Goal: Task Accomplishment & Management: Manage account settings

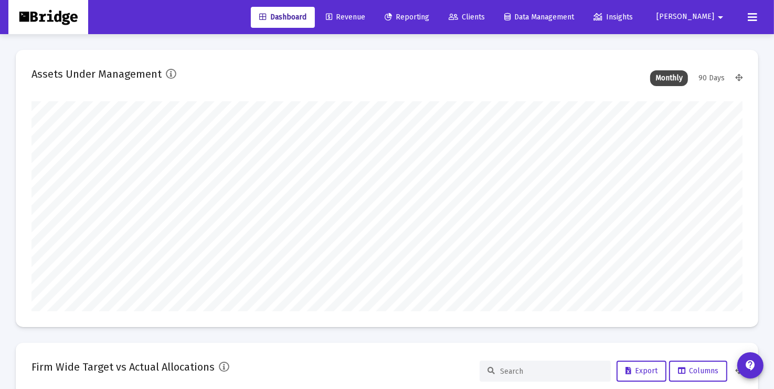
type input "[DATE]"
click at [569, 20] on span "Data Management" at bounding box center [539, 17] width 70 height 9
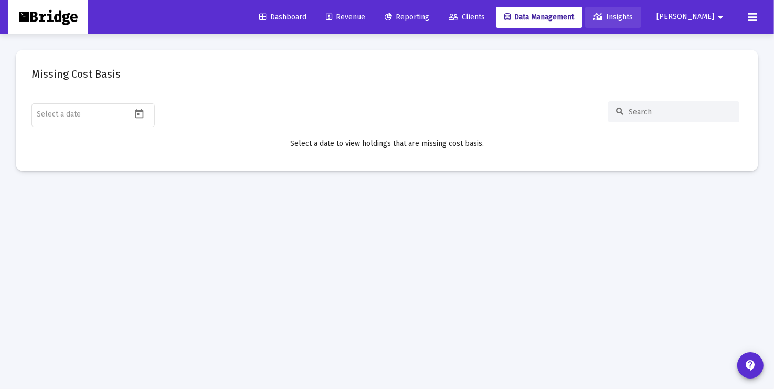
click at [633, 15] on span "Insights" at bounding box center [613, 17] width 39 height 9
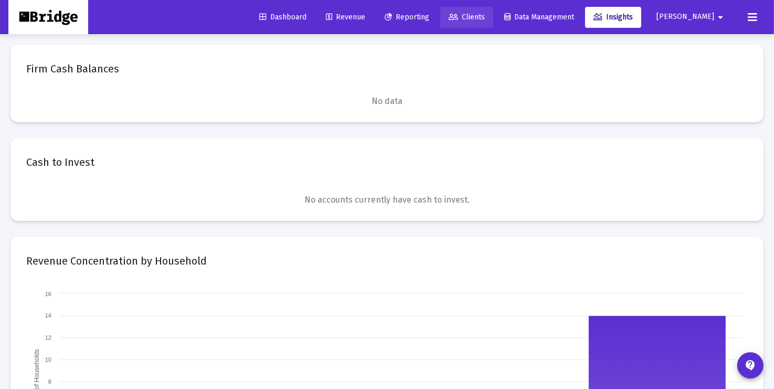
click at [485, 17] on span "Clients" at bounding box center [467, 17] width 36 height 9
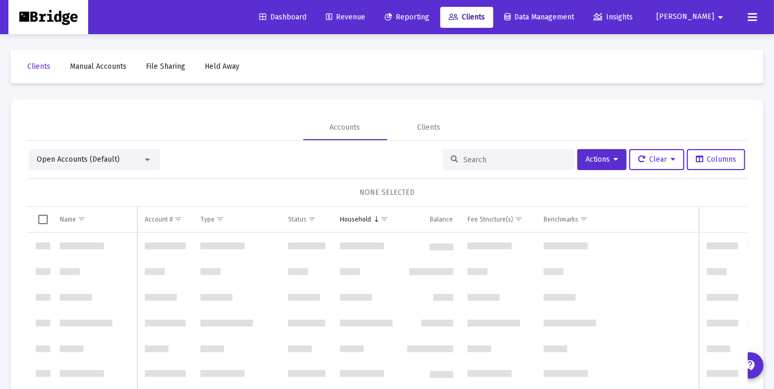
scroll to position [504, 0]
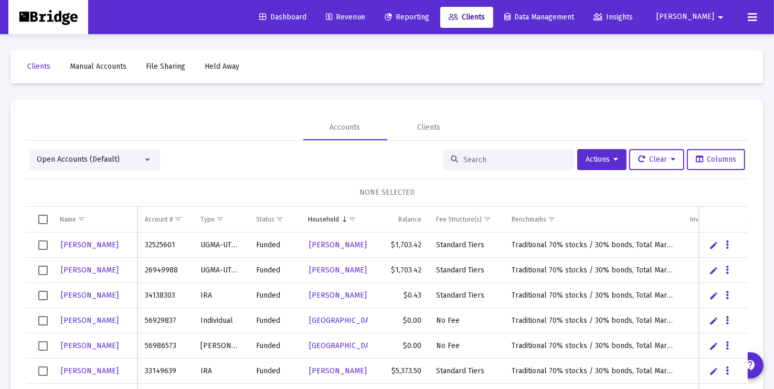
click at [487, 155] on input at bounding box center [514, 159] width 103 height 9
type input "[PERSON_NAME]"
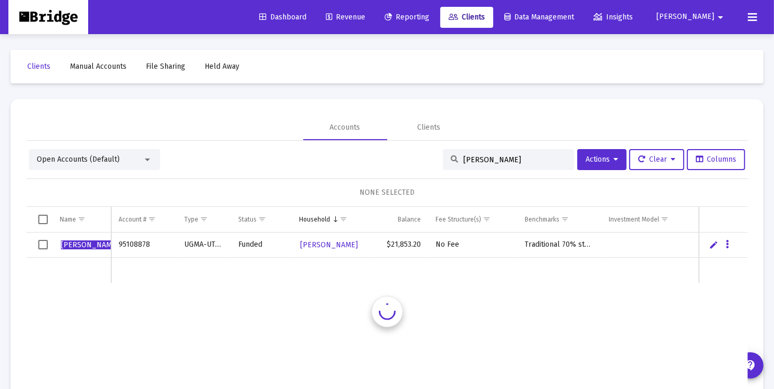
scroll to position [0, 0]
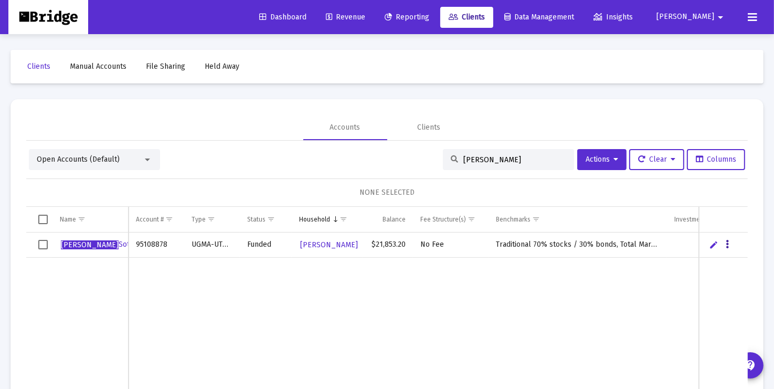
click at [728, 245] on icon "Data grid" at bounding box center [727, 244] width 3 height 13
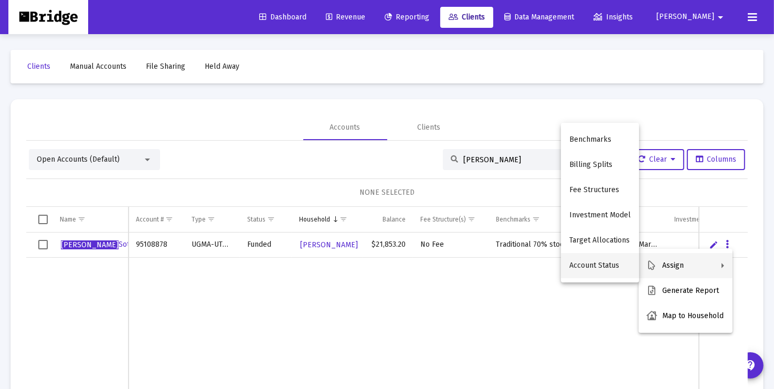
click at [607, 268] on button "Account Status" at bounding box center [600, 265] width 78 height 25
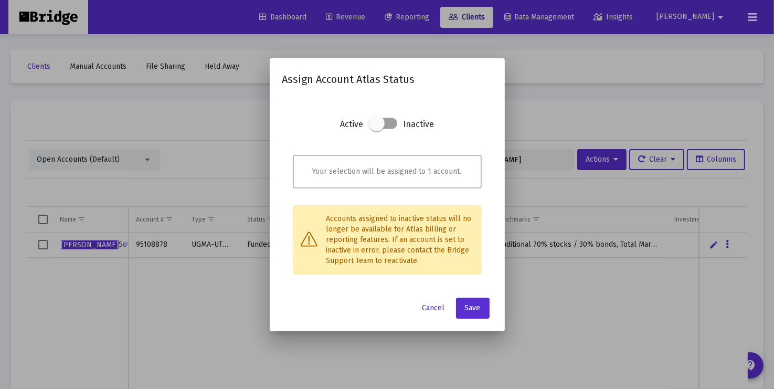
click at [436, 310] on span "Cancel" at bounding box center [434, 307] width 23 height 9
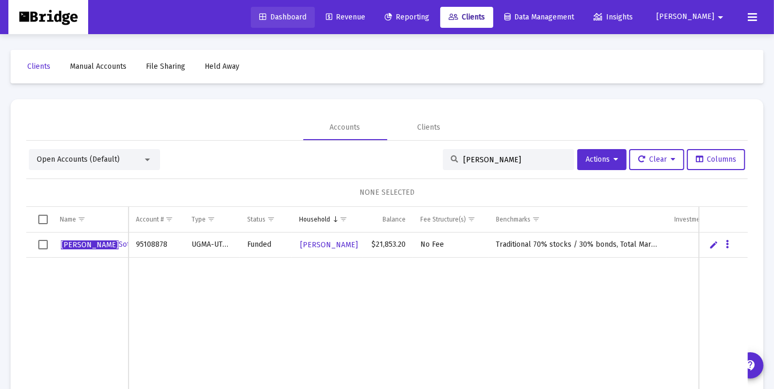
click at [304, 17] on span "Dashboard" at bounding box center [282, 17] width 47 height 9
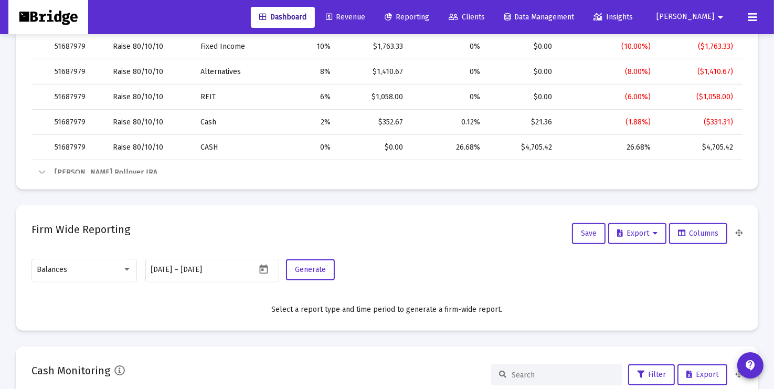
scroll to position [1873, 0]
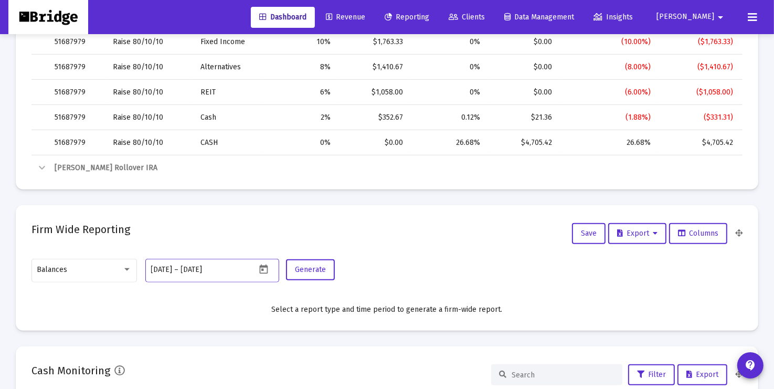
click at [173, 269] on input "[DATE]" at bounding box center [162, 270] width 22 height 8
click at [263, 268] on icon "Open calendar" at bounding box center [263, 269] width 11 height 11
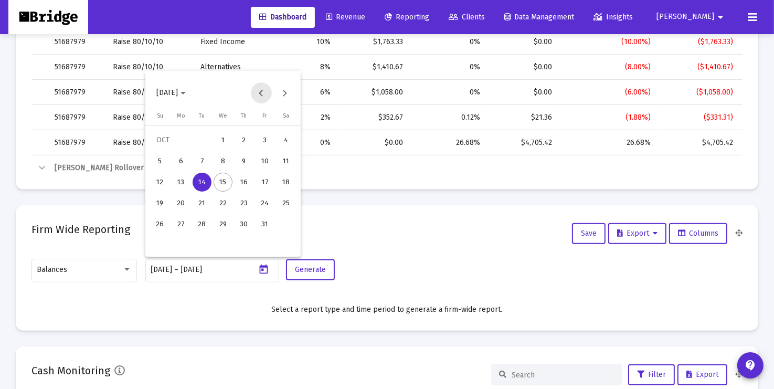
click at [263, 92] on button "Previous month" at bounding box center [261, 92] width 21 height 21
click at [203, 244] on div "30" at bounding box center [202, 245] width 19 height 19
type input "[DATE]"
click at [319, 271] on div at bounding box center [387, 194] width 774 height 389
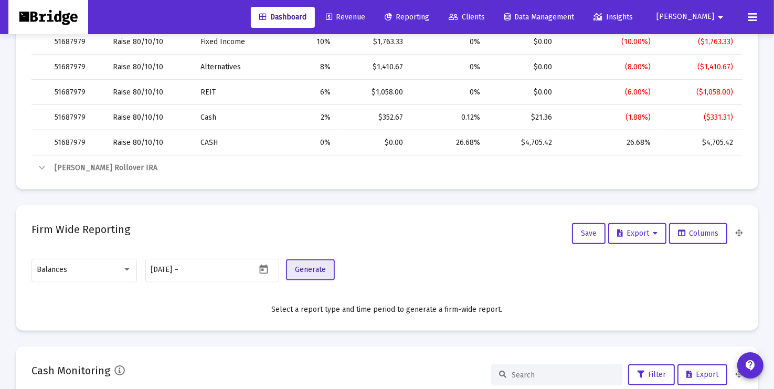
click at [306, 268] on span "Generate" at bounding box center [310, 269] width 31 height 9
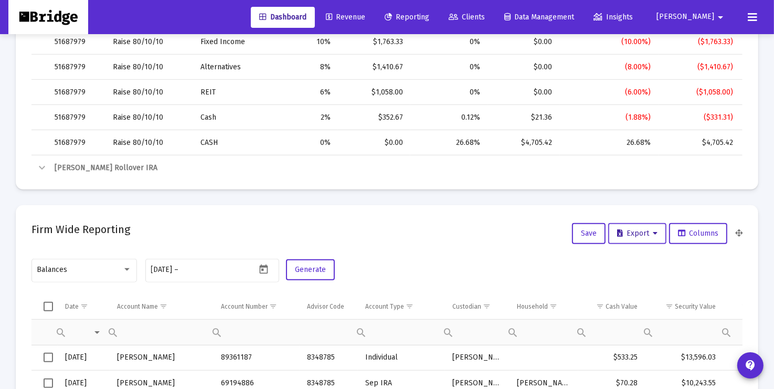
click at [657, 233] on button "Export" at bounding box center [637, 233] width 58 height 21
click at [641, 262] on button "Export All Rows" at bounding box center [640, 260] width 71 height 25
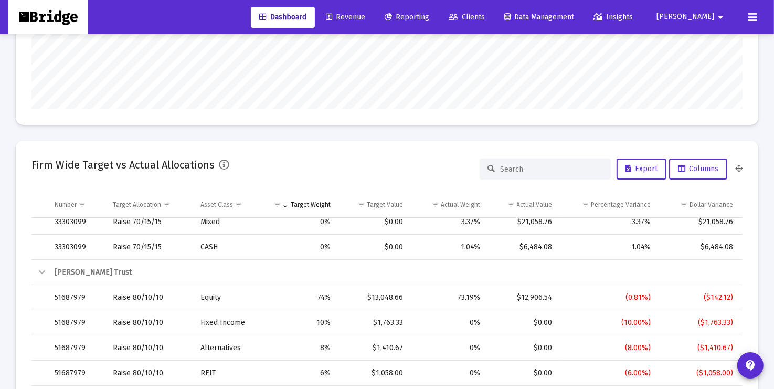
scroll to position [0, 0]
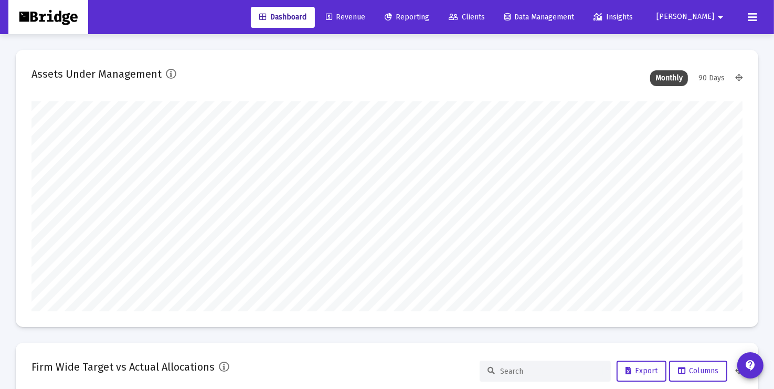
click at [720, 16] on mat-icon "arrow_drop_down" at bounding box center [720, 17] width 13 height 21
click at [702, 45] on span "Settings" at bounding box center [715, 44] width 31 height 25
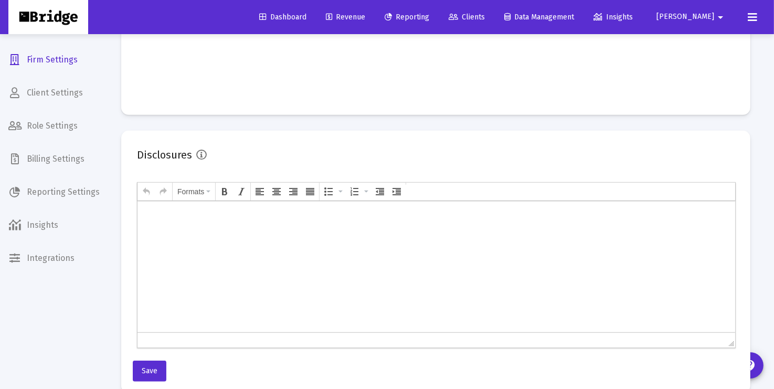
scroll to position [579, 0]
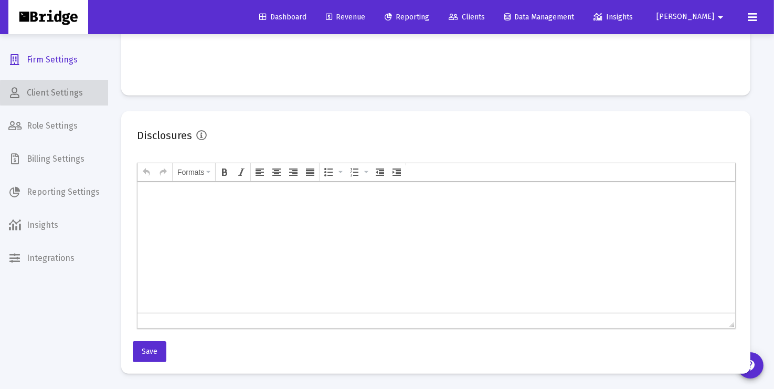
click at [69, 93] on span "Client Settings" at bounding box center [54, 92] width 108 height 25
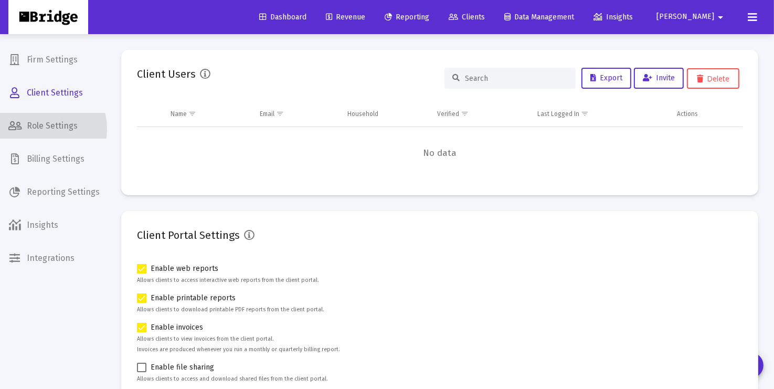
click at [37, 129] on span "Role Settings" at bounding box center [54, 125] width 108 height 25
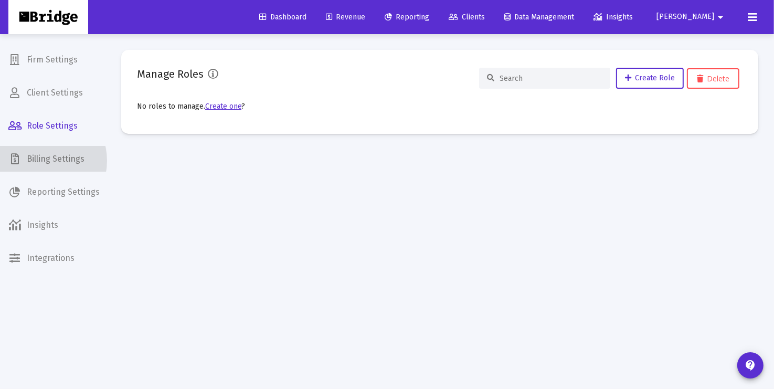
click at [40, 161] on span "Billing Settings" at bounding box center [54, 158] width 108 height 25
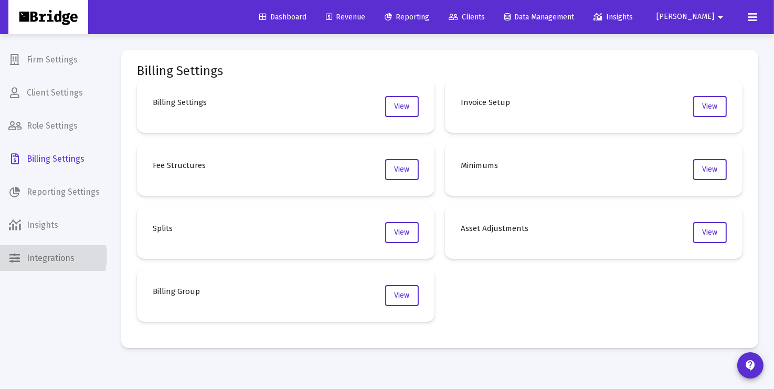
click at [38, 256] on span "Integrations" at bounding box center [54, 258] width 108 height 25
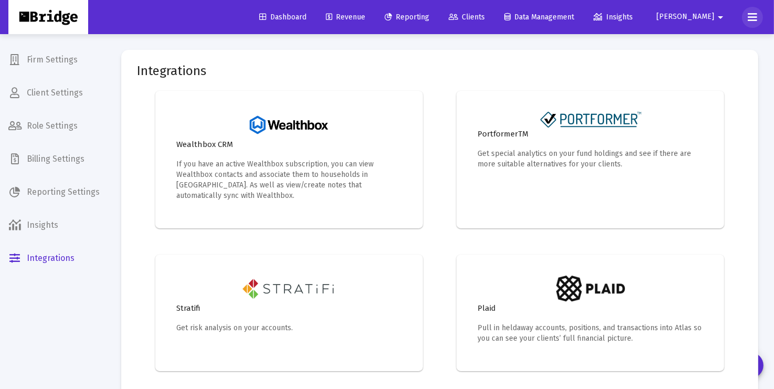
click at [752, 17] on icon at bounding box center [752, 17] width 9 height 13
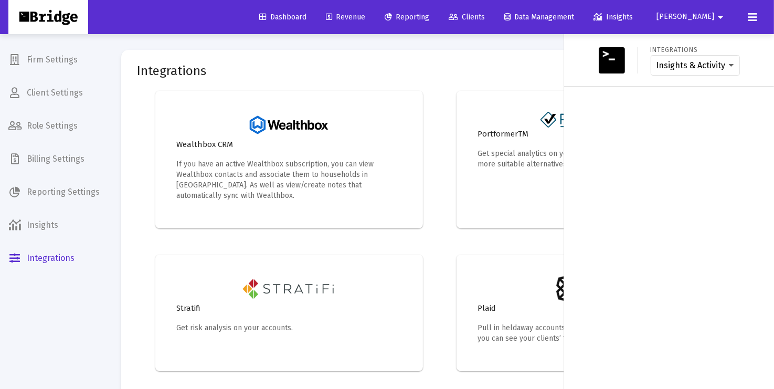
click at [752, 17] on icon at bounding box center [752, 17] width 9 height 13
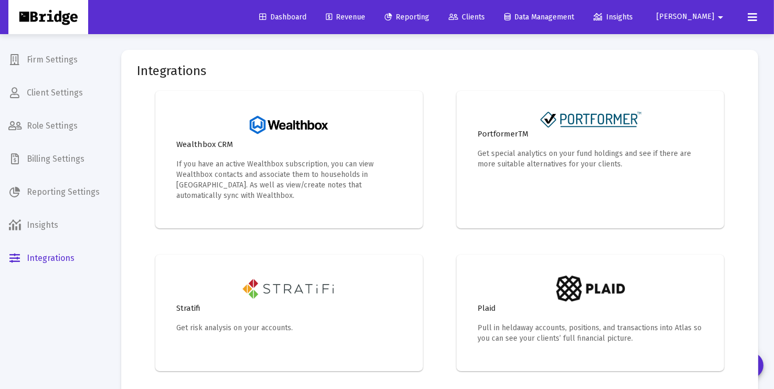
click at [52, 227] on span "Insights" at bounding box center [54, 225] width 108 height 25
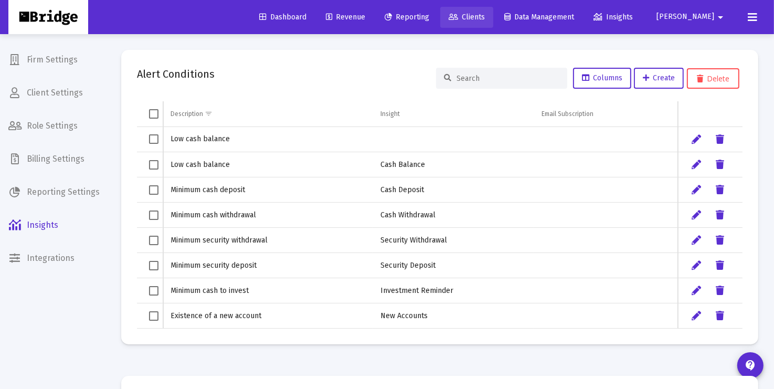
click at [485, 18] on span "Clients" at bounding box center [467, 17] width 36 height 9
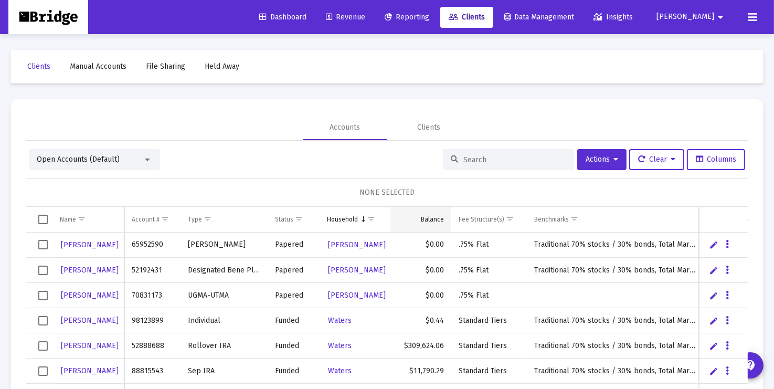
click at [430, 217] on div "Balance" at bounding box center [432, 219] width 23 height 8
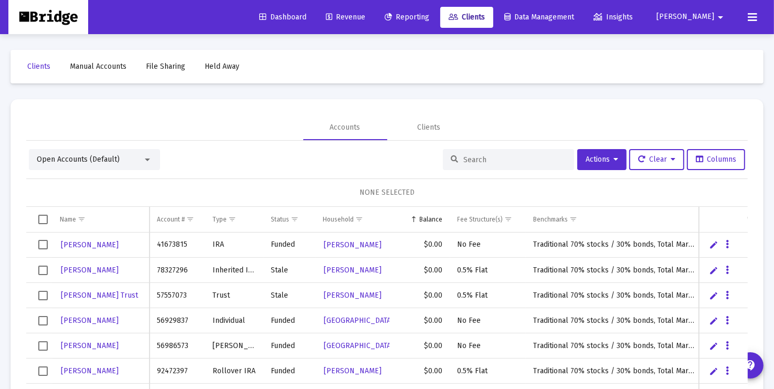
click at [430, 217] on div "Balance" at bounding box center [431, 219] width 23 height 8
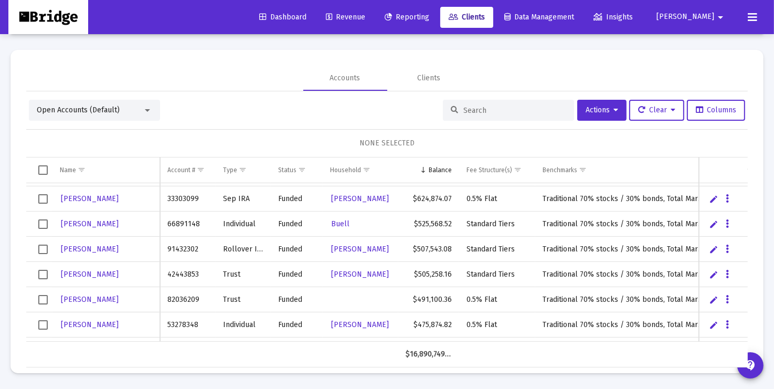
scroll to position [74, 0]
click at [493, 110] on input at bounding box center [514, 110] width 103 height 9
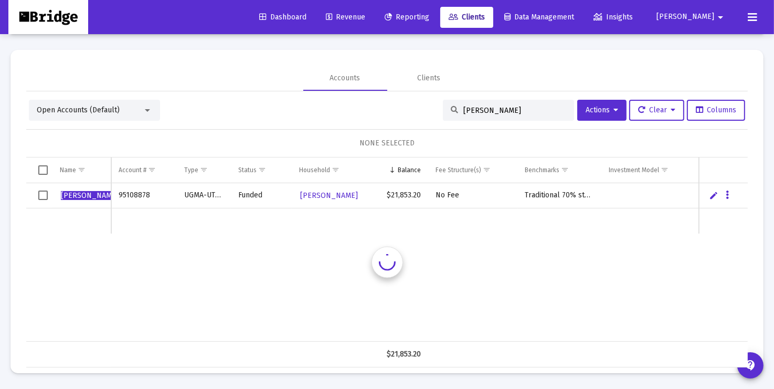
scroll to position [0, 0]
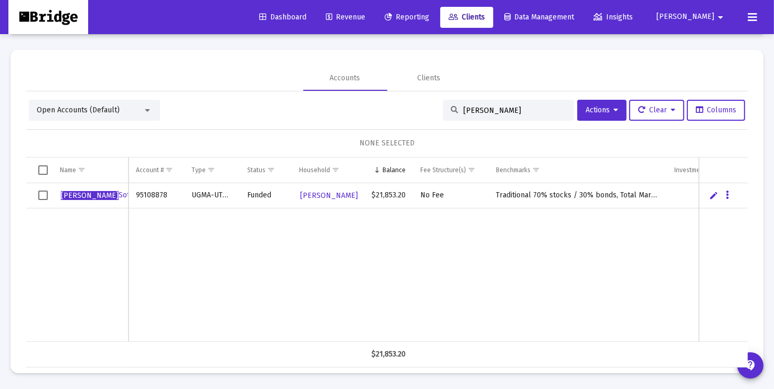
type input "[PERSON_NAME]"
click at [728, 195] on icon "Data grid" at bounding box center [727, 195] width 3 height 13
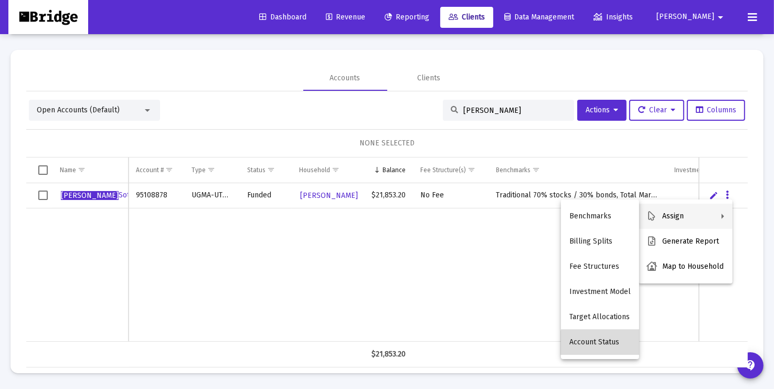
click at [603, 346] on button "Account Status" at bounding box center [600, 342] width 78 height 25
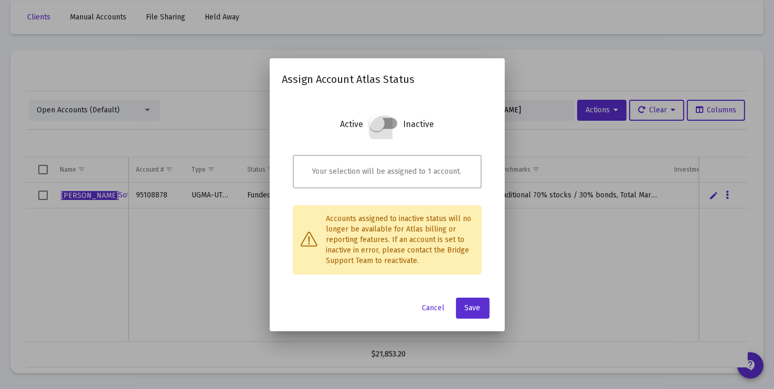
click at [376, 126] on span at bounding box center [377, 123] width 16 height 16
click at [376, 129] on input "checkbox" at bounding box center [376, 129] width 1 height 1
checkbox input "true"
click at [436, 307] on span "Cancel" at bounding box center [434, 307] width 23 height 9
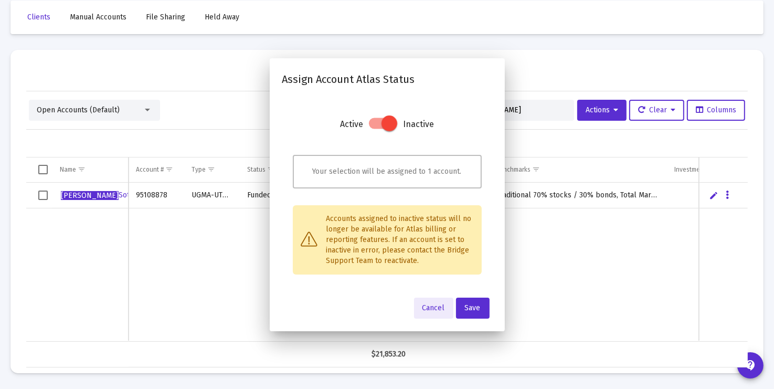
scroll to position [49, 0]
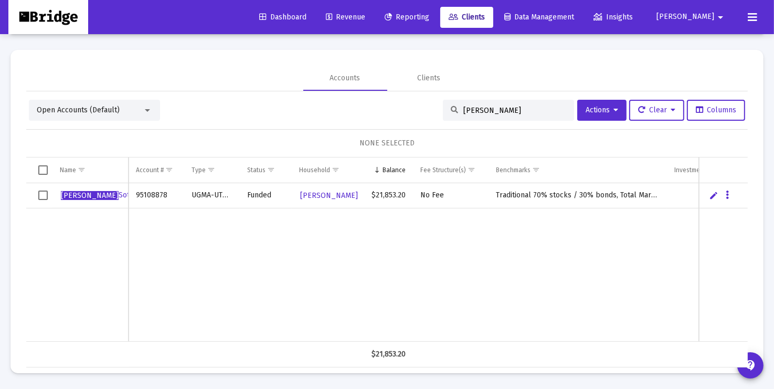
click at [481, 111] on input "[PERSON_NAME]" at bounding box center [514, 110] width 103 height 9
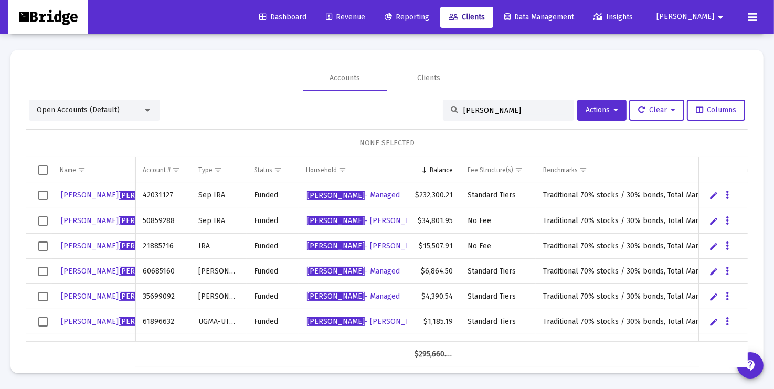
type input "[PERSON_NAME]"
click at [732, 220] on div "Data grid" at bounding box center [728, 220] width 13 height 9
click at [726, 220] on icon "Data grid" at bounding box center [727, 221] width 3 height 13
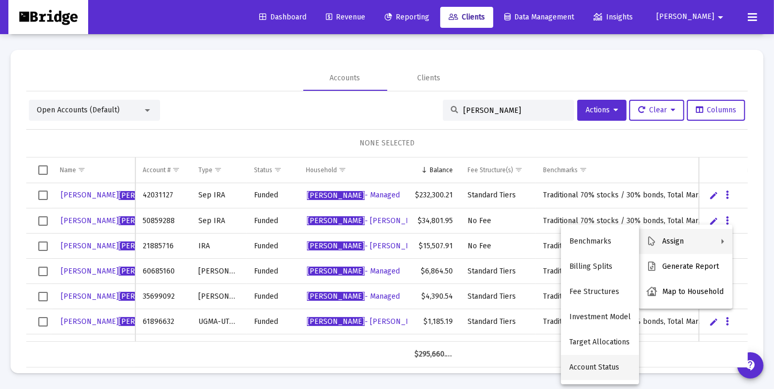
click at [583, 368] on button "Account Status" at bounding box center [600, 367] width 78 height 25
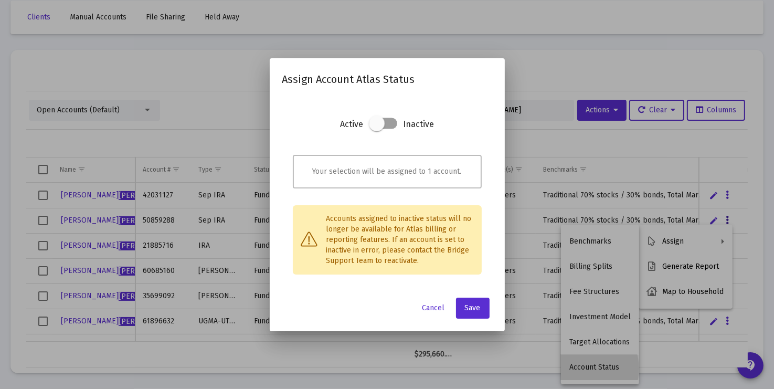
scroll to position [0, 0]
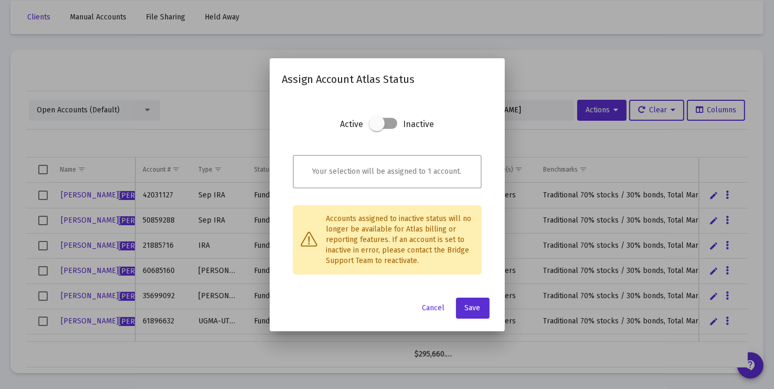
click at [379, 126] on span at bounding box center [377, 123] width 16 height 16
click at [377, 129] on input "checkbox" at bounding box center [376, 129] width 1 height 1
checkbox input "true"
click at [477, 305] on span "Save" at bounding box center [473, 307] width 16 height 9
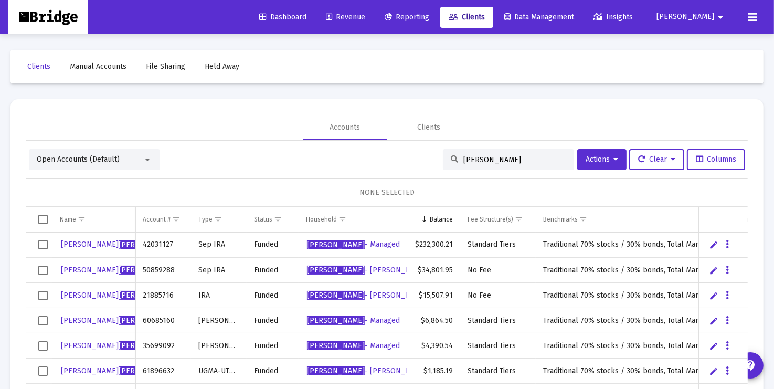
scroll to position [49, 0]
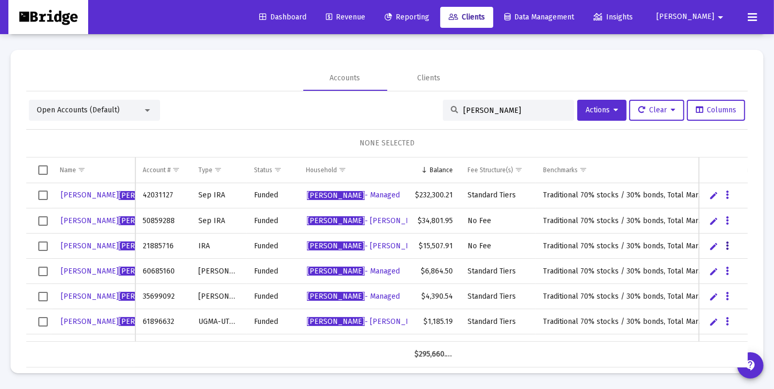
click at [727, 246] on icon "Data grid" at bounding box center [727, 246] width 3 height 13
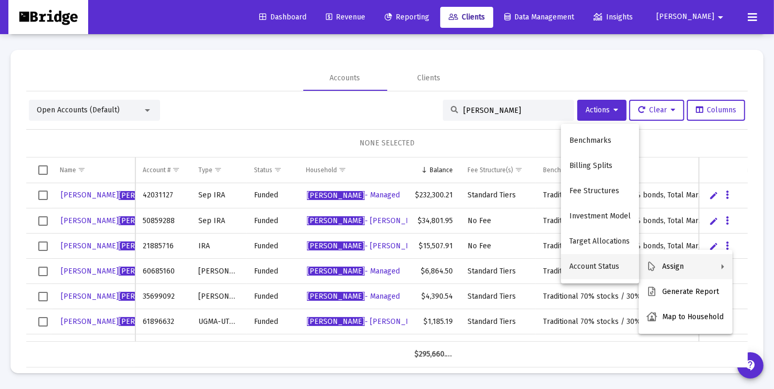
click at [606, 261] on button "Account Status" at bounding box center [600, 266] width 78 height 25
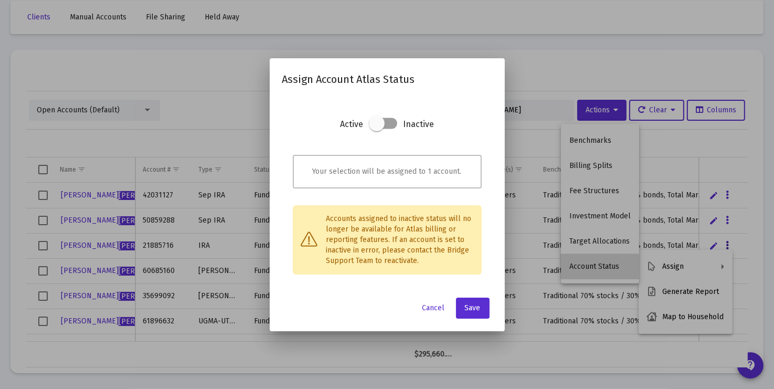
scroll to position [0, 0]
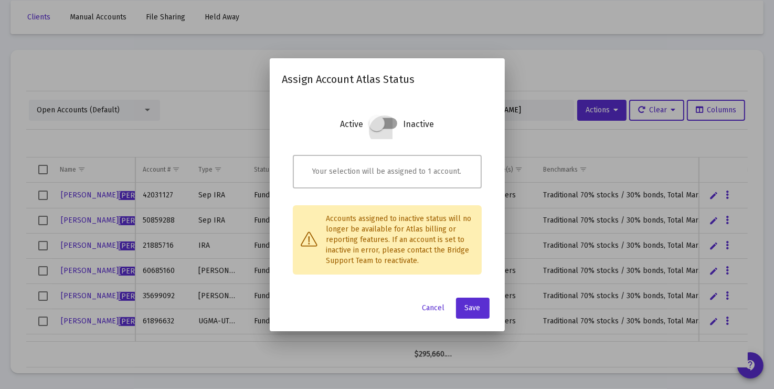
click at [372, 123] on span at bounding box center [377, 123] width 16 height 16
click at [376, 129] on input "checkbox" at bounding box center [376, 129] width 1 height 1
checkbox input "true"
click at [477, 311] on span "Save" at bounding box center [473, 307] width 16 height 9
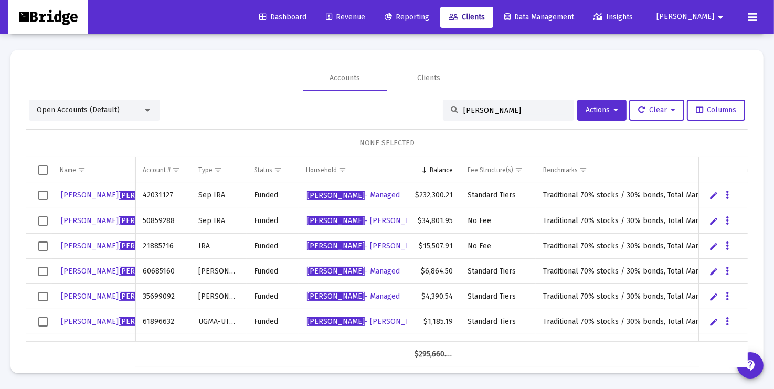
scroll to position [18, 0]
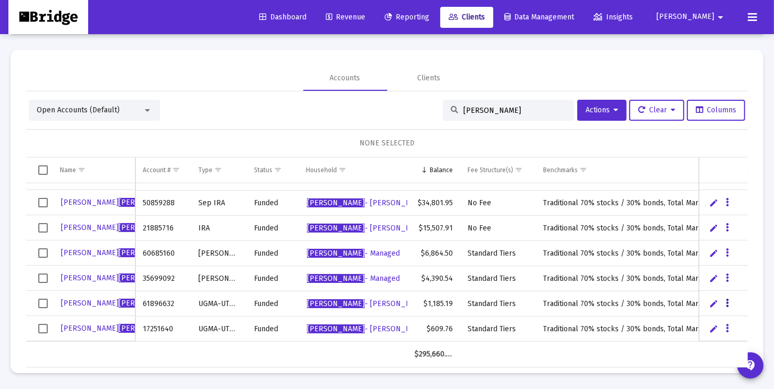
click at [729, 302] on icon "Data grid" at bounding box center [727, 303] width 3 height 13
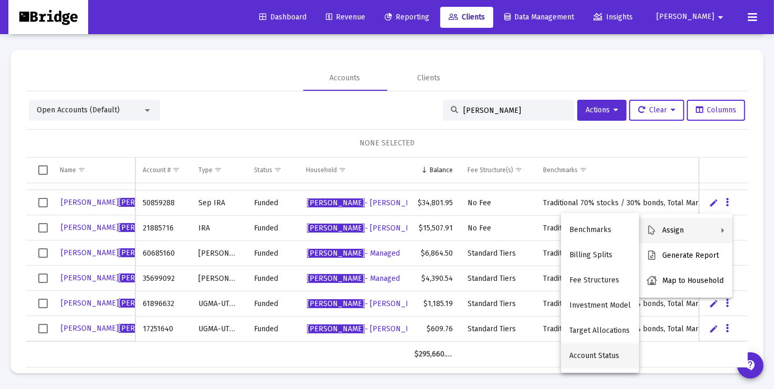
click at [598, 356] on button "Account Status" at bounding box center [600, 355] width 78 height 25
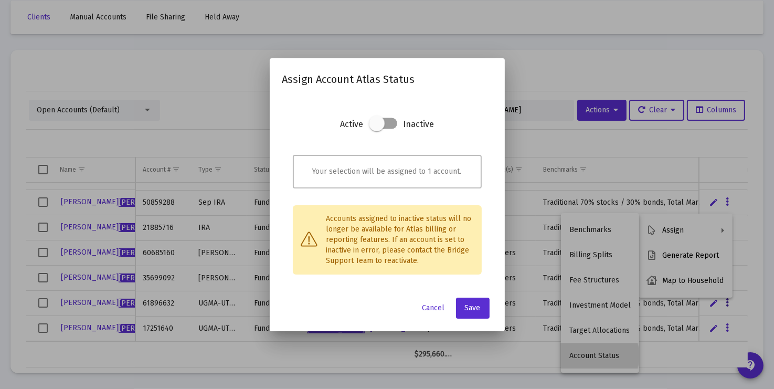
scroll to position [0, 0]
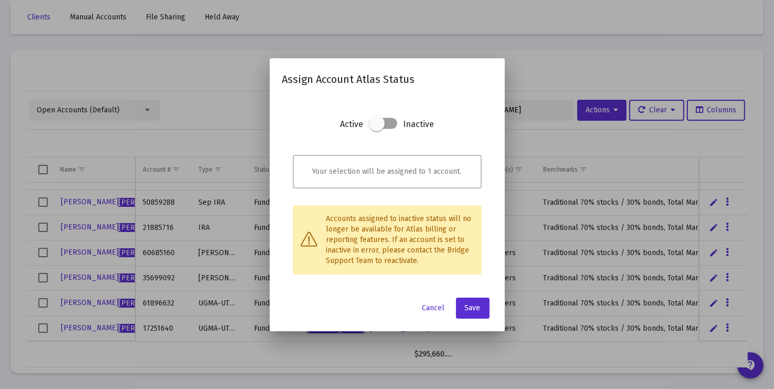
click at [380, 121] on span at bounding box center [377, 123] width 16 height 16
click at [377, 129] on input "checkbox" at bounding box center [376, 129] width 1 height 1
checkbox input "true"
click at [473, 307] on span "Save" at bounding box center [473, 307] width 16 height 9
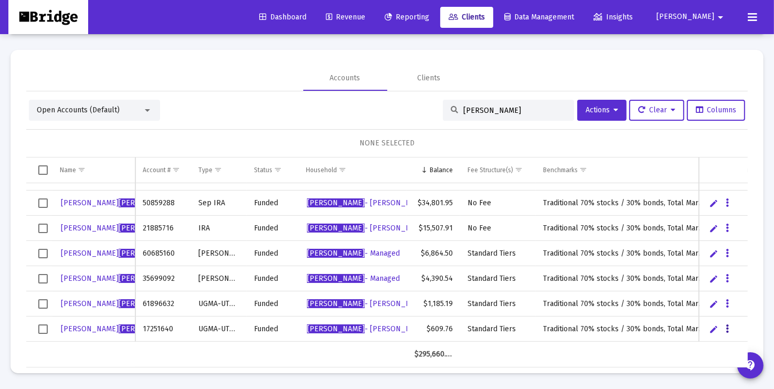
click at [729, 328] on icon "Data grid" at bounding box center [727, 329] width 3 height 13
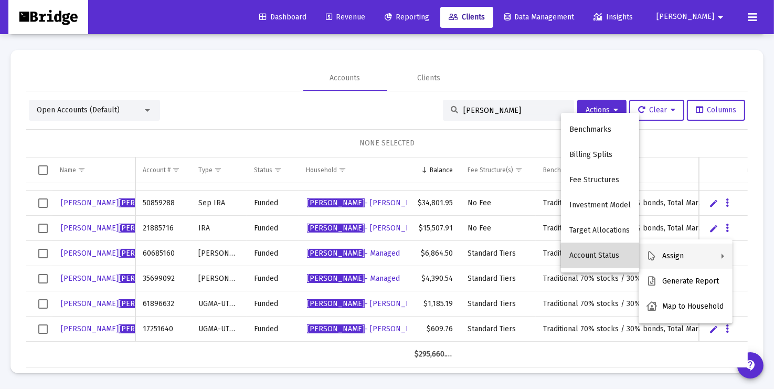
click at [609, 257] on button "Account Status" at bounding box center [600, 255] width 78 height 25
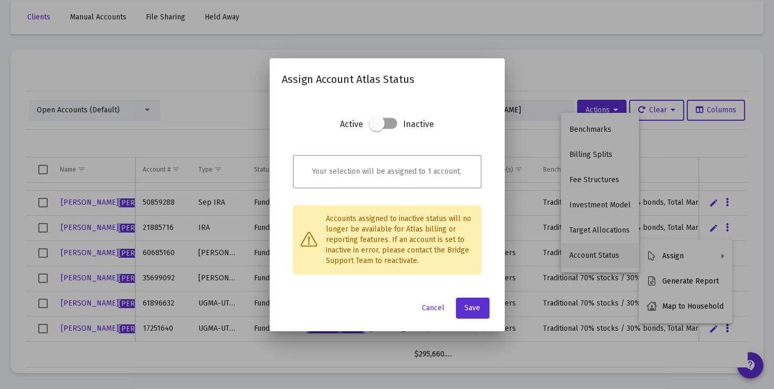
scroll to position [0, 0]
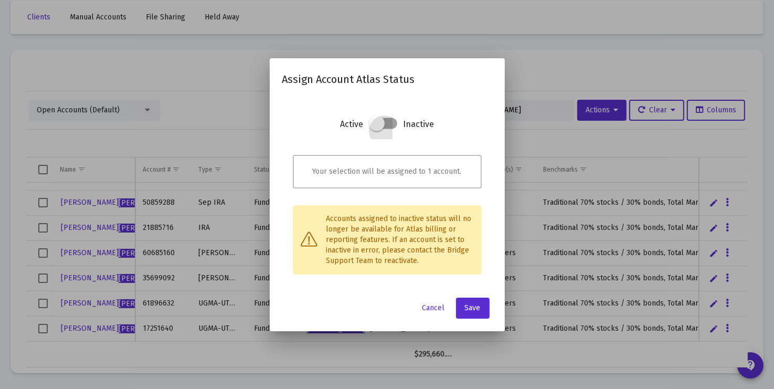
click at [374, 121] on span at bounding box center [377, 123] width 16 height 16
click at [376, 129] on input "checkbox" at bounding box center [376, 129] width 1 height 1
checkbox input "true"
click at [477, 301] on button "Save" at bounding box center [473, 308] width 34 height 21
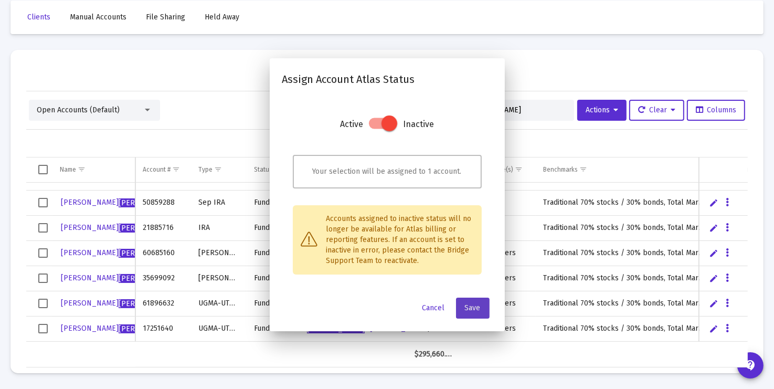
scroll to position [49, 0]
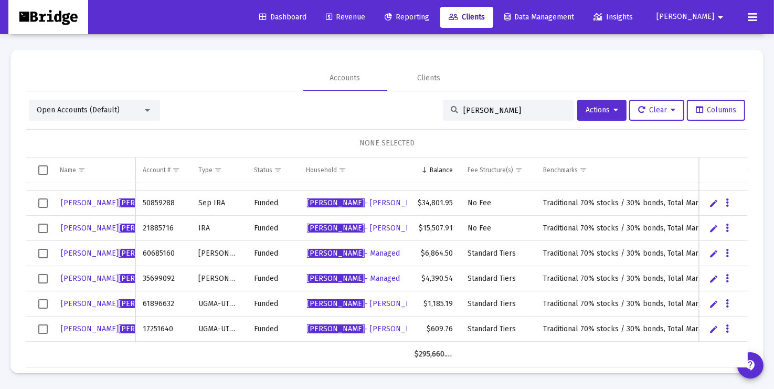
click at [88, 108] on span "Open Accounts (Default)" at bounding box center [78, 109] width 83 height 9
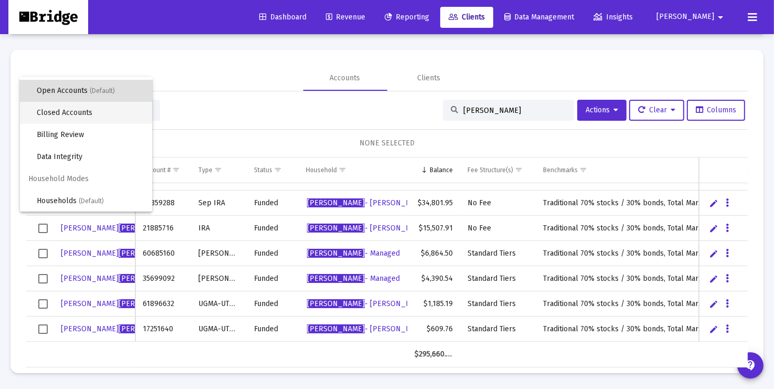
scroll to position [0, 0]
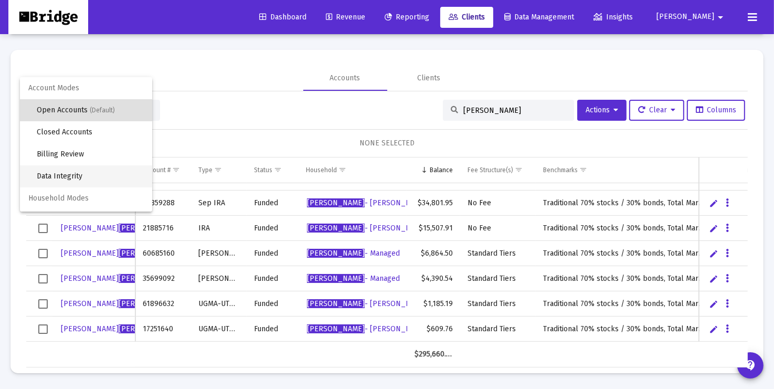
click at [64, 178] on span "Data Integrity" at bounding box center [90, 176] width 107 height 22
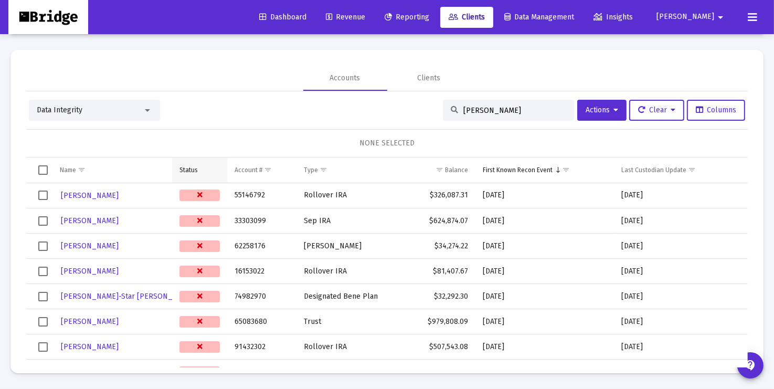
click at [195, 170] on div "Status" at bounding box center [189, 170] width 18 height 8
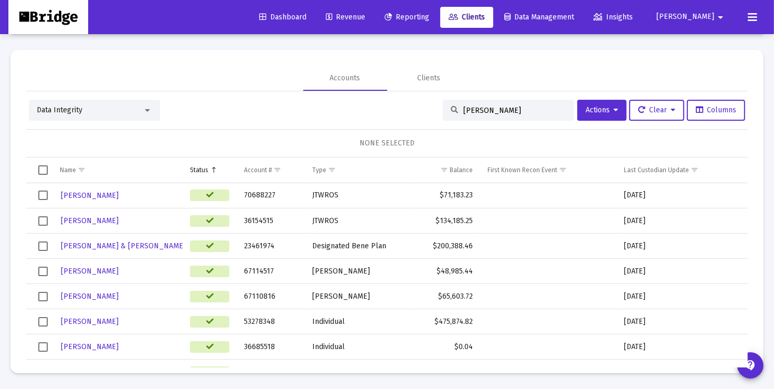
click at [195, 170] on div "Status" at bounding box center [199, 170] width 18 height 8
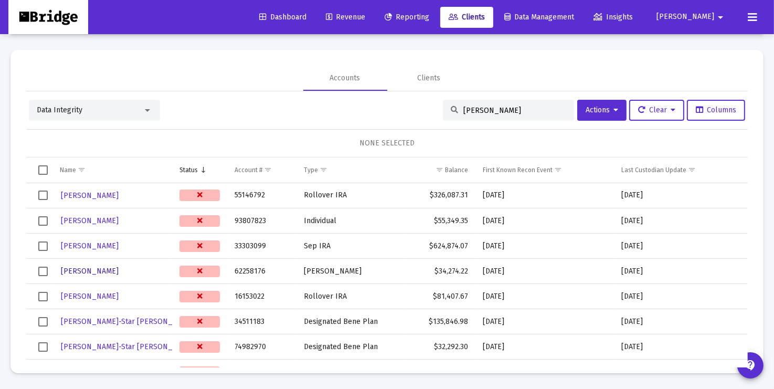
click at [101, 269] on span "[PERSON_NAME]" at bounding box center [90, 271] width 58 height 9
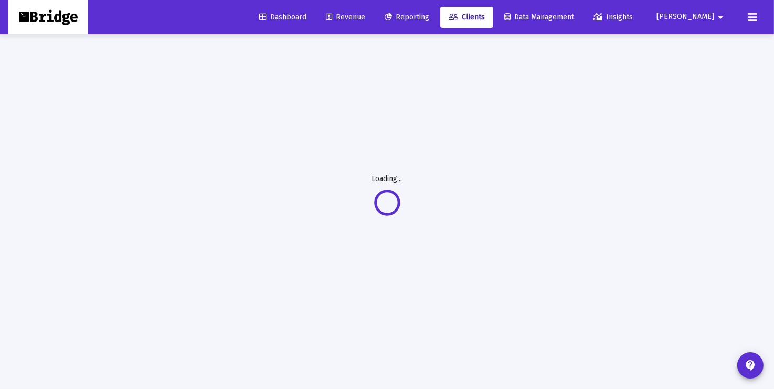
scroll to position [34, 0]
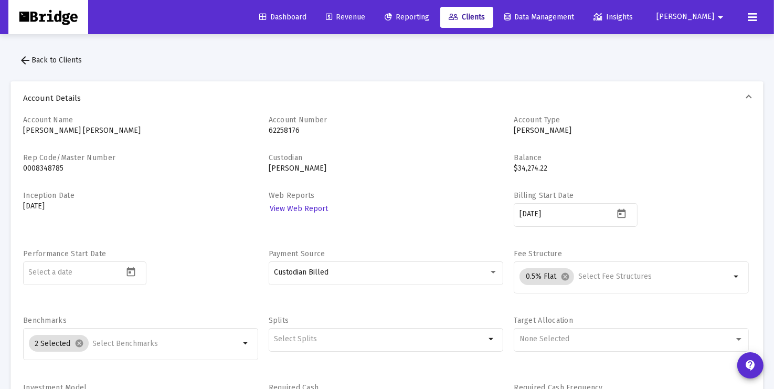
click at [47, 60] on span "arrow_back Back to Clients" at bounding box center [50, 60] width 63 height 9
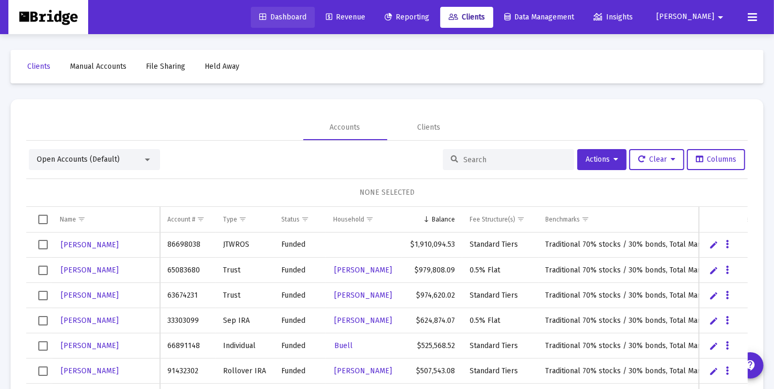
click at [307, 16] on span "Dashboard" at bounding box center [282, 17] width 47 height 9
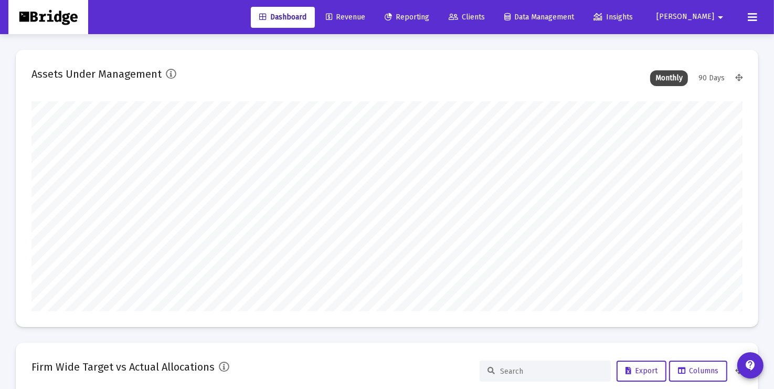
scroll to position [524649, 524475]
click at [709, 78] on div "90 Days" at bounding box center [711, 78] width 37 height 16
click at [659, 80] on div "Monthly" at bounding box center [669, 78] width 38 height 16
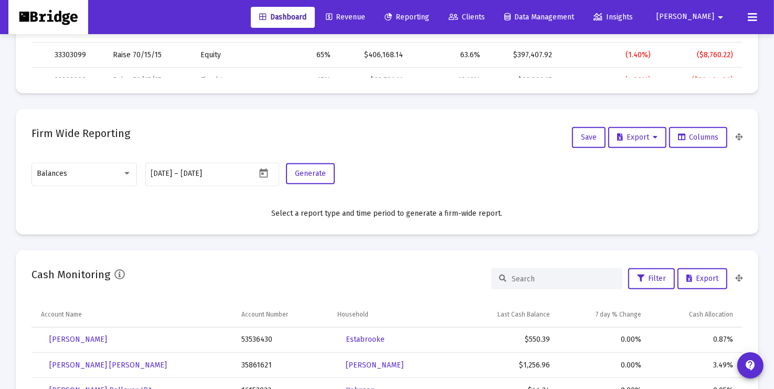
scroll to position [579, 0]
click at [95, 172] on div "Balances" at bounding box center [79, 173] width 85 height 8
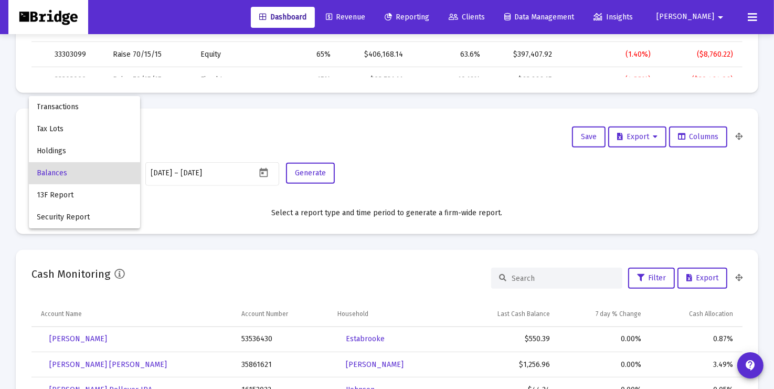
click at [95, 172] on span "Balances" at bounding box center [84, 173] width 94 height 22
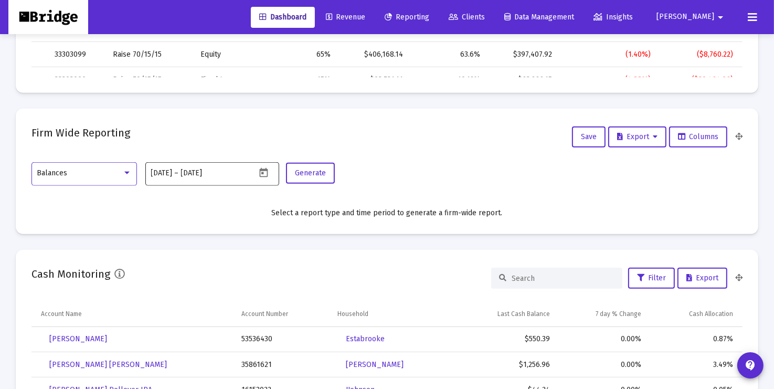
click at [217, 169] on input "[DATE]" at bounding box center [206, 173] width 50 height 8
click at [270, 171] on button "Open calendar" at bounding box center [263, 172] width 15 height 15
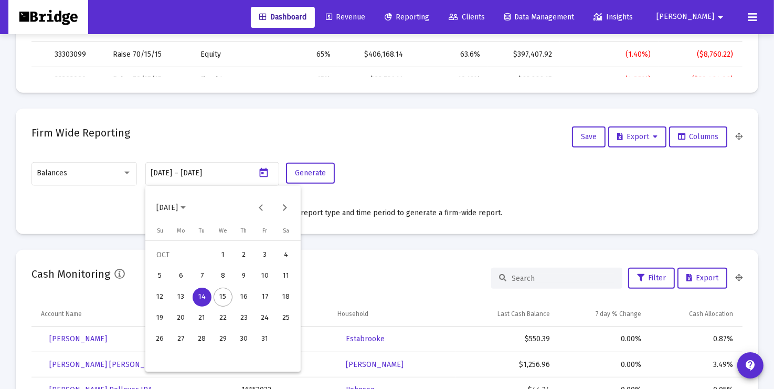
click at [179, 297] on div "13" at bounding box center [181, 297] width 19 height 19
type input "[DATE]"
click at [319, 175] on div at bounding box center [387, 194] width 774 height 389
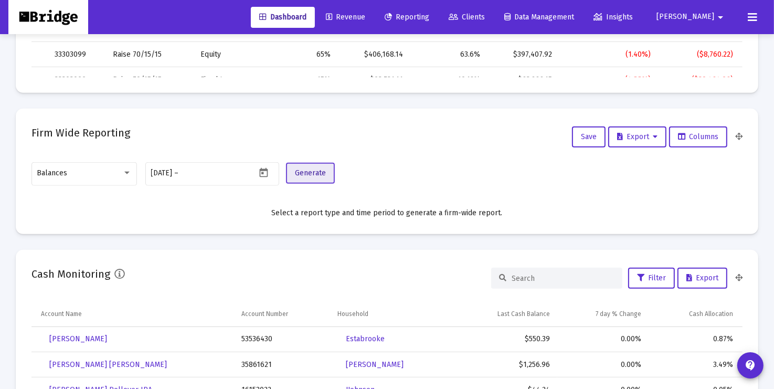
click at [309, 171] on span "Generate" at bounding box center [310, 172] width 31 height 9
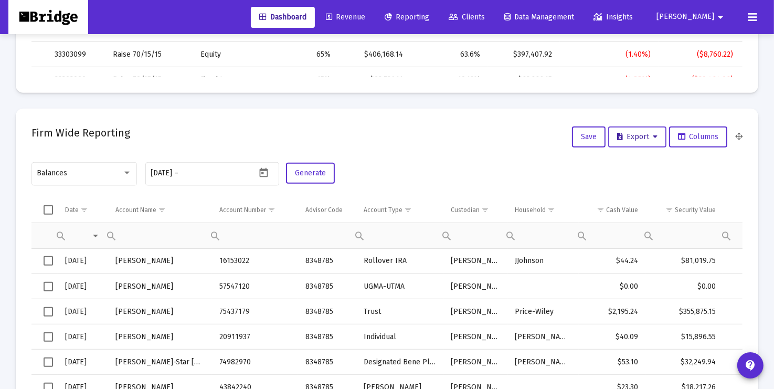
click at [655, 138] on icon at bounding box center [655, 136] width 5 height 7
click at [636, 167] on button "Export All Rows" at bounding box center [640, 164] width 71 height 25
click at [264, 171] on icon "Open calendar" at bounding box center [263, 172] width 11 height 11
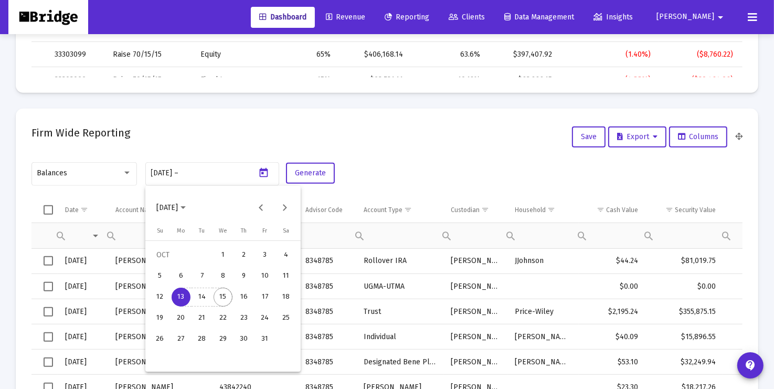
click at [226, 297] on div "15" at bounding box center [223, 297] width 19 height 19
type input "[DATE]"
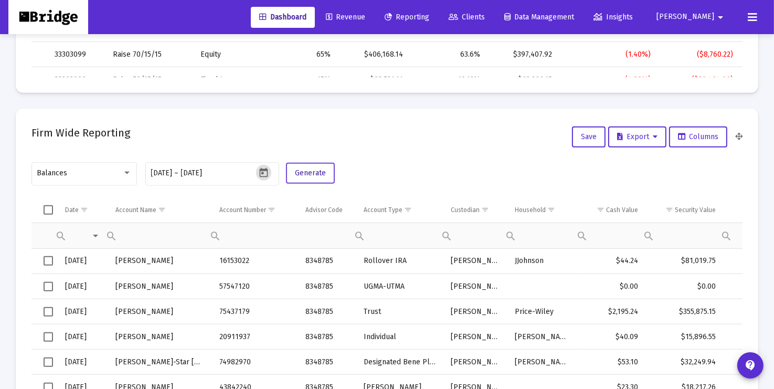
click at [316, 168] on span "Generate" at bounding box center [310, 172] width 31 height 9
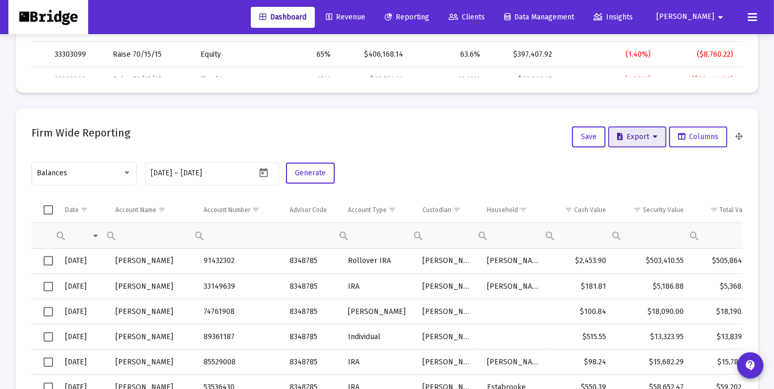
click at [653, 138] on icon at bounding box center [655, 136] width 5 height 7
click at [636, 161] on button "Export All Rows" at bounding box center [640, 164] width 71 height 25
click at [234, 168] on div "[DATE] [DATE] – [DATE]" at bounding box center [203, 173] width 105 height 26
click at [266, 170] on icon "Open calendar" at bounding box center [263, 171] width 8 height 9
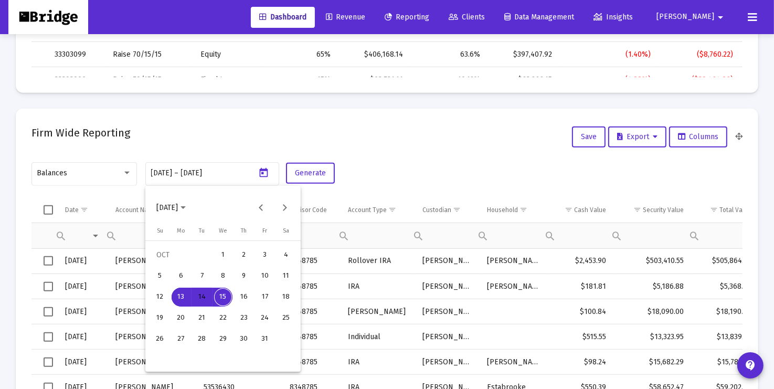
click at [223, 295] on div "15" at bounding box center [223, 297] width 19 height 19
type input "[DATE]"
click at [393, 166] on div at bounding box center [387, 194] width 774 height 389
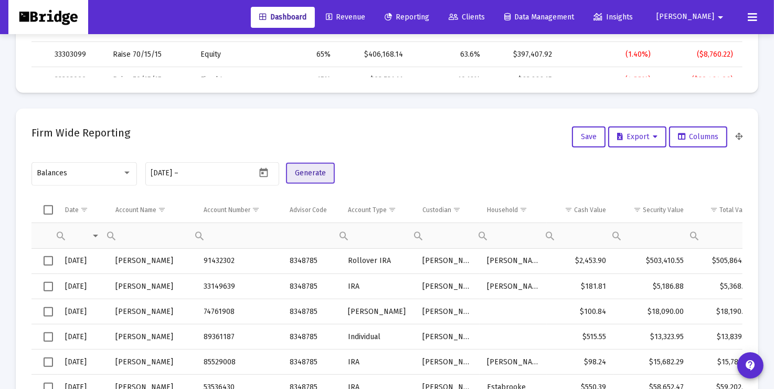
click at [318, 171] on span "Generate" at bounding box center [310, 172] width 31 height 9
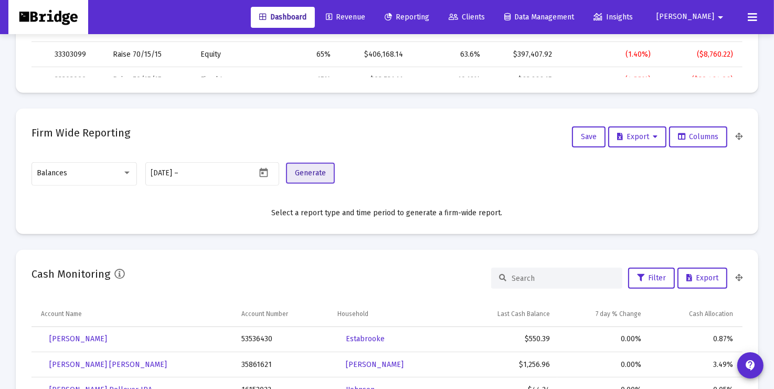
click at [330, 171] on button "Generate" at bounding box center [310, 173] width 49 height 21
click at [105, 165] on div "Balances" at bounding box center [84, 173] width 94 height 26
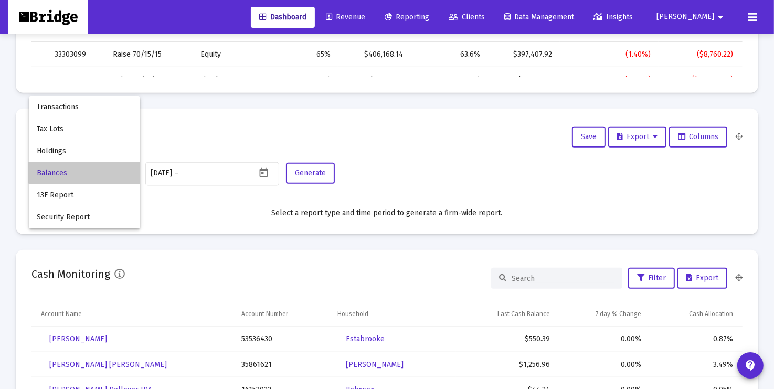
click at [86, 170] on span "Balances" at bounding box center [84, 173] width 94 height 22
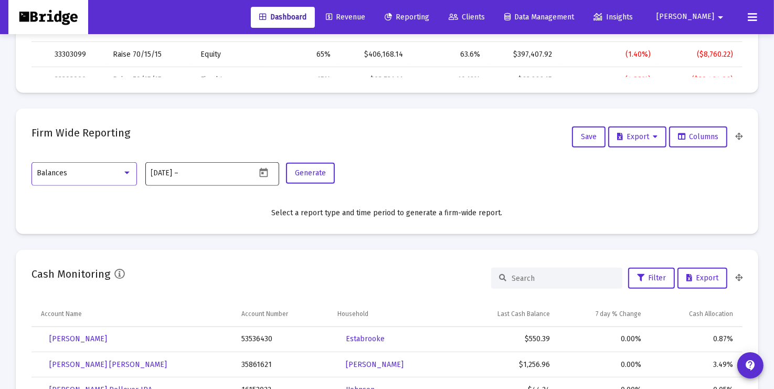
click at [202, 172] on input "text" at bounding box center [206, 173] width 50 height 8
click at [265, 171] on icon "Open calendar" at bounding box center [263, 172] width 11 height 11
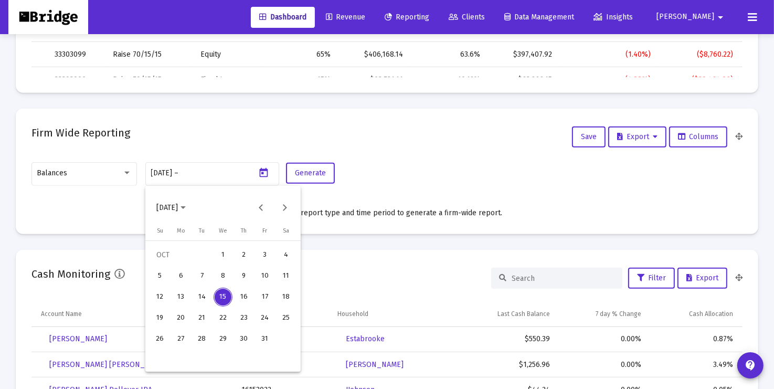
click at [225, 300] on div "15" at bounding box center [223, 297] width 19 height 19
type input "[DATE]"
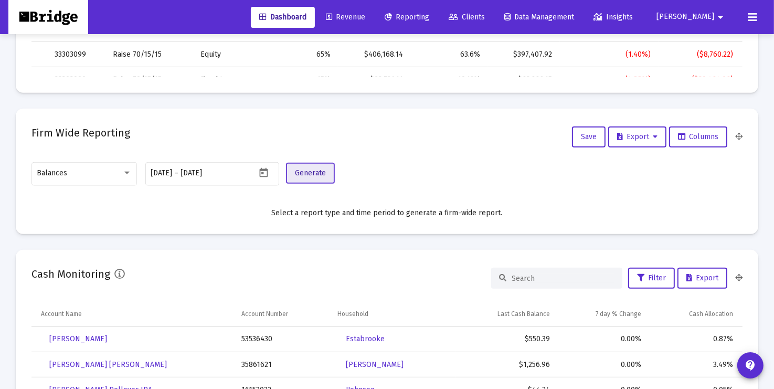
click at [324, 170] on span "Generate" at bounding box center [310, 172] width 31 height 9
click at [231, 171] on input "[DATE]" at bounding box center [206, 173] width 50 height 8
click at [304, 173] on span "Generate" at bounding box center [310, 172] width 31 height 9
click at [243, 166] on div "[DATE] [DATE] – [DATE]" at bounding box center [203, 173] width 105 height 26
click at [266, 171] on icon "Open calendar" at bounding box center [263, 171] width 8 height 9
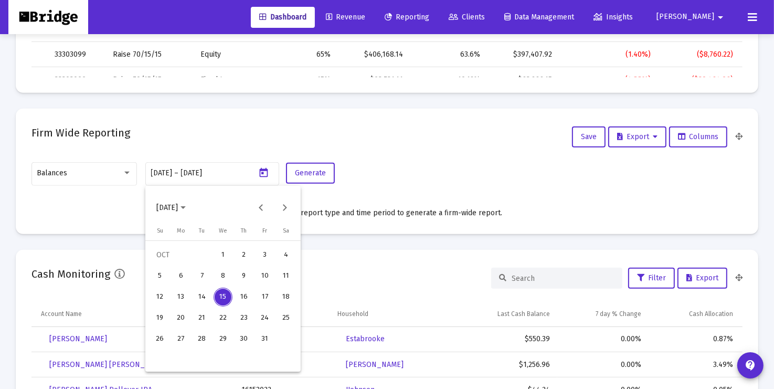
click at [205, 295] on div "14" at bounding box center [202, 297] width 19 height 19
type input "[DATE]"
click at [205, 293] on div "14" at bounding box center [202, 297] width 19 height 19
type input "[DATE]"
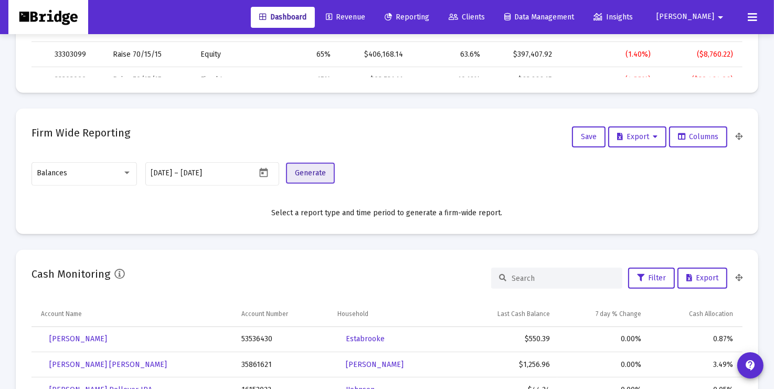
click at [307, 174] on span "Generate" at bounding box center [310, 172] width 31 height 9
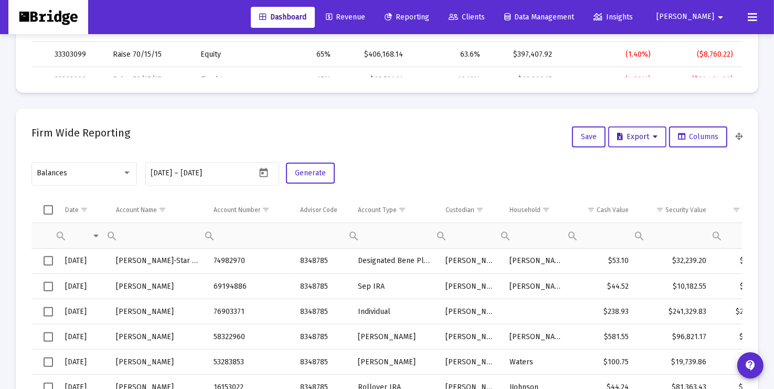
click at [654, 138] on icon at bounding box center [655, 136] width 5 height 7
click at [638, 162] on button "Export All Rows" at bounding box center [640, 164] width 71 height 25
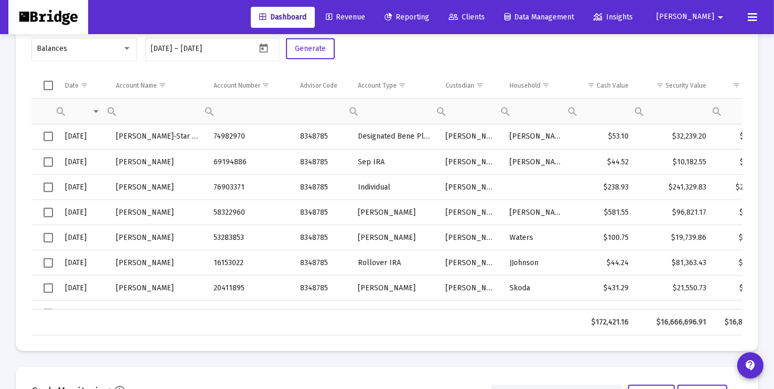
scroll to position [705, 0]
click at [485, 16] on span "Clients" at bounding box center [467, 17] width 36 height 9
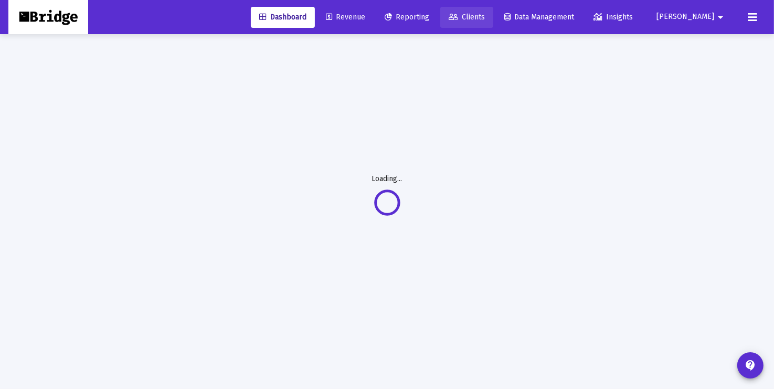
scroll to position [34, 0]
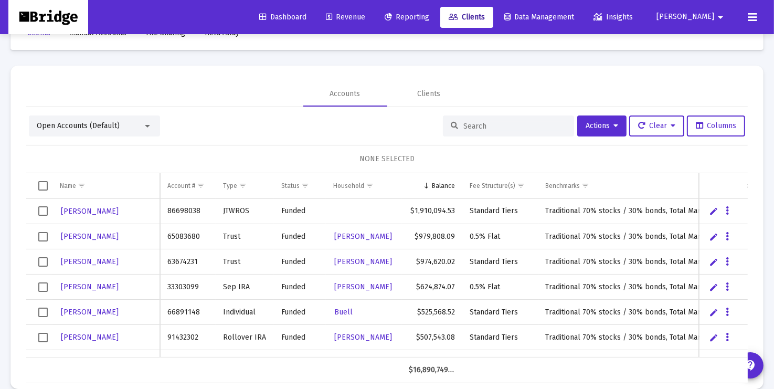
scroll to position [49, 0]
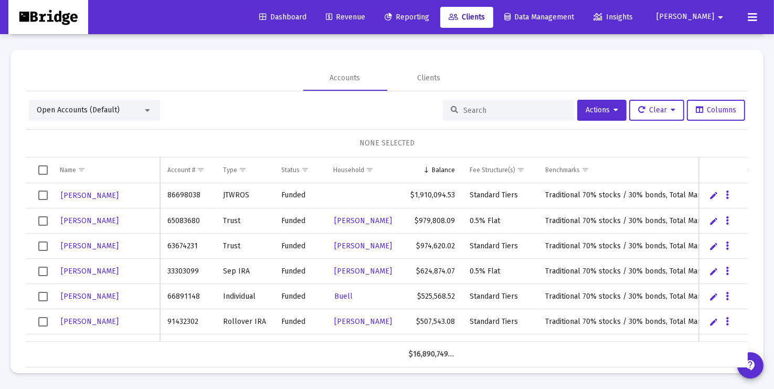
click at [480, 112] on input at bounding box center [514, 110] width 103 height 9
type input "[PERSON_NAME]"
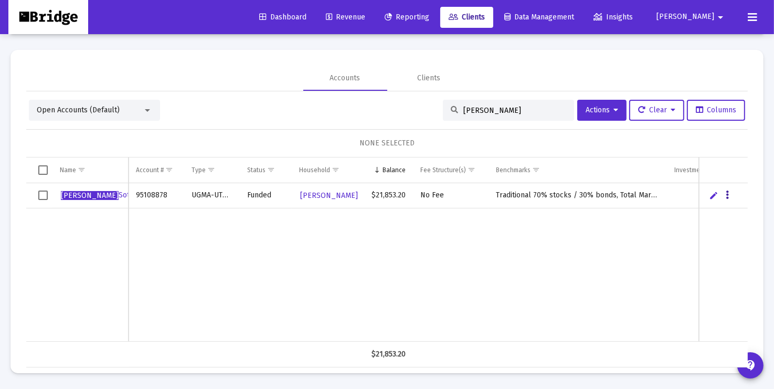
click at [729, 194] on icon "Data grid" at bounding box center [727, 195] width 3 height 13
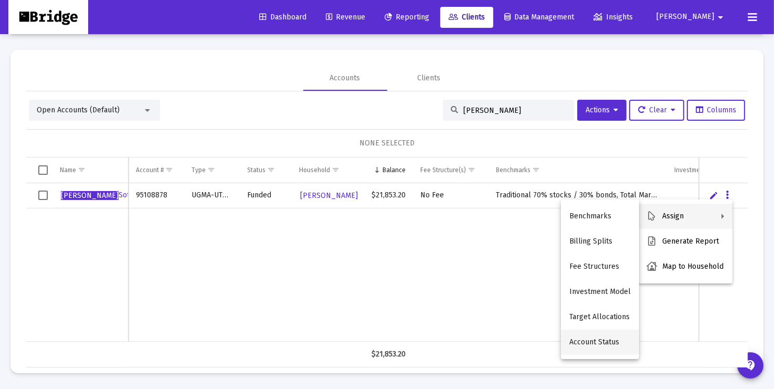
click at [588, 342] on button "Account Status" at bounding box center [600, 342] width 78 height 25
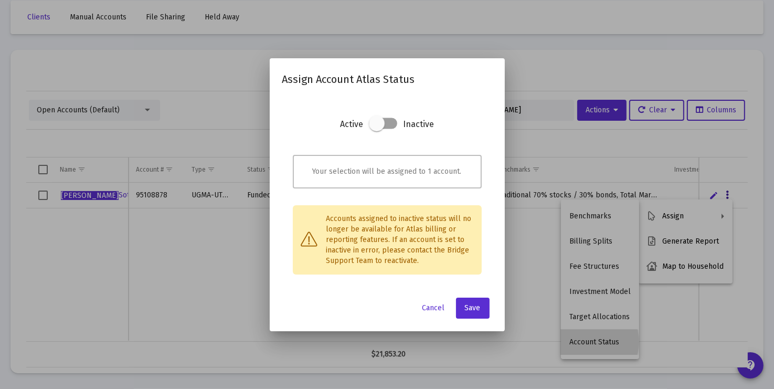
scroll to position [0, 0]
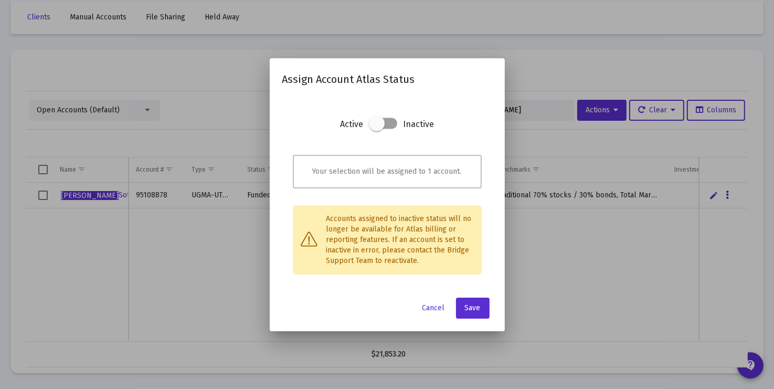
click at [380, 125] on span at bounding box center [377, 123] width 16 height 16
click at [377, 129] on input "checkbox" at bounding box center [376, 129] width 1 height 1
checkbox input "true"
click at [474, 308] on span "Save" at bounding box center [473, 307] width 16 height 9
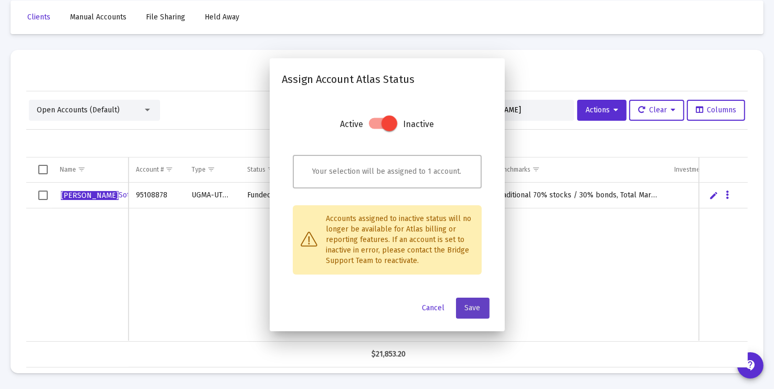
scroll to position [49, 0]
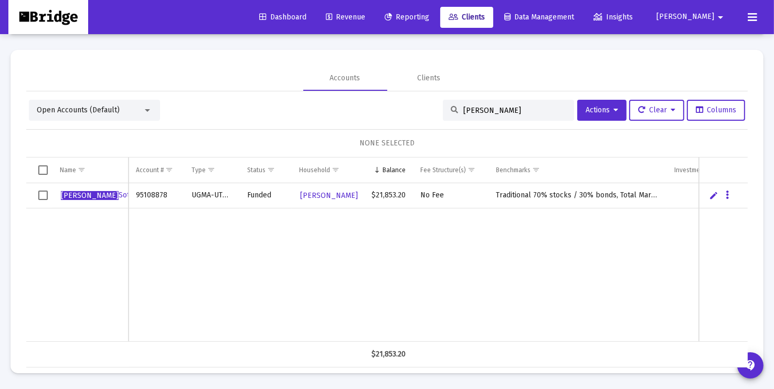
click at [499, 109] on input "[PERSON_NAME]" at bounding box center [514, 110] width 103 height 9
type input "alayah"
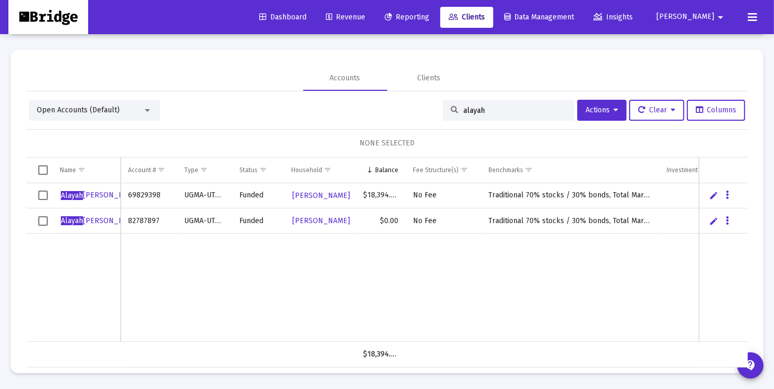
click at [42, 170] on span "Select all" at bounding box center [42, 169] width 9 height 9
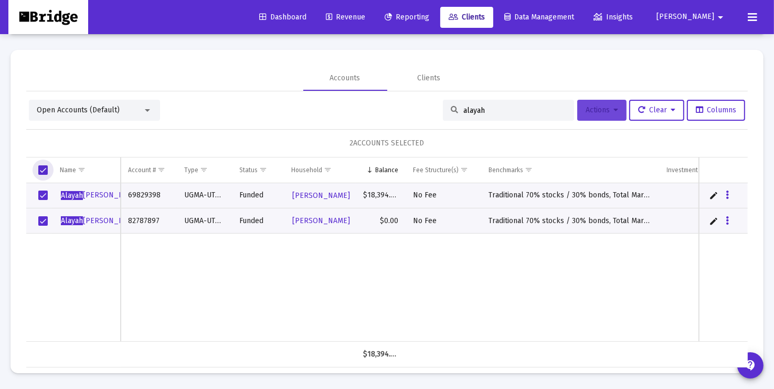
click at [614, 109] on icon at bounding box center [616, 110] width 5 height 7
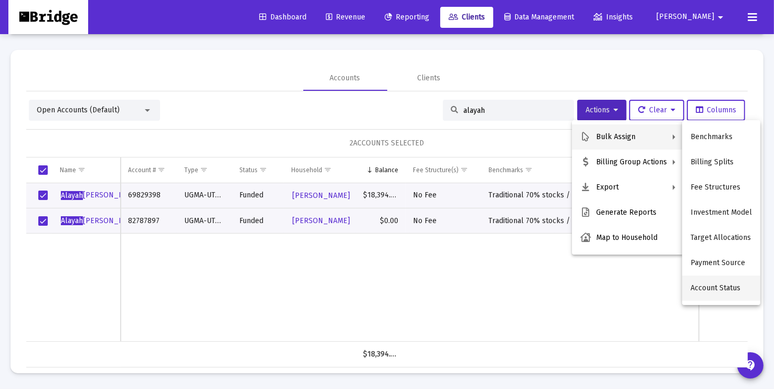
click at [710, 296] on button "Account Status" at bounding box center [721, 288] width 78 height 25
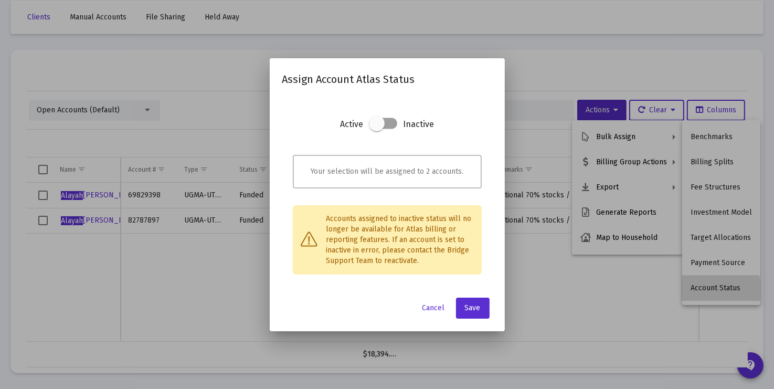
scroll to position [0, 0]
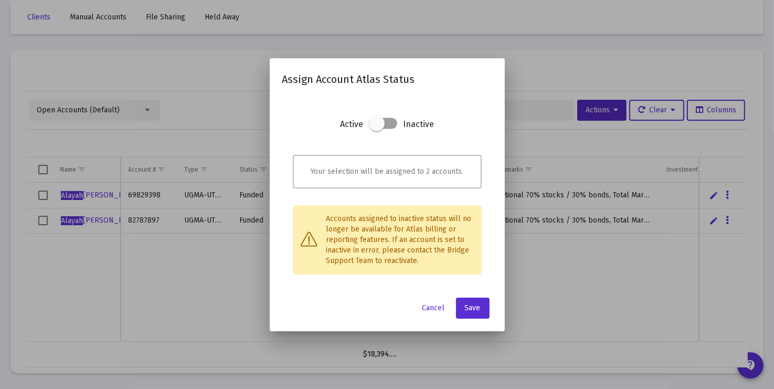
click at [379, 125] on span at bounding box center [377, 123] width 16 height 16
click at [377, 129] on input "checkbox" at bounding box center [376, 129] width 1 height 1
checkbox input "true"
click at [472, 309] on span "Save" at bounding box center [473, 307] width 16 height 9
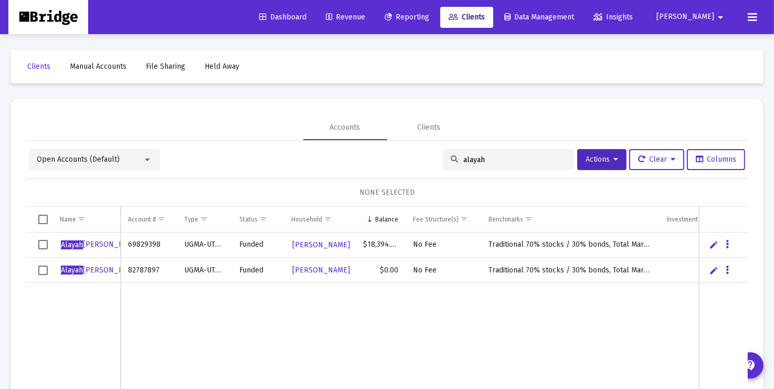
scroll to position [49, 0]
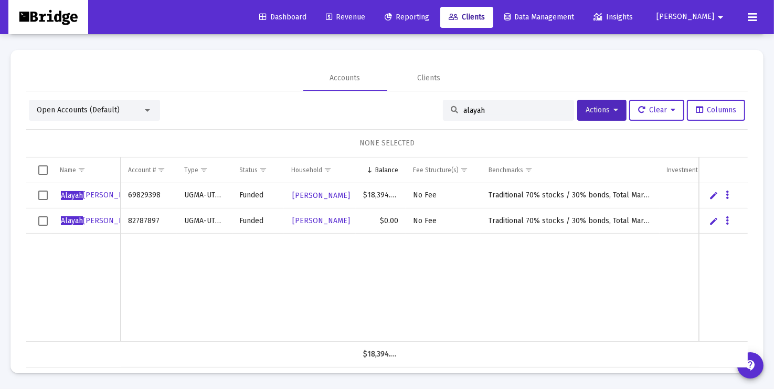
click at [498, 108] on input "alayah" at bounding box center [514, 110] width 103 height 9
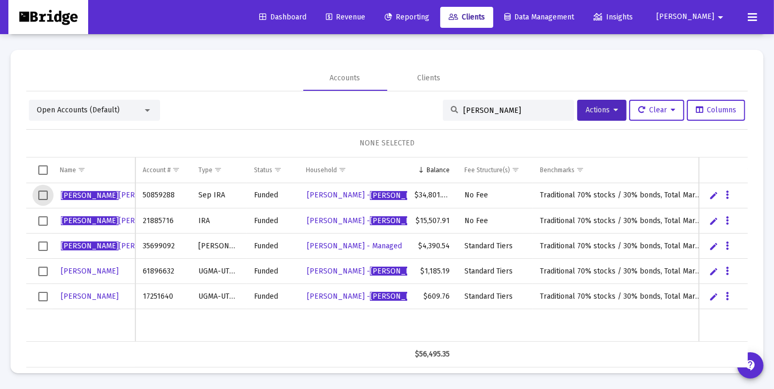
click at [44, 195] on span "Select row" at bounding box center [42, 195] width 9 height 9
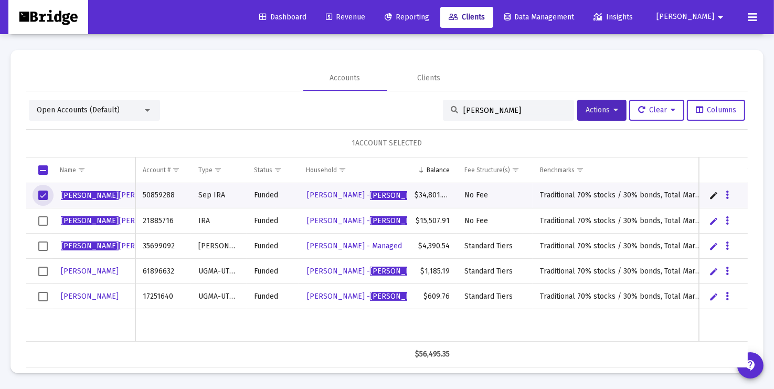
click at [44, 221] on span "Select row" at bounding box center [42, 220] width 9 height 9
click at [608, 109] on span "Actions" at bounding box center [602, 109] width 33 height 9
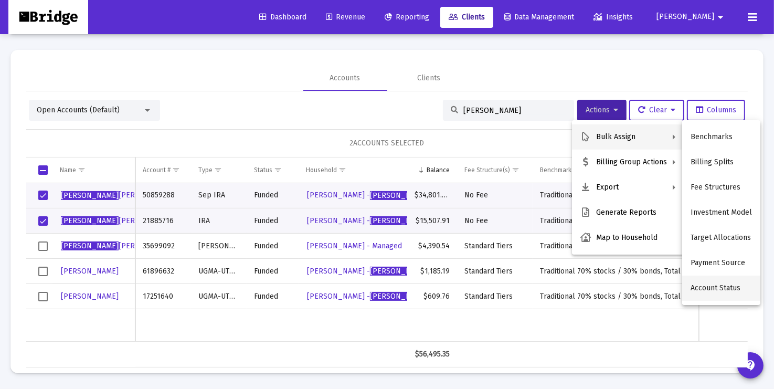
click at [711, 289] on button "Account Status" at bounding box center [721, 288] width 78 height 25
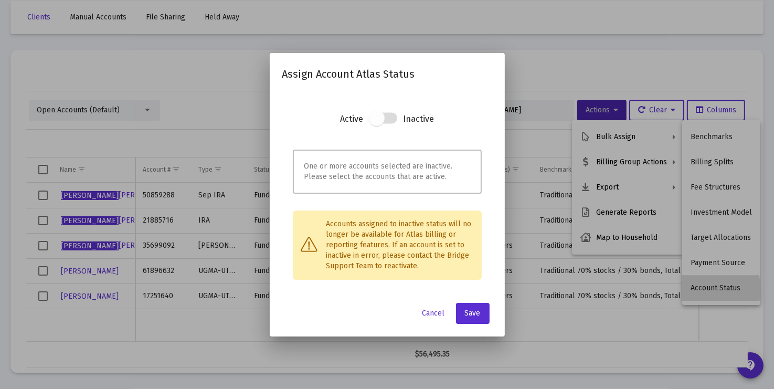
scroll to position [0, 0]
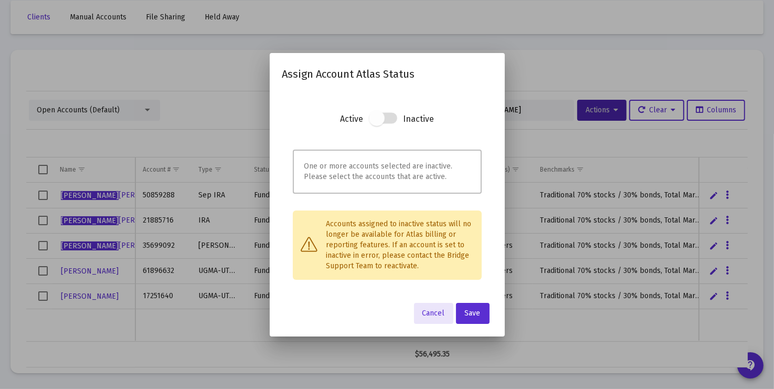
click at [376, 119] on span at bounding box center [377, 118] width 16 height 16
click at [429, 313] on span "Cancel" at bounding box center [434, 313] width 23 height 9
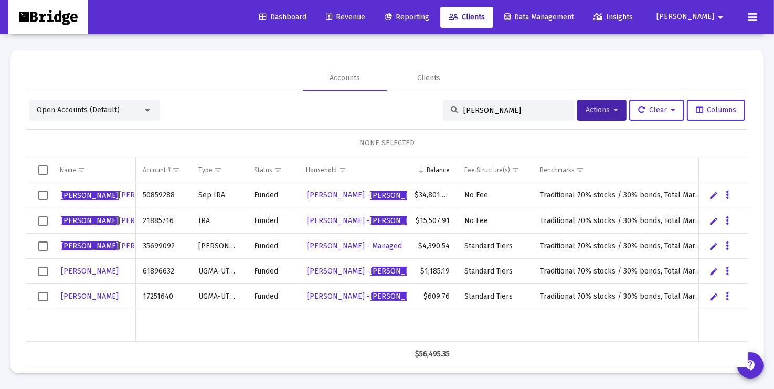
click at [379, 327] on td "Data grid" at bounding box center [353, 325] width 109 height 32
click at [505, 111] on input "[PERSON_NAME]" at bounding box center [514, 110] width 103 height 9
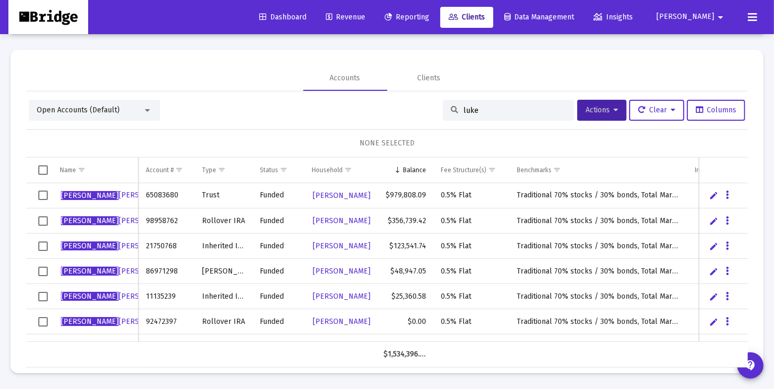
type input "luke"
click at [44, 171] on span "Select all" at bounding box center [42, 169] width 9 height 9
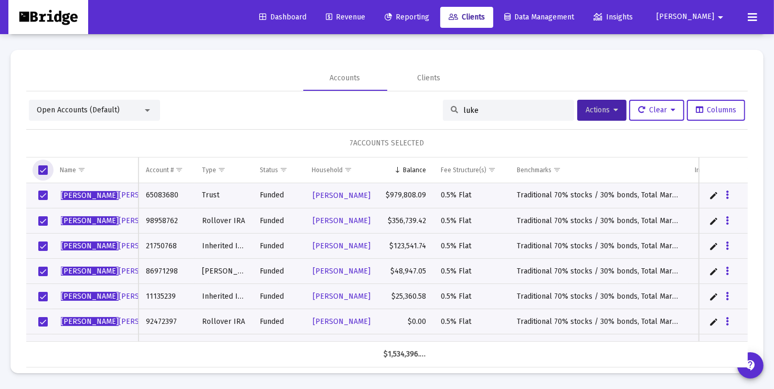
click at [44, 171] on span "Select all" at bounding box center [42, 169] width 9 height 9
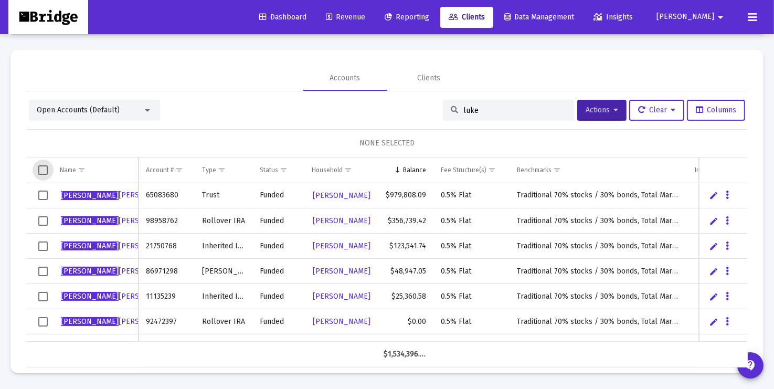
click at [485, 109] on input "luke" at bounding box center [514, 110] width 103 height 9
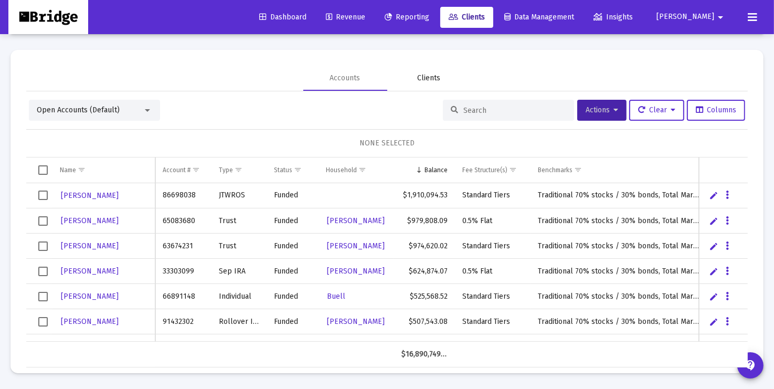
click at [435, 78] on div "Clients" at bounding box center [429, 78] width 23 height 10
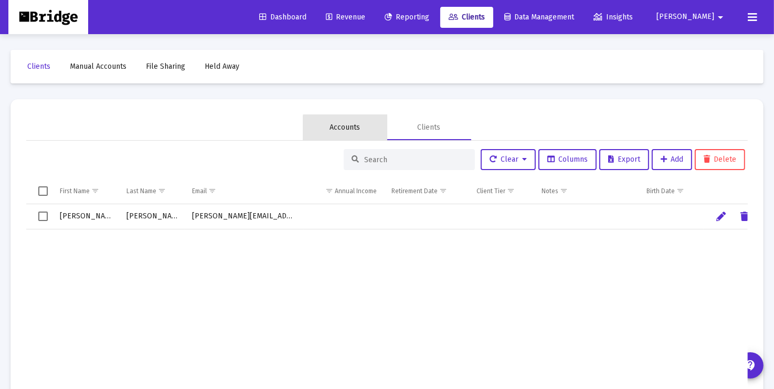
click at [352, 130] on div "Accounts" at bounding box center [345, 127] width 30 height 10
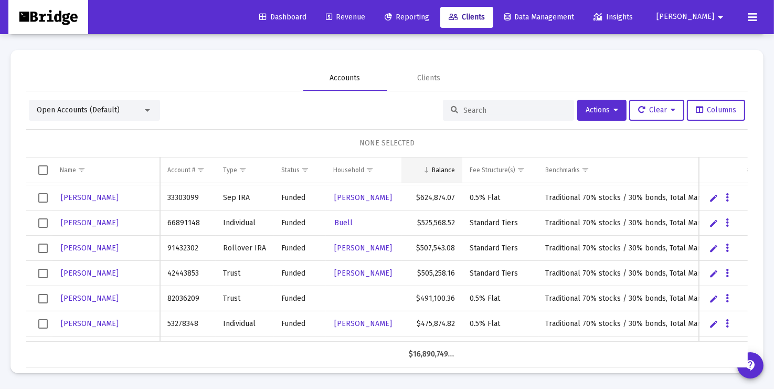
scroll to position [74, 0]
click at [729, 295] on icon "Data grid" at bounding box center [727, 298] width 3 height 13
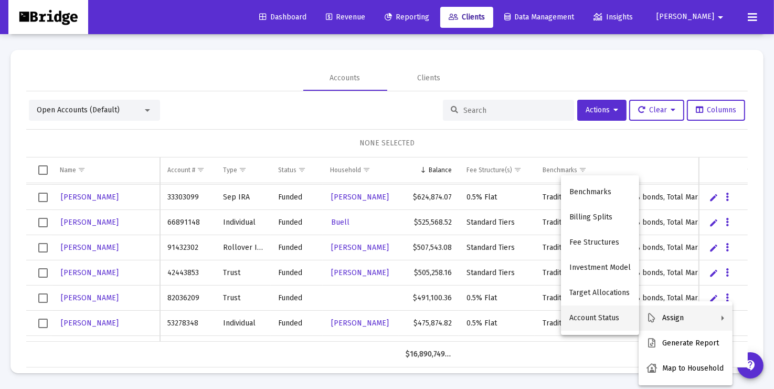
click at [608, 321] on button "Account Status" at bounding box center [600, 317] width 78 height 25
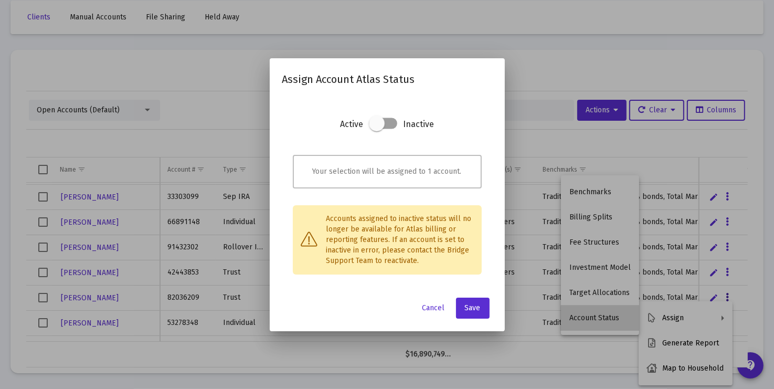
scroll to position [0, 0]
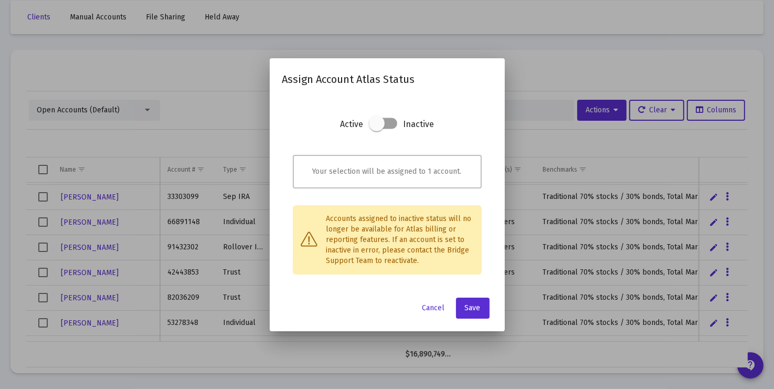
click at [378, 125] on span at bounding box center [377, 123] width 16 height 16
click at [377, 129] on input "checkbox" at bounding box center [376, 129] width 1 height 1
checkbox input "true"
click at [477, 306] on span "Save" at bounding box center [473, 307] width 16 height 9
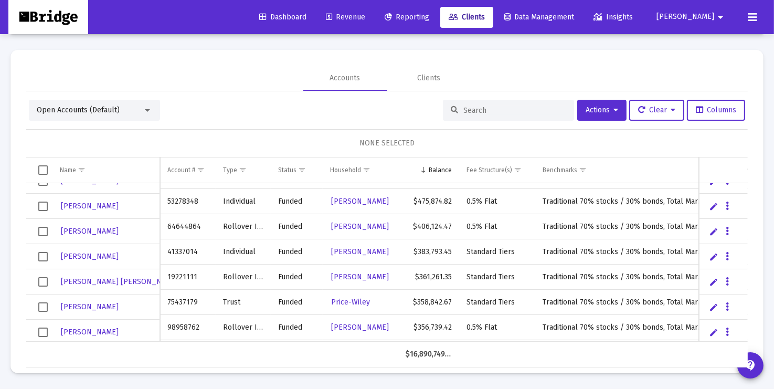
scroll to position [196, 0]
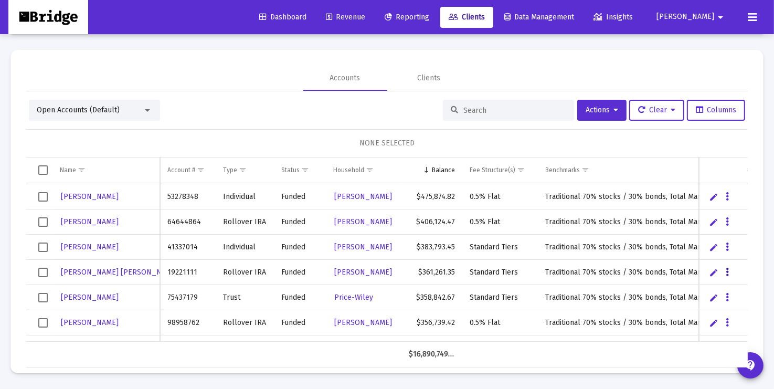
click at [728, 272] on icon "Data grid" at bounding box center [727, 272] width 3 height 13
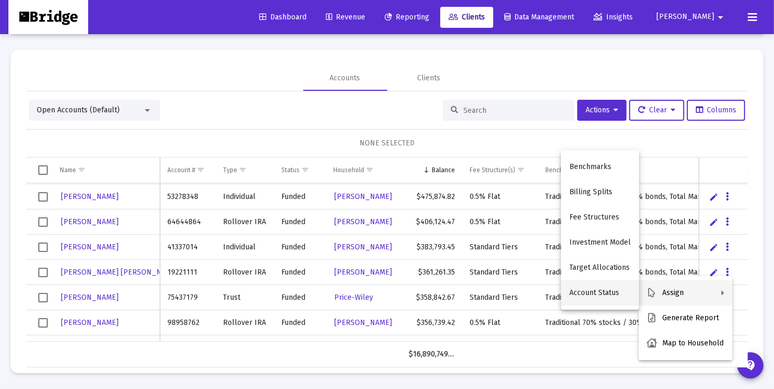
click at [596, 291] on button "Account Status" at bounding box center [600, 292] width 78 height 25
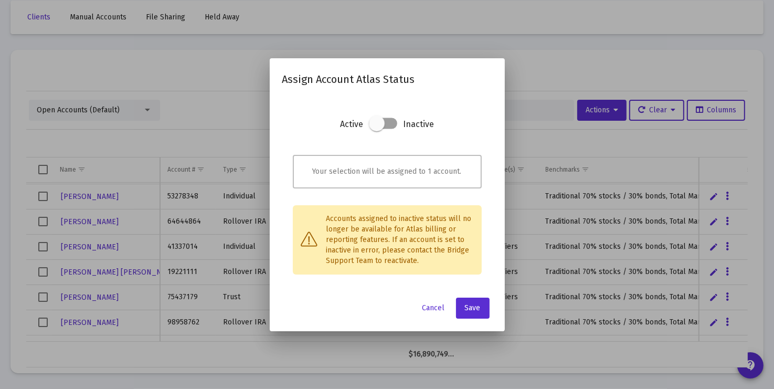
click at [379, 122] on span at bounding box center [377, 123] width 16 height 16
click at [377, 129] on input "checkbox" at bounding box center [376, 129] width 1 height 1
checkbox input "true"
click at [476, 307] on span "Save" at bounding box center [473, 307] width 16 height 9
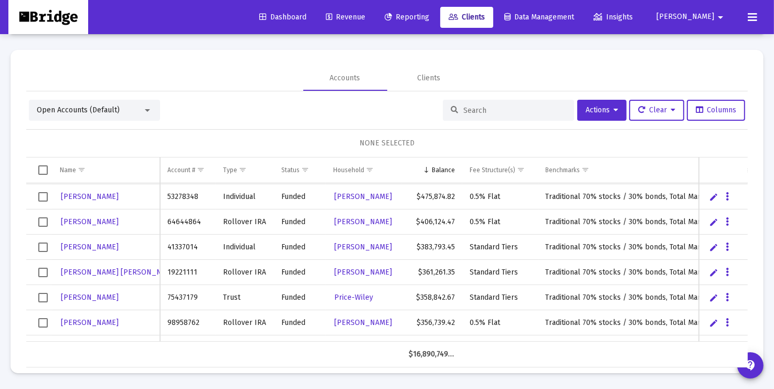
click at [474, 110] on input at bounding box center [514, 110] width 103 height 9
type input "king"
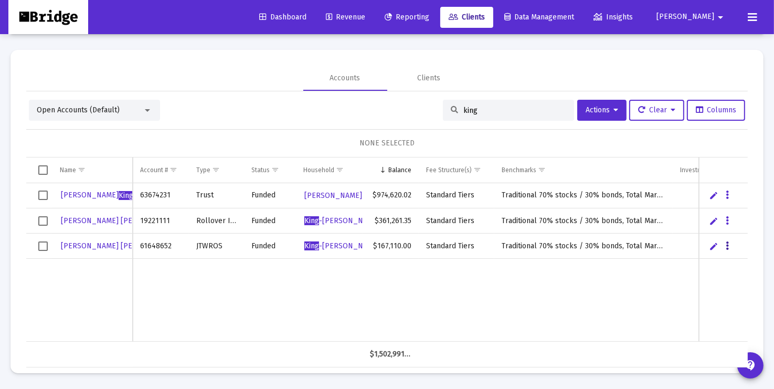
click at [726, 246] on icon "Data grid" at bounding box center [727, 246] width 3 height 13
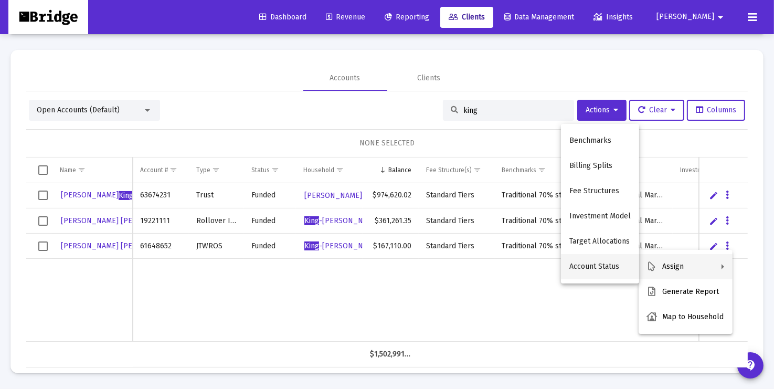
click at [613, 264] on button "Account Status" at bounding box center [600, 266] width 78 height 25
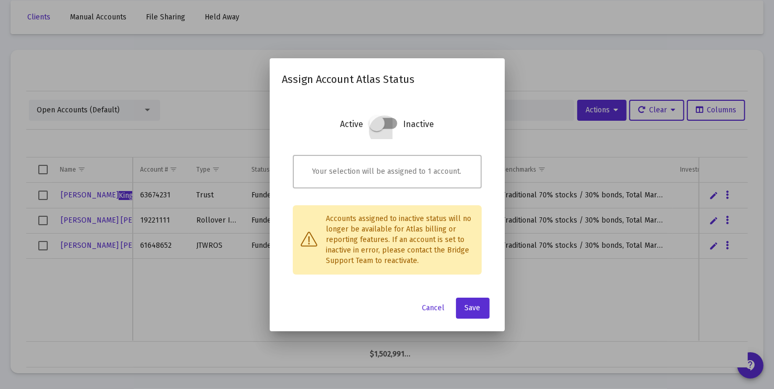
click at [376, 123] on span at bounding box center [377, 123] width 16 height 16
click at [376, 129] on input "checkbox" at bounding box center [376, 129] width 1 height 1
checkbox input "true"
click at [477, 308] on span "Save" at bounding box center [473, 307] width 16 height 9
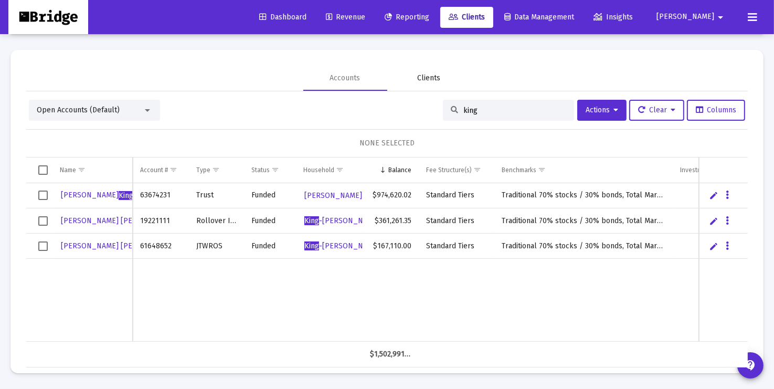
click at [429, 78] on div "Clients" at bounding box center [429, 78] width 23 height 10
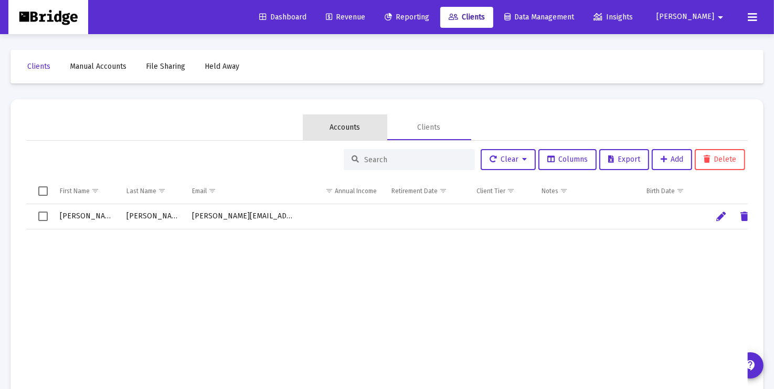
click at [339, 124] on div "Accounts" at bounding box center [345, 127] width 30 height 10
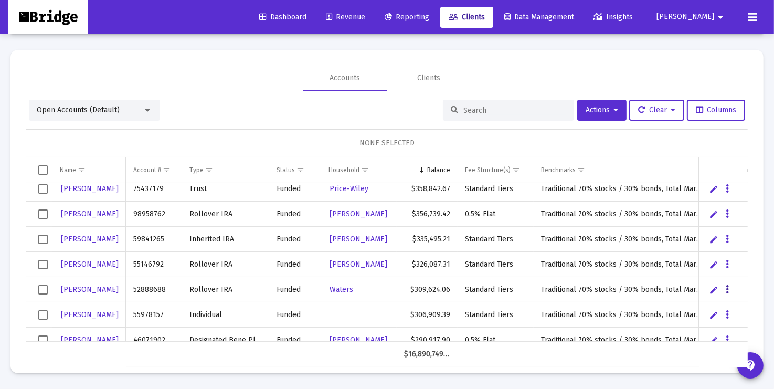
click at [730, 287] on button "Data grid" at bounding box center [727, 288] width 9 height 9
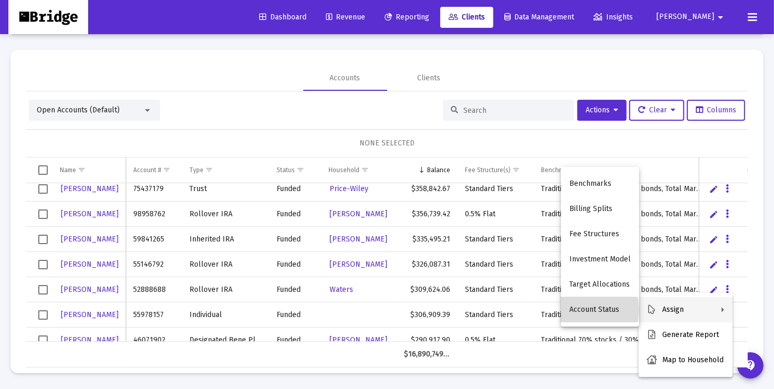
click at [588, 310] on button "Account Status" at bounding box center [600, 309] width 78 height 25
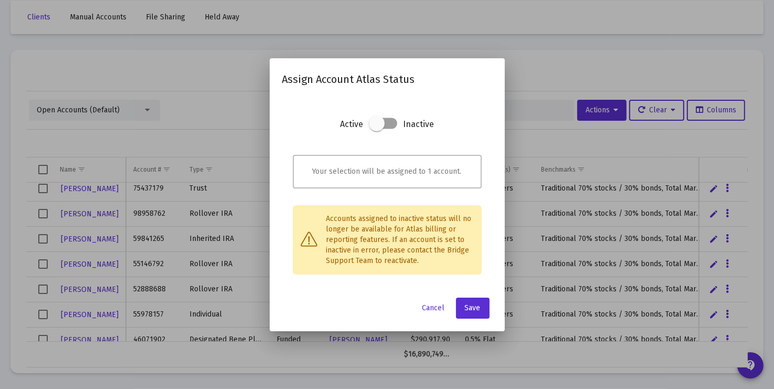
click at [378, 124] on span at bounding box center [377, 123] width 16 height 16
click at [377, 129] on input "checkbox" at bounding box center [376, 129] width 1 height 1
checkbox input "true"
click at [480, 309] on button "Save" at bounding box center [473, 308] width 34 height 21
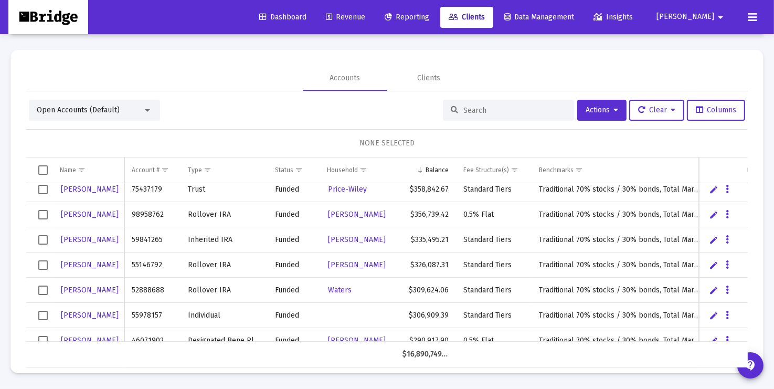
click at [527, 108] on input at bounding box center [514, 110] width 103 height 9
type input "waters"
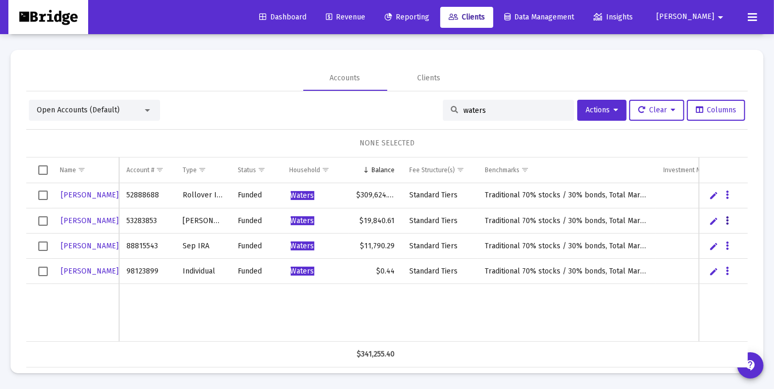
click at [730, 221] on button "Data grid" at bounding box center [727, 220] width 9 height 9
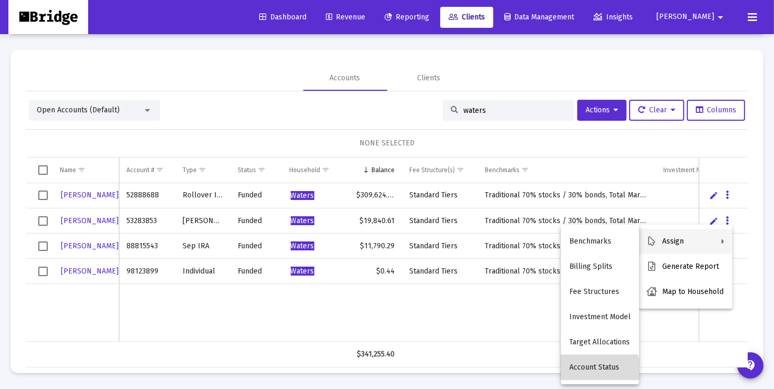
click at [590, 377] on button "Account Status" at bounding box center [600, 367] width 78 height 25
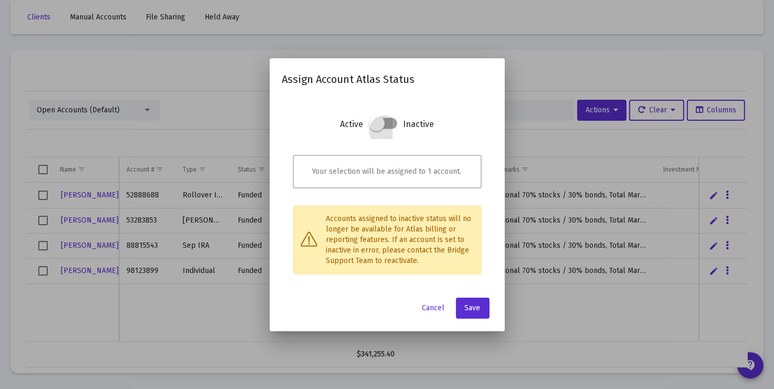
click at [377, 126] on span at bounding box center [377, 123] width 16 height 16
click at [377, 129] on input "checkbox" at bounding box center [376, 129] width 1 height 1
checkbox input "true"
click at [476, 308] on span "Save" at bounding box center [473, 307] width 16 height 9
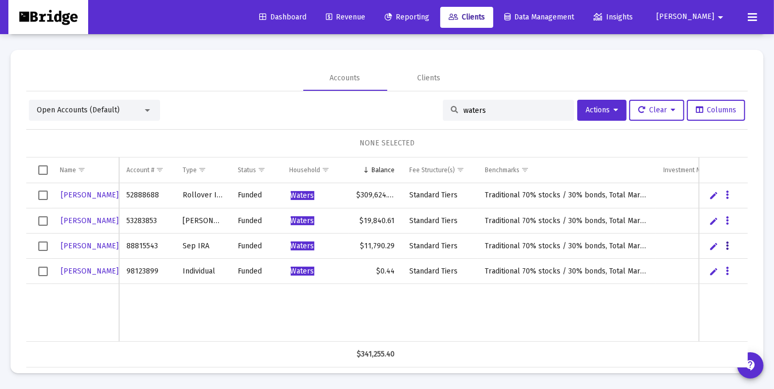
click at [729, 246] on icon "Data grid" at bounding box center [727, 246] width 3 height 13
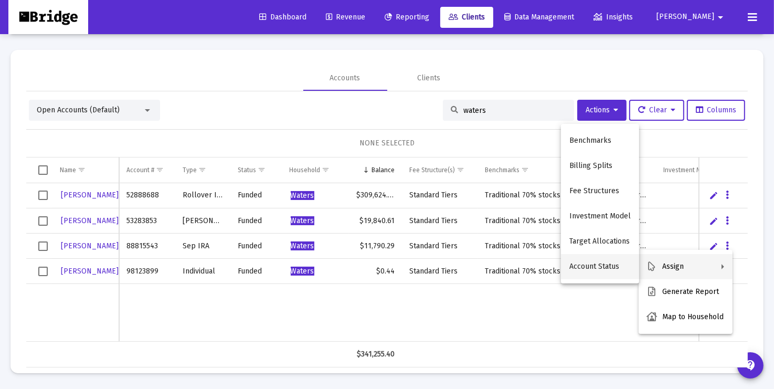
click at [590, 267] on button "Account Status" at bounding box center [600, 266] width 78 height 25
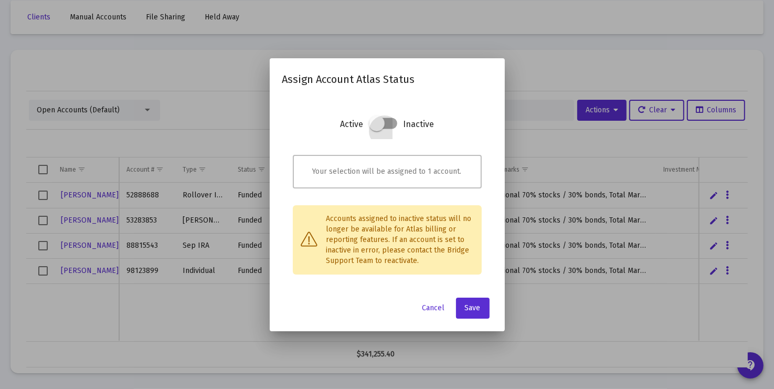
click at [375, 125] on span at bounding box center [377, 123] width 16 height 16
click at [376, 129] on input "checkbox" at bounding box center [376, 129] width 1 height 1
checkbox input "true"
click at [474, 303] on span "Save" at bounding box center [473, 307] width 16 height 9
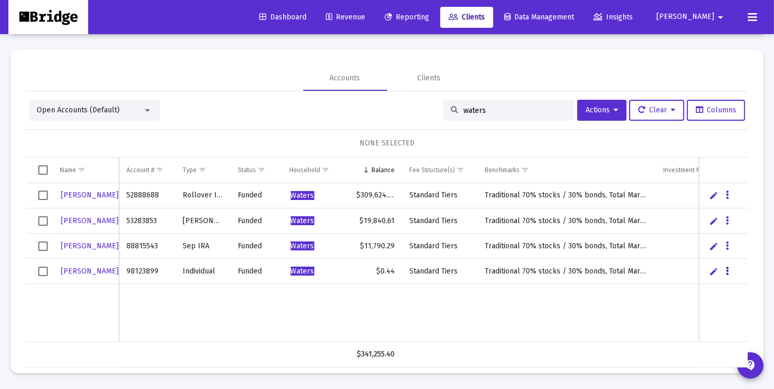
click at [728, 270] on icon "Data grid" at bounding box center [727, 271] width 3 height 13
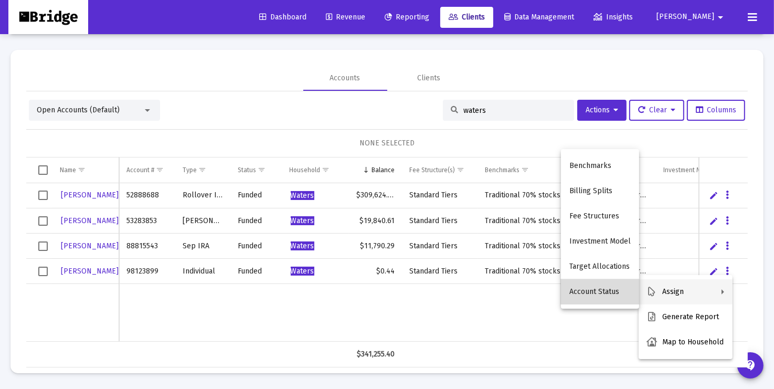
click at [608, 290] on button "Account Status" at bounding box center [600, 291] width 78 height 25
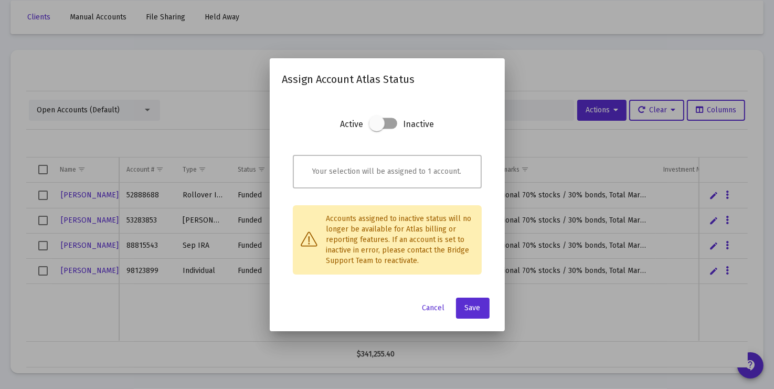
click at [379, 126] on span at bounding box center [377, 123] width 16 height 16
click at [377, 129] on input "checkbox" at bounding box center [376, 129] width 1 height 1
checkbox input "true"
click at [476, 306] on span "Save" at bounding box center [473, 307] width 16 height 9
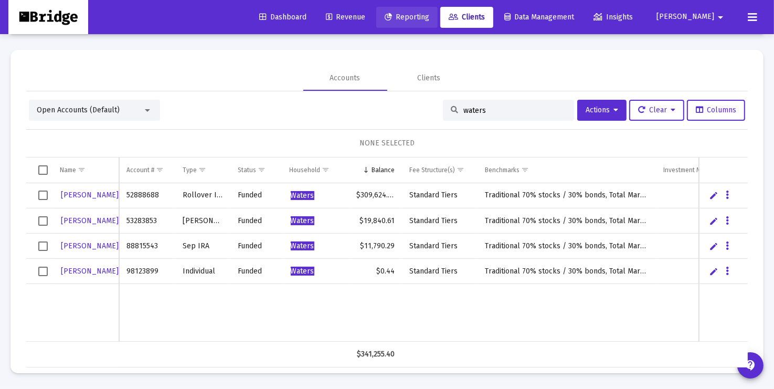
click at [429, 17] on span "Reporting" at bounding box center [407, 17] width 45 height 9
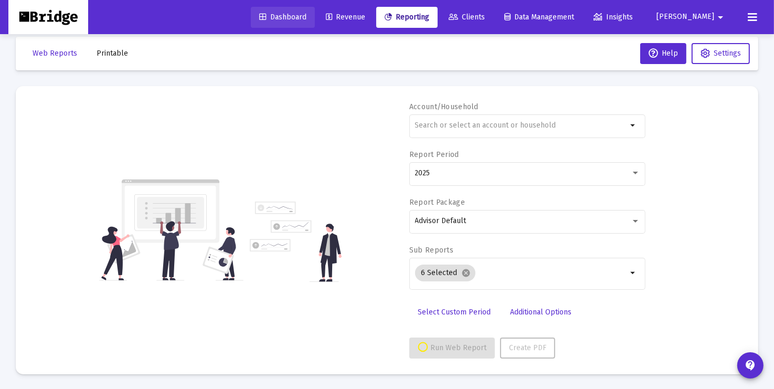
click at [307, 15] on span "Dashboard" at bounding box center [282, 17] width 47 height 9
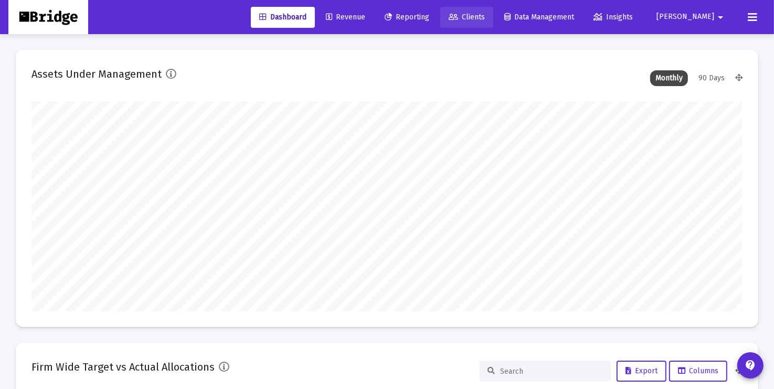
click at [485, 17] on span "Clients" at bounding box center [467, 17] width 36 height 9
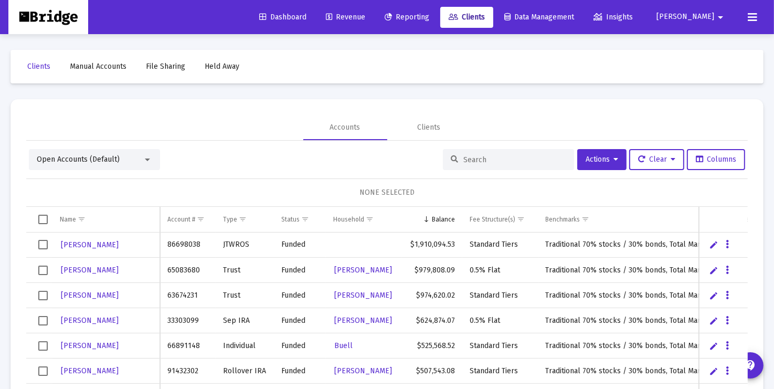
click at [134, 156] on div "Open Accounts (Default)" at bounding box center [90, 159] width 106 height 10
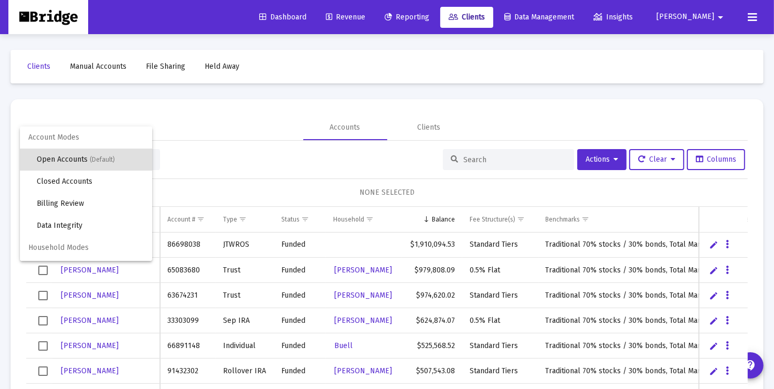
click at [134, 156] on span "Open Accounts (Default)" at bounding box center [90, 160] width 107 height 22
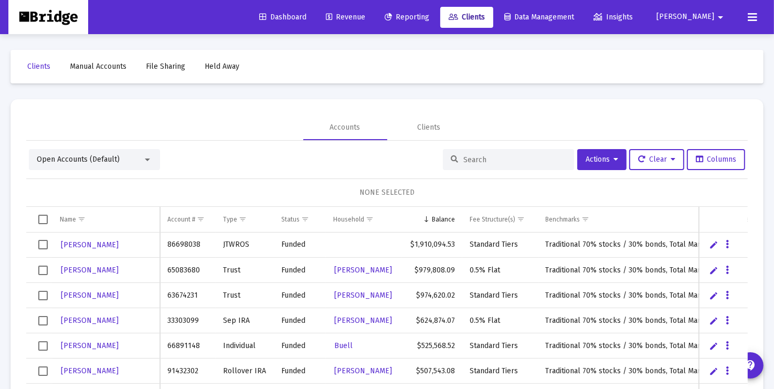
scroll to position [49, 0]
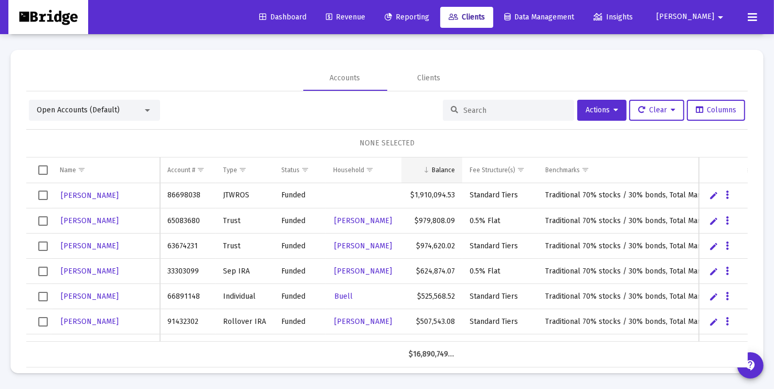
click at [447, 171] on div "Balance" at bounding box center [443, 170] width 23 height 8
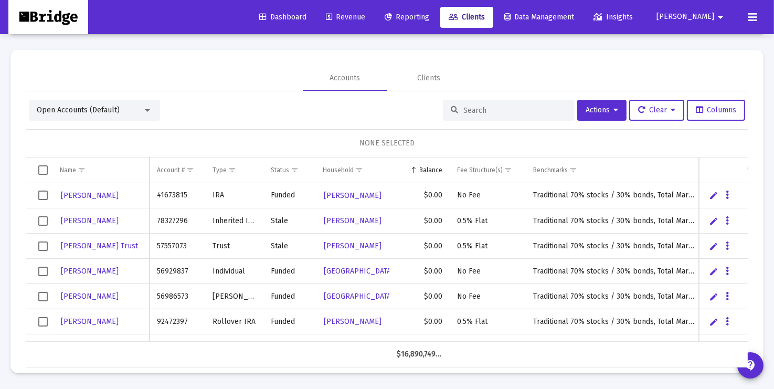
click at [43, 197] on span "Select row" at bounding box center [42, 195] width 9 height 9
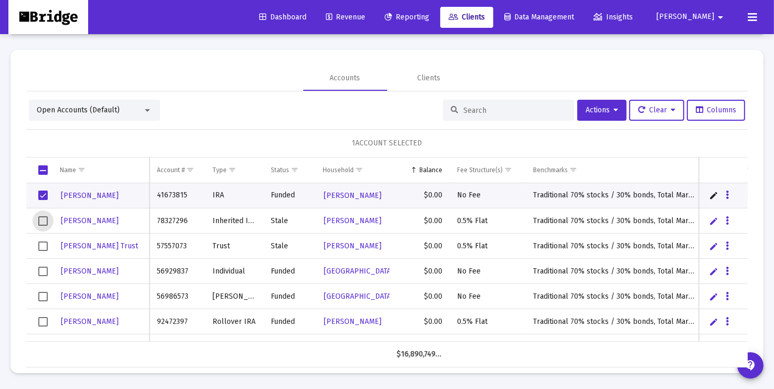
click at [44, 221] on span "Select row" at bounding box center [42, 220] width 9 height 9
click at [42, 246] on span "Select row" at bounding box center [42, 245] width 9 height 9
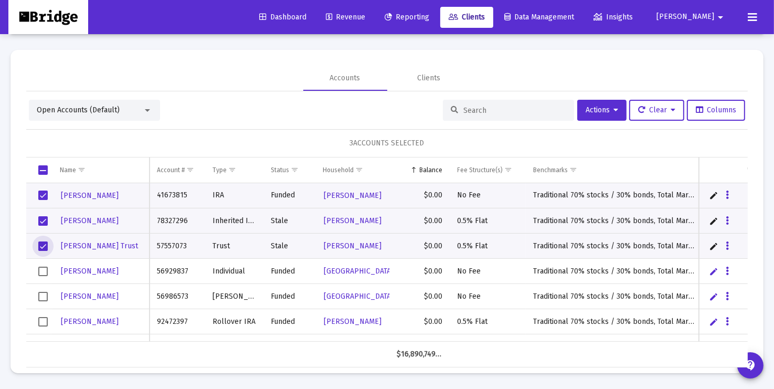
click at [42, 272] on span "Select row" at bounding box center [42, 271] width 9 height 9
click at [42, 295] on span "Select row" at bounding box center [42, 296] width 9 height 9
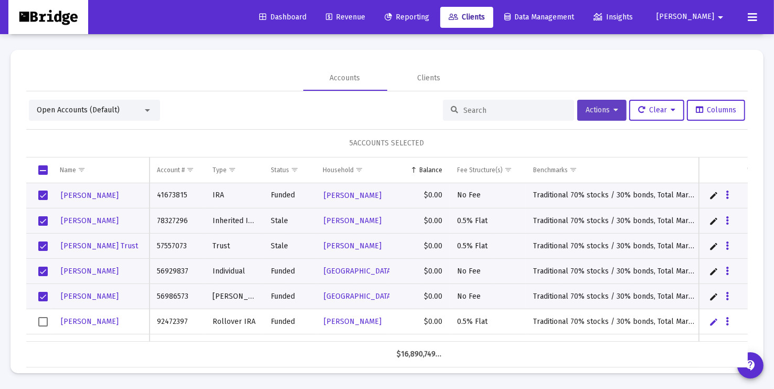
click at [614, 111] on icon at bounding box center [616, 110] width 5 height 7
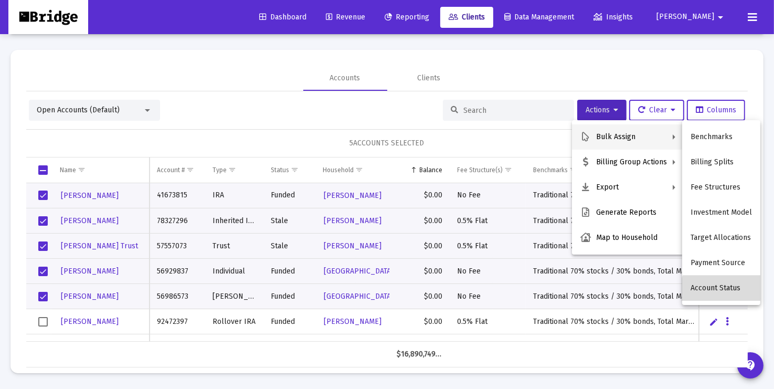
click at [725, 293] on button "Account Status" at bounding box center [721, 288] width 78 height 25
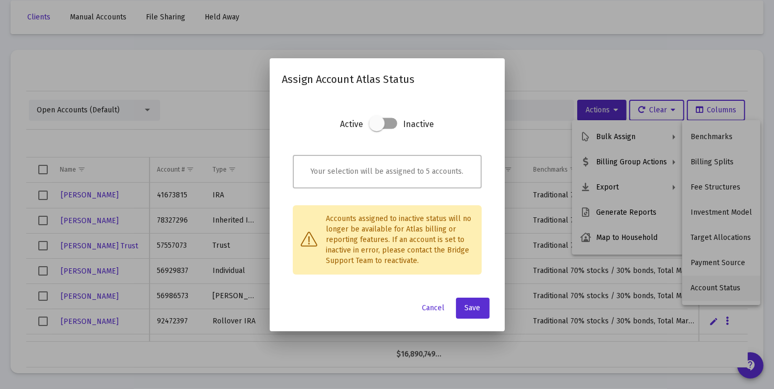
scroll to position [0, 0]
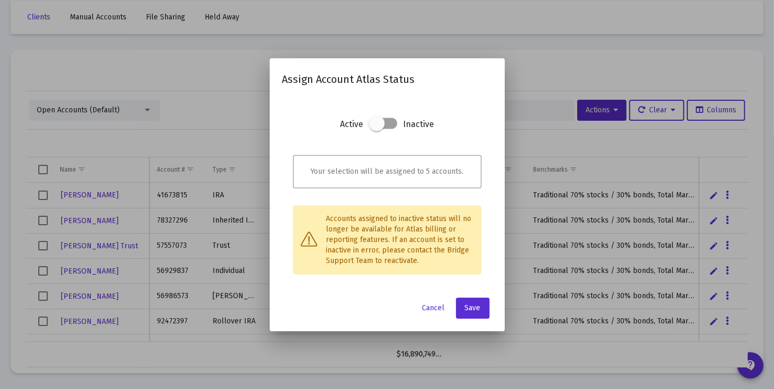
click at [377, 127] on span at bounding box center [377, 123] width 16 height 16
click at [377, 129] on input "checkbox" at bounding box center [376, 129] width 1 height 1
checkbox input "true"
click at [476, 308] on span "Save" at bounding box center [473, 307] width 16 height 9
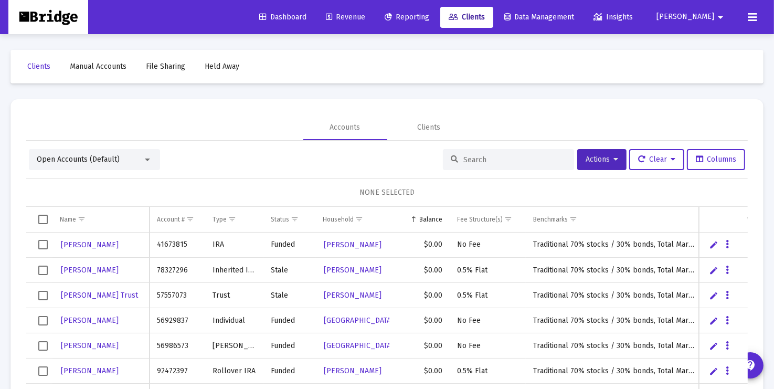
scroll to position [49, 0]
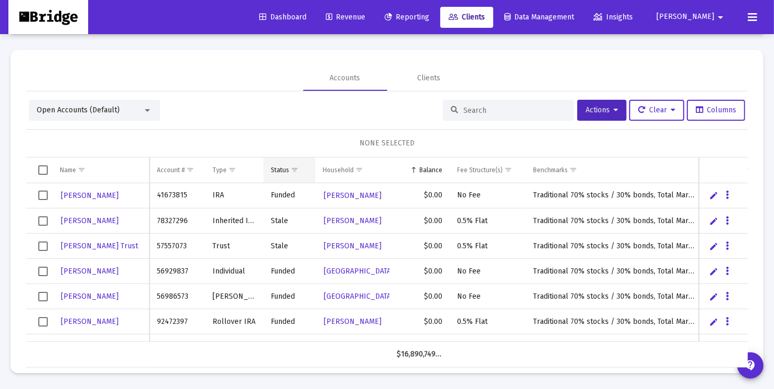
click at [291, 174] on span "Show filter options for column 'Status'" at bounding box center [295, 170] width 8 height 8
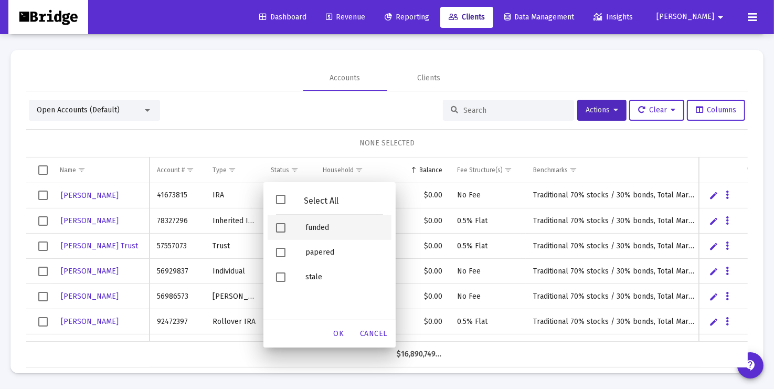
click at [281, 226] on span "Filter options" at bounding box center [280, 227] width 9 height 9
click at [339, 330] on span "OK" at bounding box center [339, 333] width 10 height 9
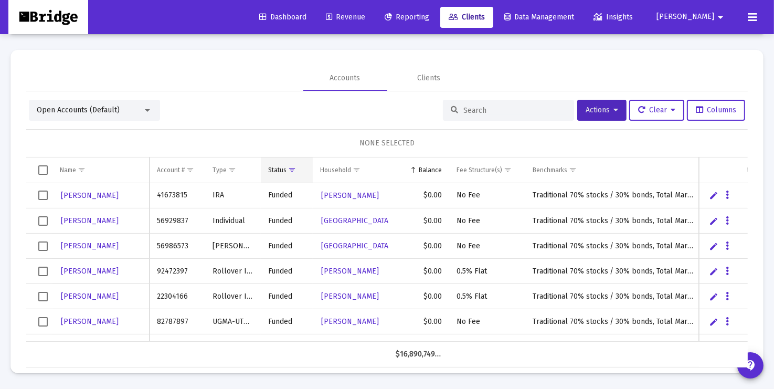
click at [275, 171] on div "Status" at bounding box center [277, 170] width 18 height 8
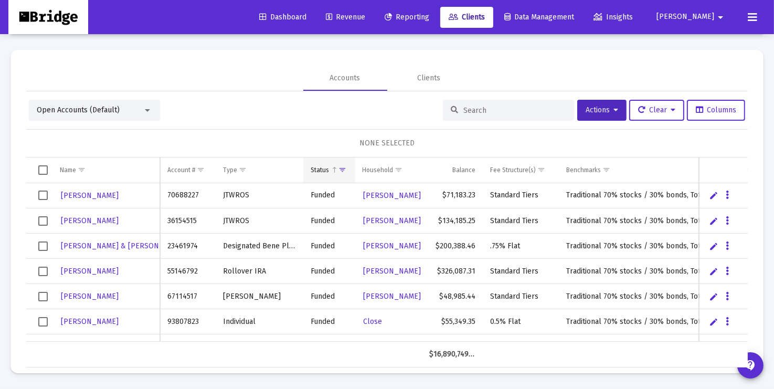
click at [341, 166] on span "Show filter options for column 'Status'" at bounding box center [343, 170] width 8 height 8
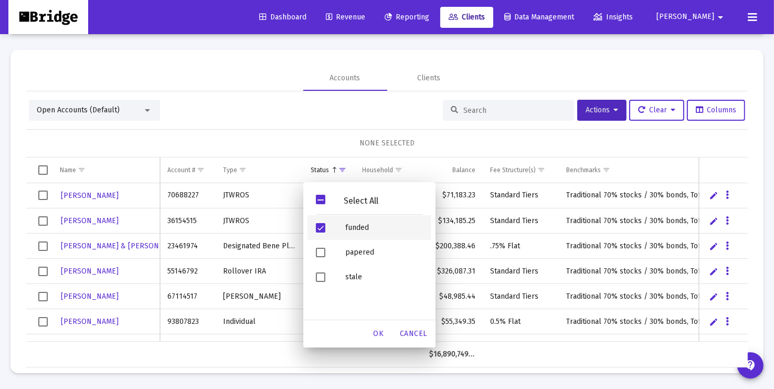
click at [321, 226] on span "Filter options" at bounding box center [320, 227] width 9 height 9
click at [320, 276] on span "Filter options" at bounding box center [320, 276] width 9 height 9
click at [381, 332] on span "OK" at bounding box center [379, 333] width 10 height 9
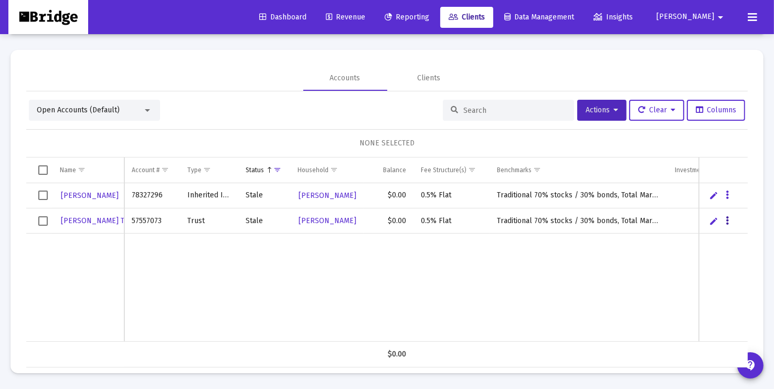
click at [726, 218] on icon "Data grid" at bounding box center [727, 221] width 3 height 13
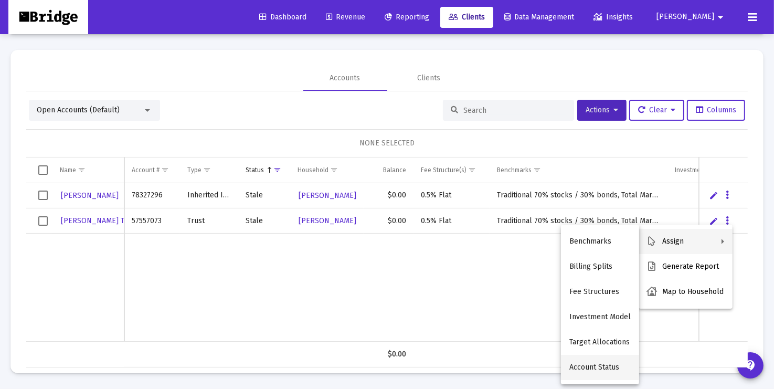
click at [591, 371] on button "Account Status" at bounding box center [600, 367] width 78 height 25
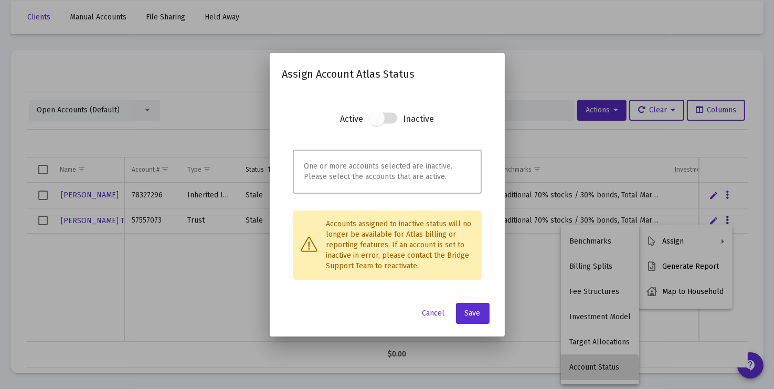
scroll to position [0, 0]
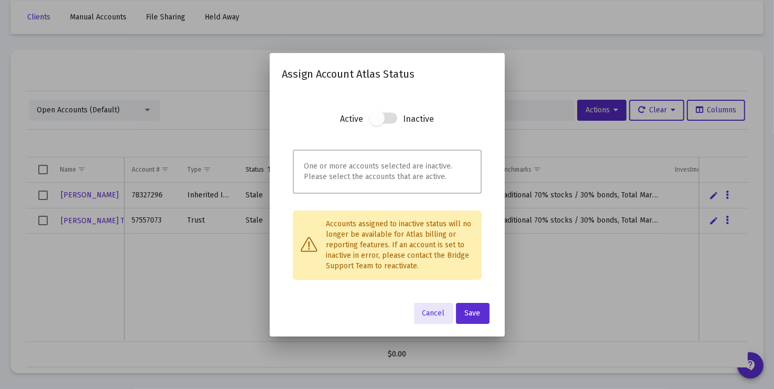
click at [379, 123] on span at bounding box center [377, 118] width 16 height 16
click at [379, 120] on span at bounding box center [377, 118] width 16 height 16
click at [436, 311] on span "Cancel" at bounding box center [434, 313] width 23 height 9
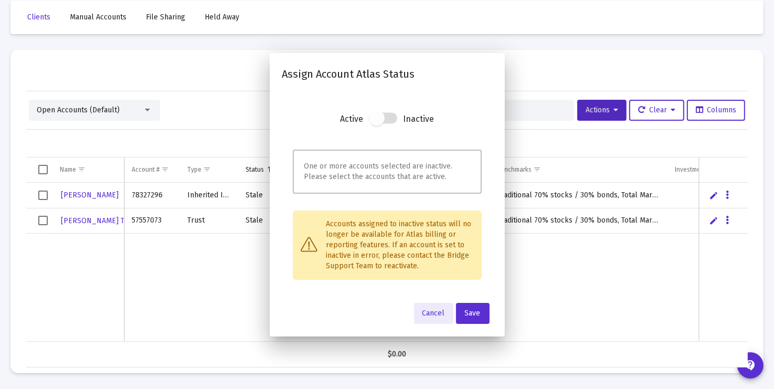
scroll to position [49, 0]
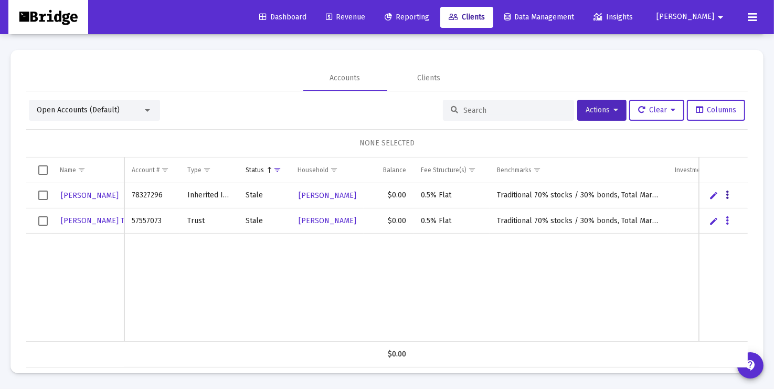
click at [732, 193] on button "Data grid" at bounding box center [727, 195] width 9 height 9
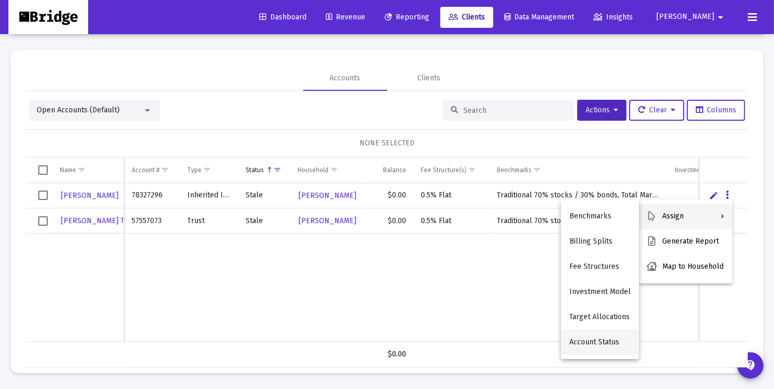
click at [595, 341] on button "Account Status" at bounding box center [600, 342] width 78 height 25
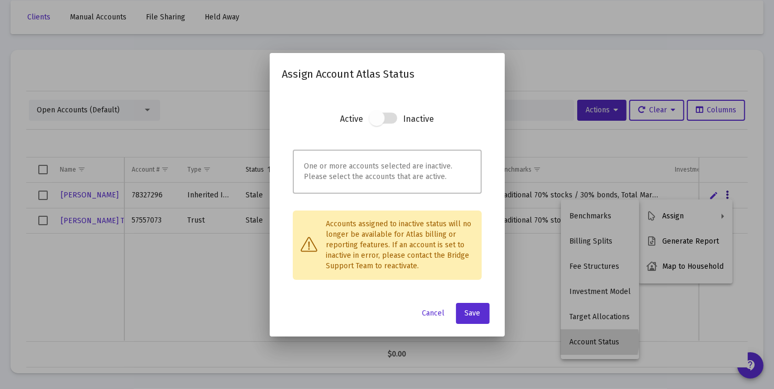
scroll to position [0, 0]
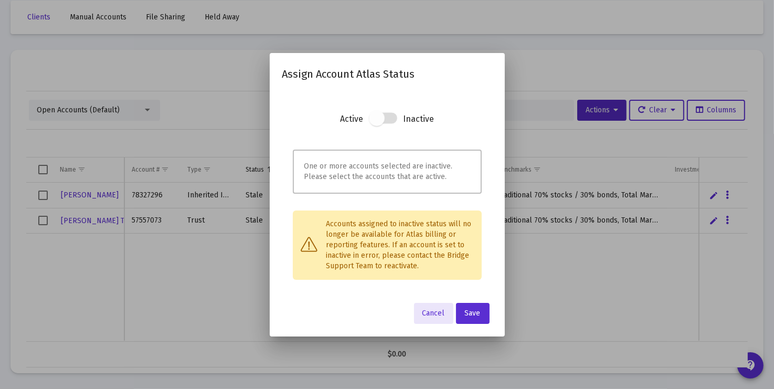
click at [377, 121] on span at bounding box center [377, 118] width 16 height 16
click at [429, 311] on span "Cancel" at bounding box center [434, 313] width 23 height 9
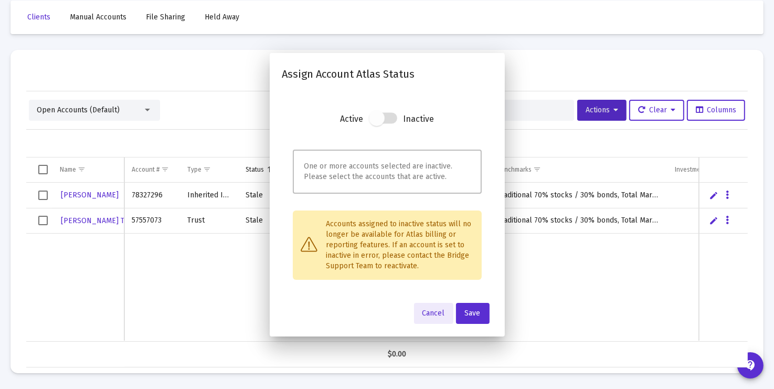
scroll to position [49, 0]
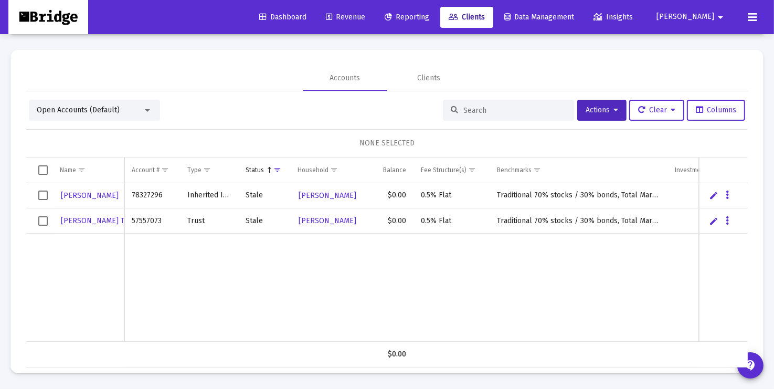
click at [102, 105] on span "Open Accounts (Default)" at bounding box center [78, 109] width 83 height 9
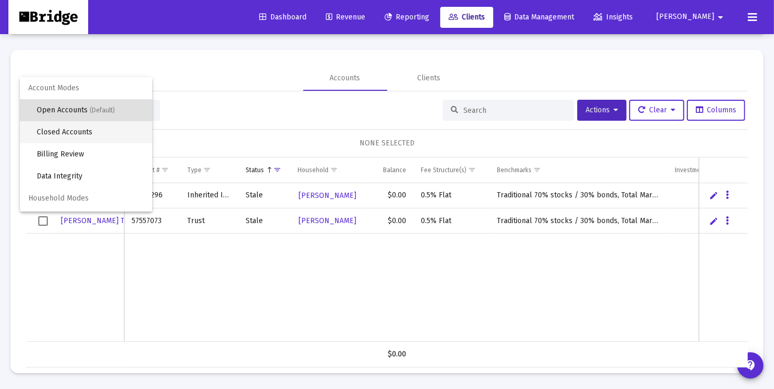
click at [87, 136] on span "Closed Accounts" at bounding box center [90, 132] width 107 height 22
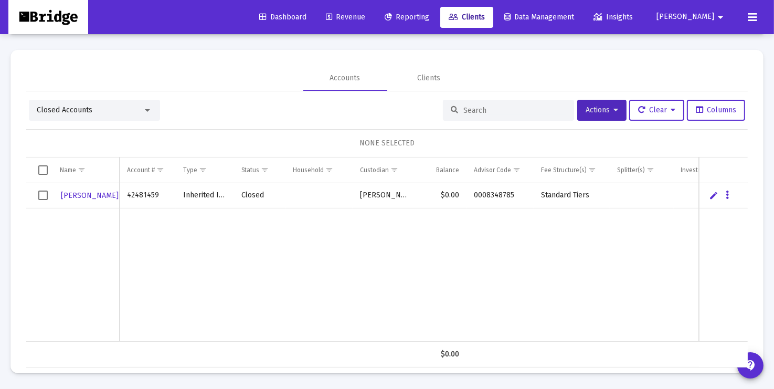
click at [108, 110] on div "Closed Accounts" at bounding box center [90, 110] width 106 height 10
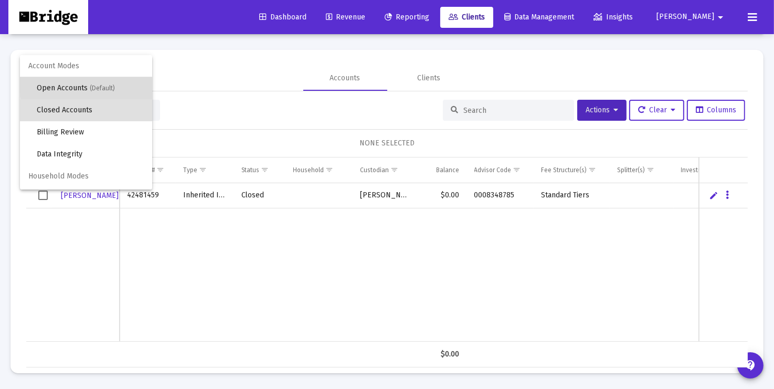
click at [104, 85] on span "(Default)" at bounding box center [102, 88] width 25 height 7
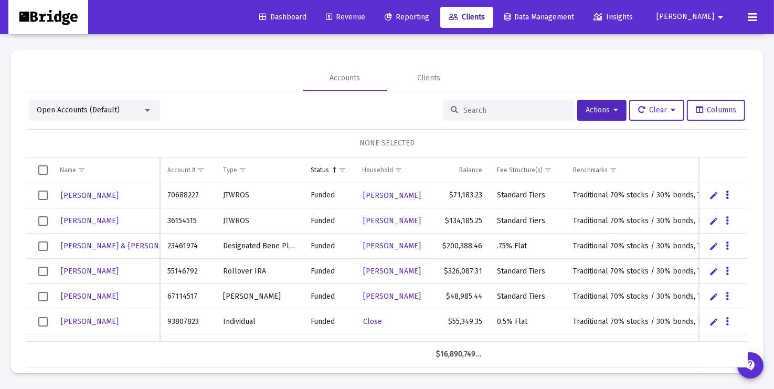
click at [727, 196] on icon "Data grid" at bounding box center [727, 195] width 3 height 13
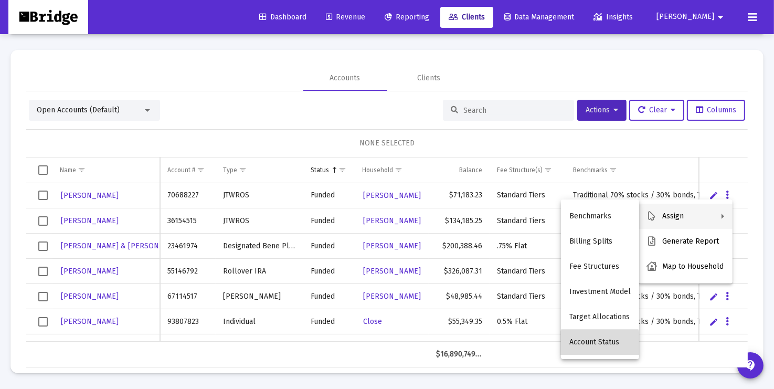
click at [601, 344] on button "Account Status" at bounding box center [600, 342] width 78 height 25
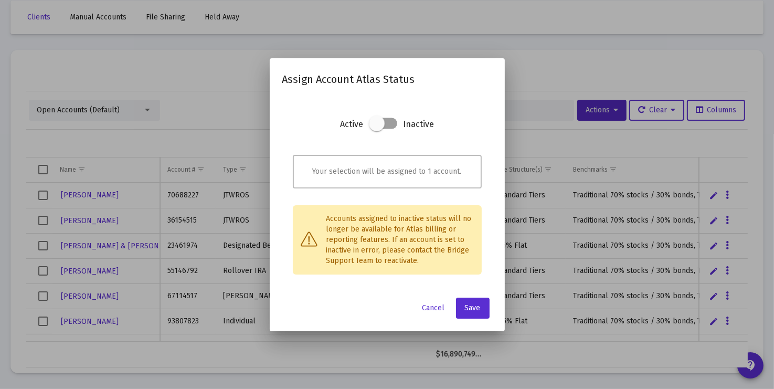
click at [382, 124] on span at bounding box center [377, 123] width 16 height 16
click at [377, 129] on input "checkbox" at bounding box center [376, 129] width 1 height 1
checkbox input "true"
click at [472, 308] on span "Save" at bounding box center [473, 307] width 16 height 9
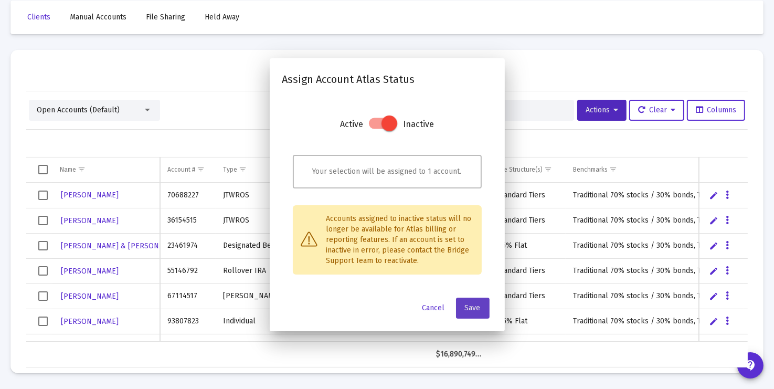
scroll to position [49, 0]
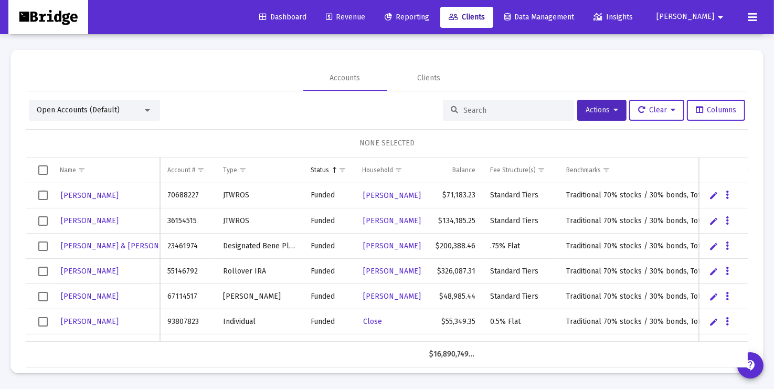
click at [493, 111] on input at bounding box center [514, 110] width 103 height 9
type input "[PERSON_NAME]"
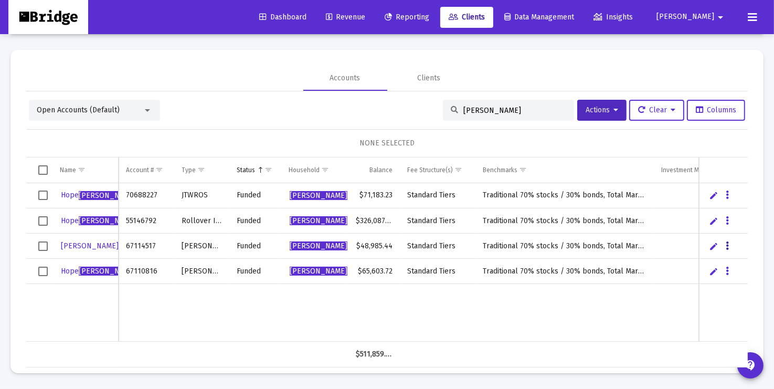
click at [727, 245] on icon "Data grid" at bounding box center [727, 246] width 3 height 13
click at [46, 221] on div at bounding box center [387, 194] width 774 height 389
click at [41, 220] on span "Select row" at bounding box center [42, 220] width 9 height 9
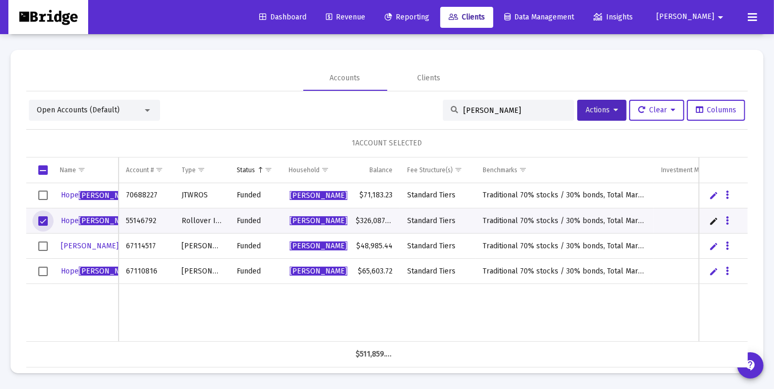
click at [42, 244] on span "Select row" at bounding box center [42, 245] width 9 height 9
click at [42, 270] on span "Select row" at bounding box center [42, 271] width 9 height 9
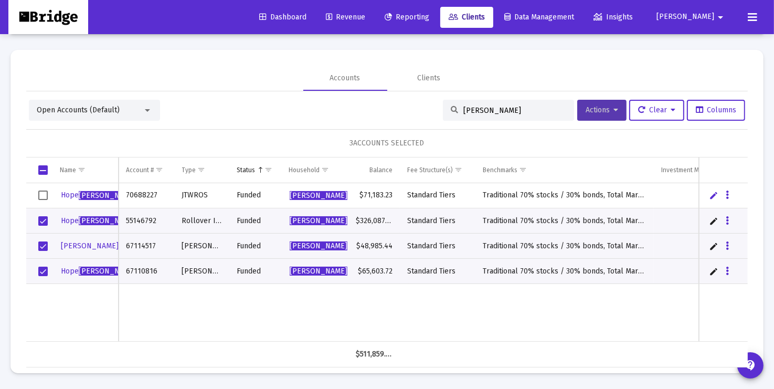
click at [618, 111] on button "Actions" at bounding box center [601, 110] width 49 height 21
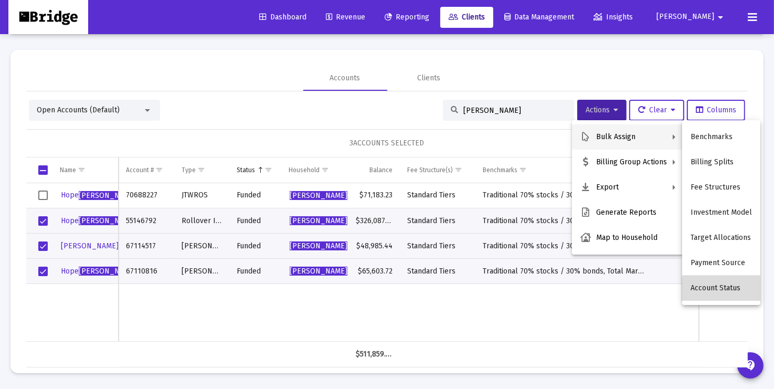
click at [724, 293] on button "Account Status" at bounding box center [721, 288] width 78 height 25
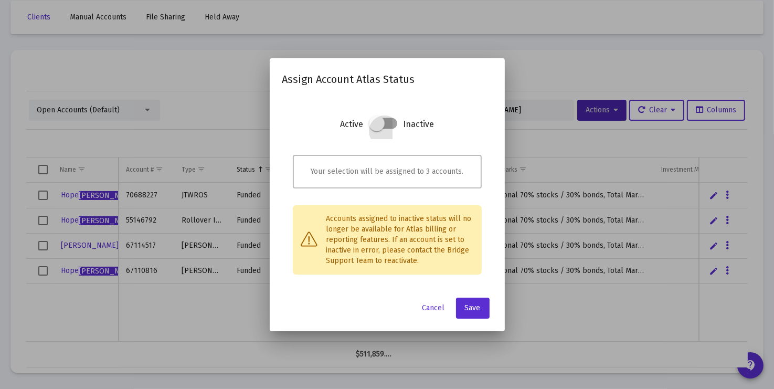
click at [378, 123] on span at bounding box center [377, 123] width 16 height 16
click at [377, 129] on input "checkbox" at bounding box center [376, 129] width 1 height 1
checkbox input "true"
click at [473, 308] on span "Save" at bounding box center [473, 307] width 16 height 9
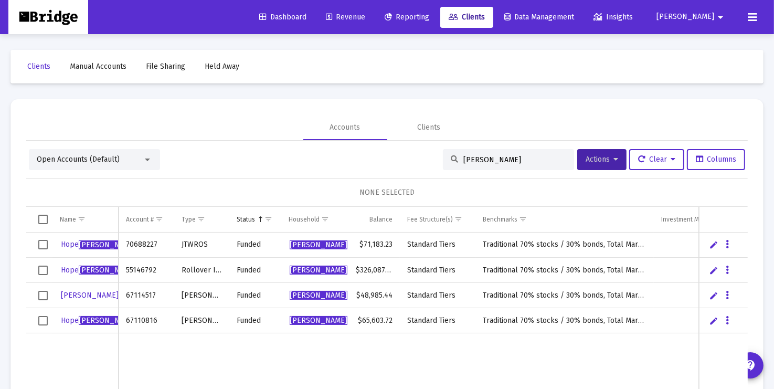
scroll to position [49, 0]
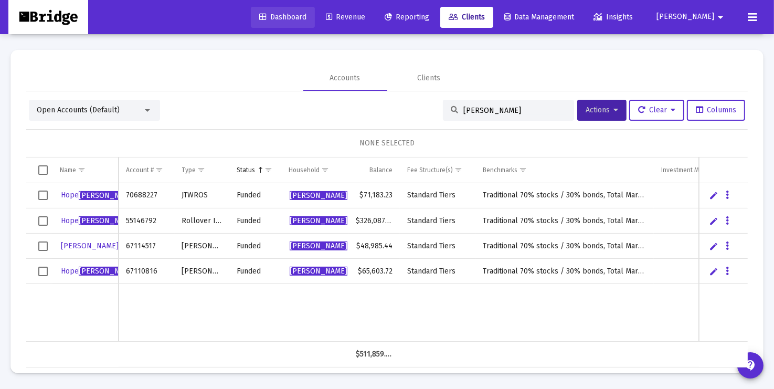
click at [307, 16] on span "Dashboard" at bounding box center [282, 17] width 47 height 9
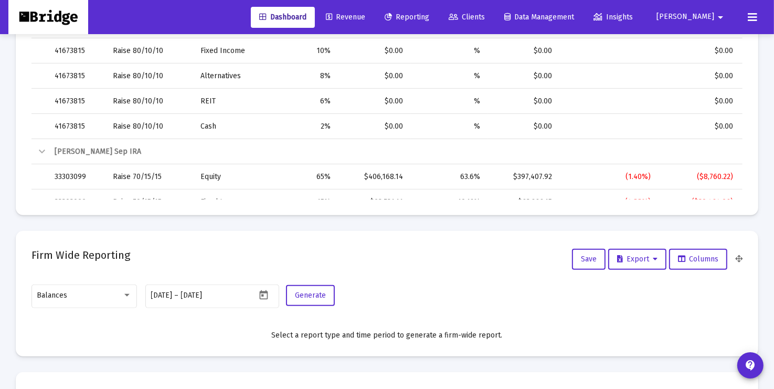
scroll to position [460, 0]
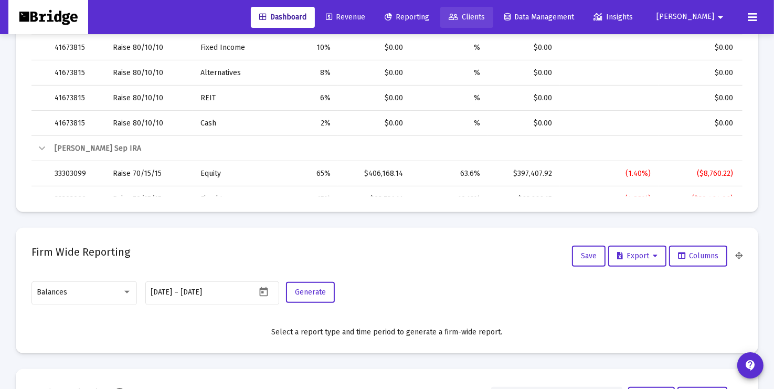
click at [485, 18] on span "Clients" at bounding box center [467, 17] width 36 height 9
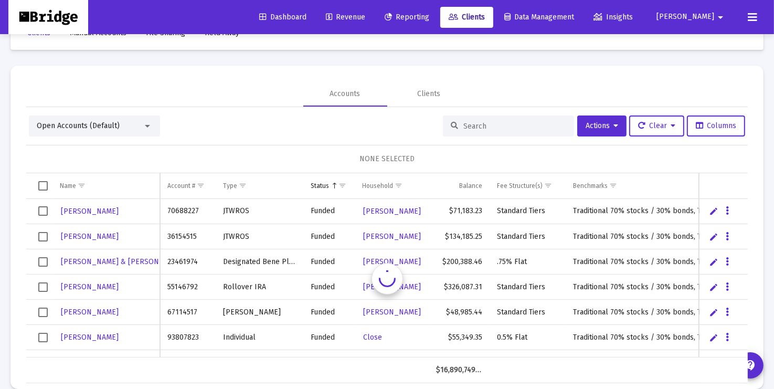
scroll to position [49, 0]
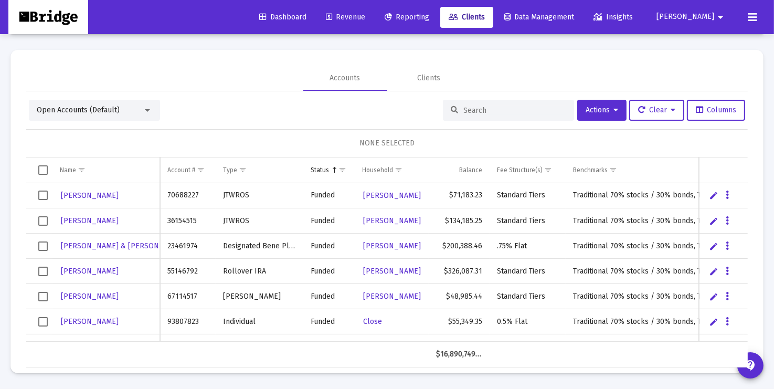
click at [365, 17] on span "Revenue" at bounding box center [345, 17] width 39 height 9
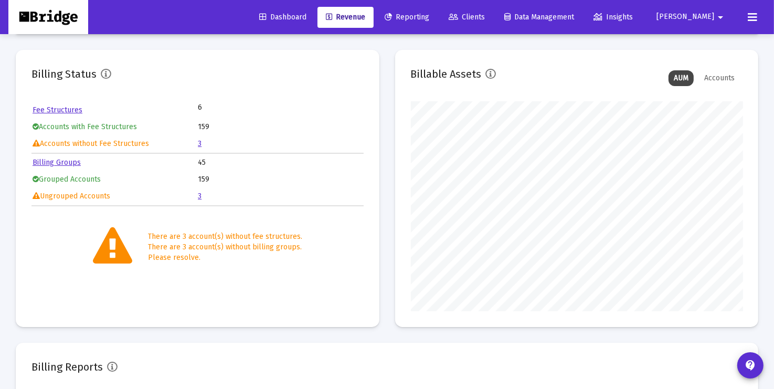
scroll to position [210, 332]
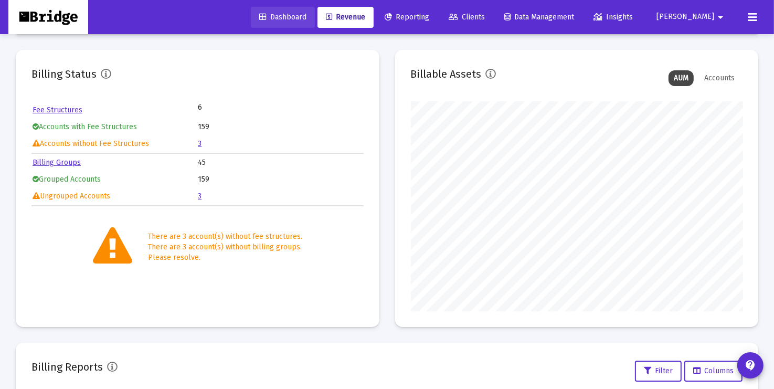
click at [305, 18] on span "Dashboard" at bounding box center [282, 17] width 47 height 9
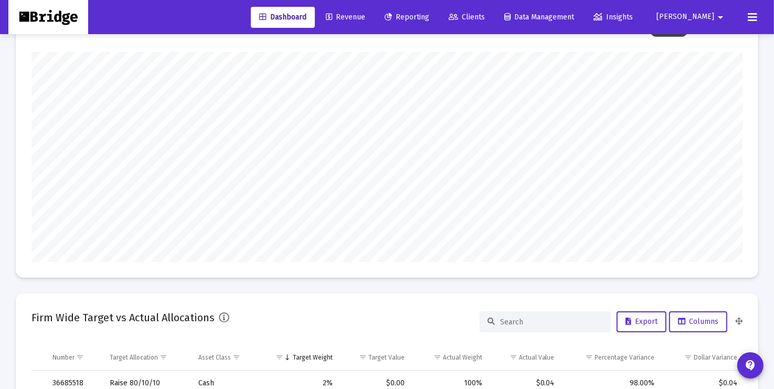
scroll to position [210, 332]
click at [429, 14] on span "Reporting" at bounding box center [407, 17] width 45 height 9
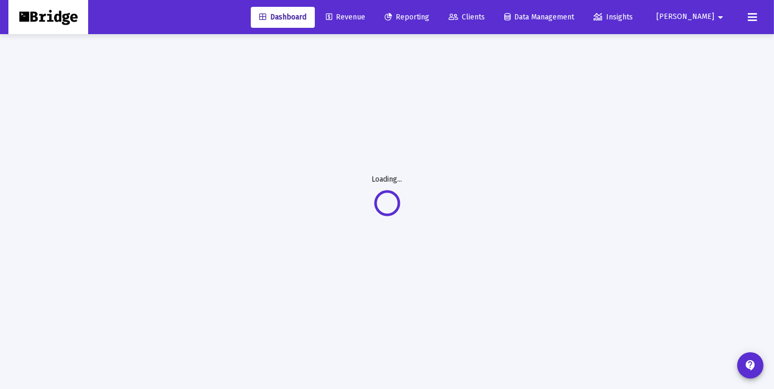
scroll to position [13, 0]
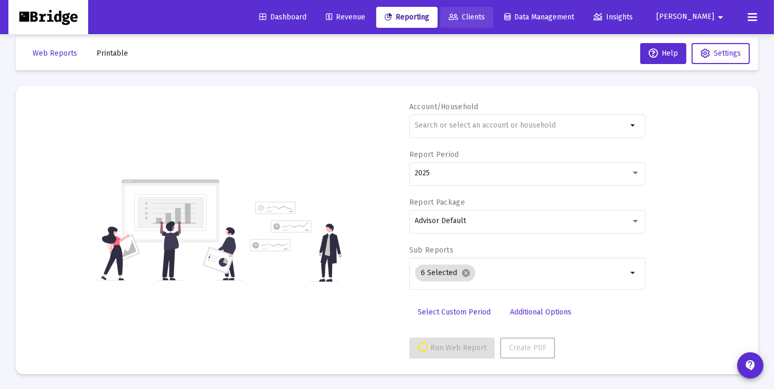
click at [485, 19] on span "Clients" at bounding box center [467, 17] width 36 height 9
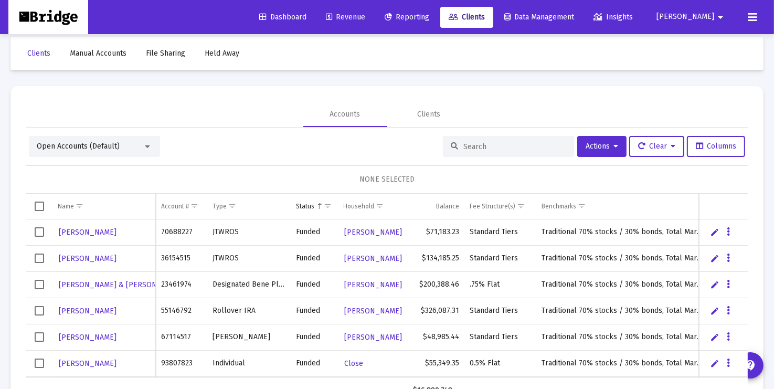
click at [510, 147] on input at bounding box center [514, 146] width 103 height 9
type input "[PERSON_NAME]"
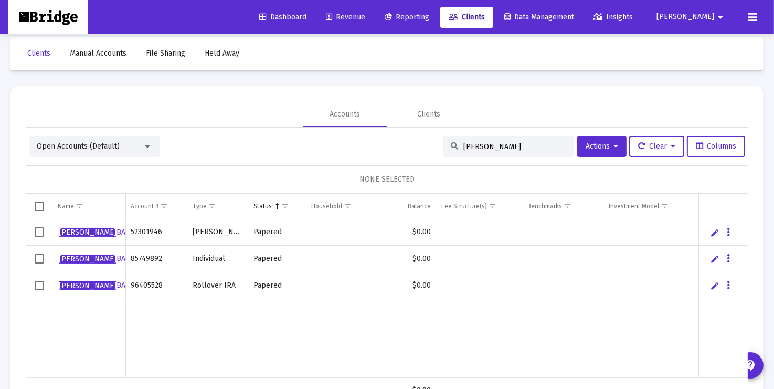
click at [42, 205] on span "Select all" at bounding box center [39, 206] width 9 height 9
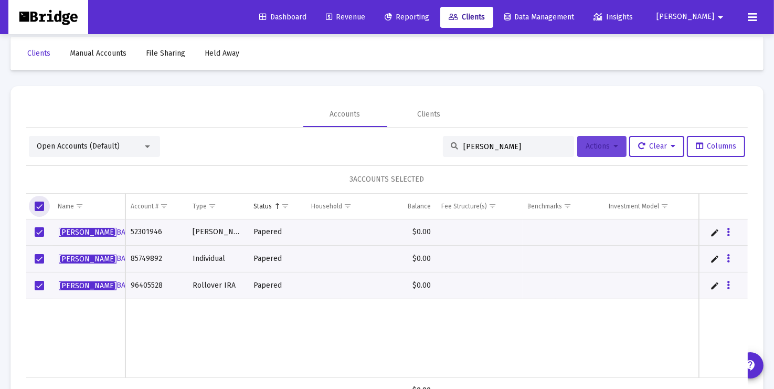
click at [614, 145] on icon at bounding box center [616, 146] width 5 height 7
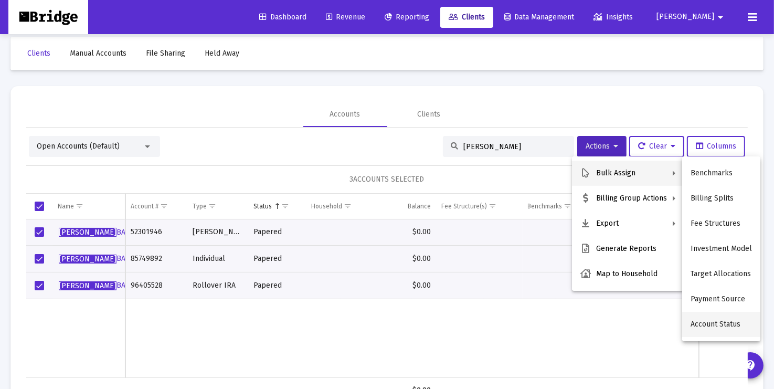
click at [722, 322] on button "Account Status" at bounding box center [721, 324] width 78 height 25
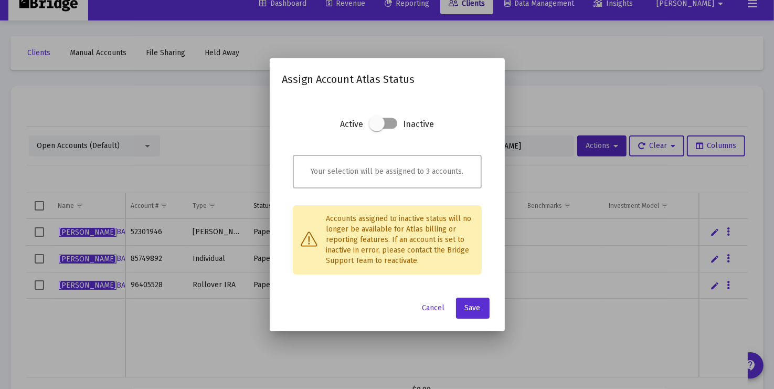
click at [376, 126] on span at bounding box center [377, 123] width 16 height 16
click at [376, 129] on input "checkbox" at bounding box center [376, 129] width 1 height 1
checkbox input "true"
click at [472, 307] on span "Save" at bounding box center [473, 307] width 16 height 9
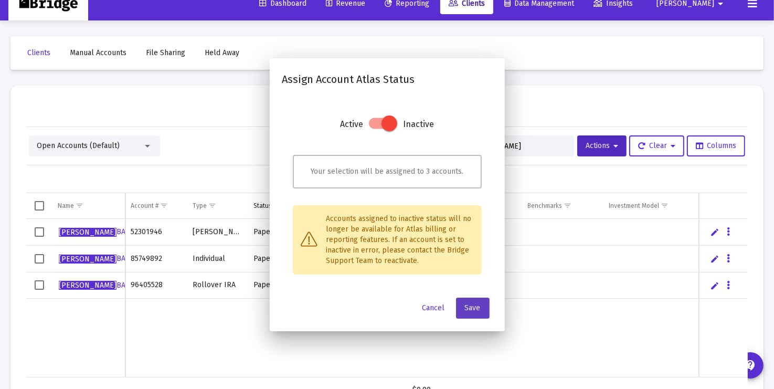
scroll to position [13, 0]
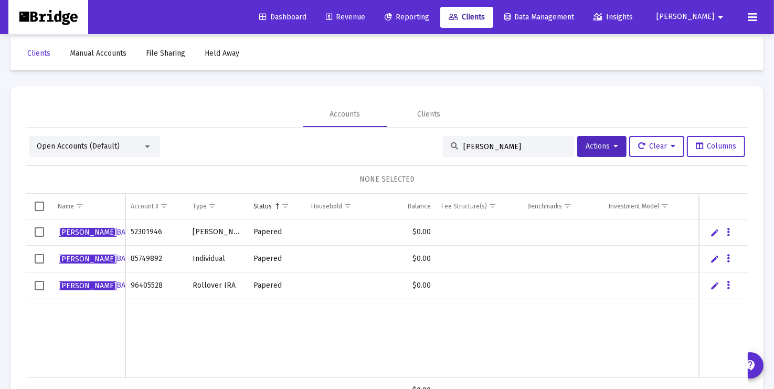
click at [531, 146] on input "[PERSON_NAME]" at bounding box center [514, 146] width 103 height 9
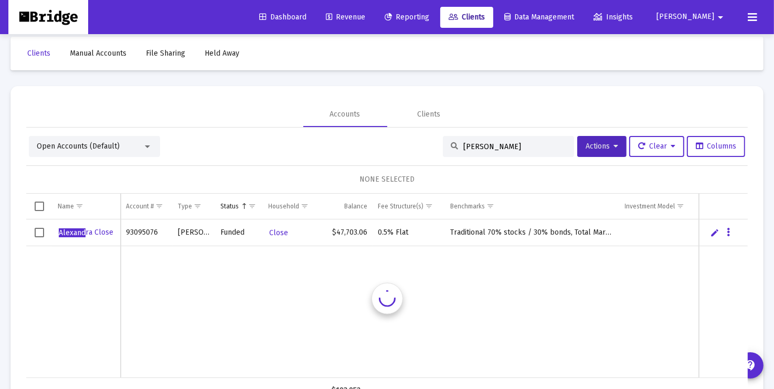
scroll to position [0, 0]
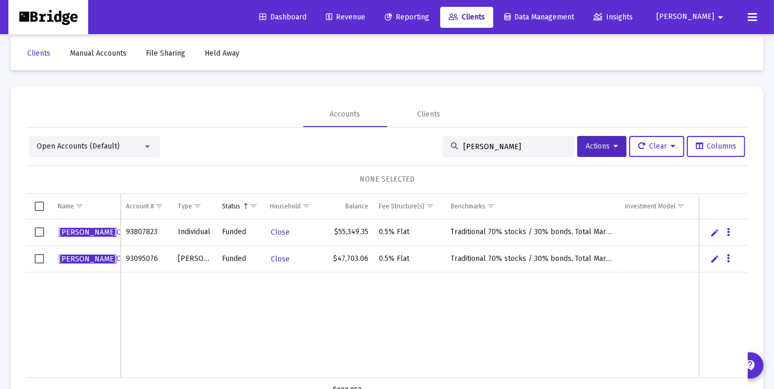
type input "[PERSON_NAME]"
click at [41, 208] on span "Select all" at bounding box center [39, 206] width 9 height 9
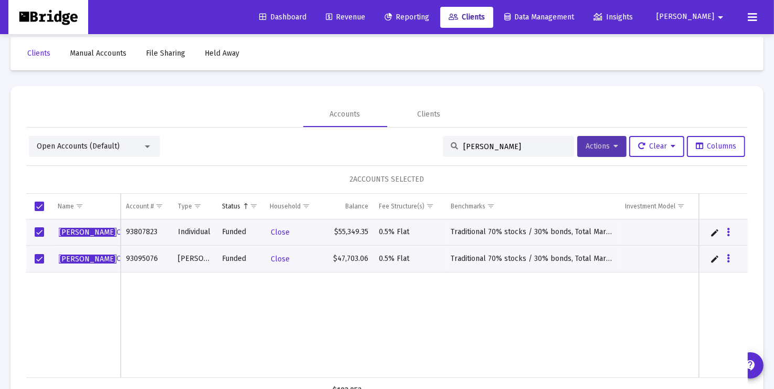
click at [614, 145] on icon at bounding box center [616, 146] width 5 height 7
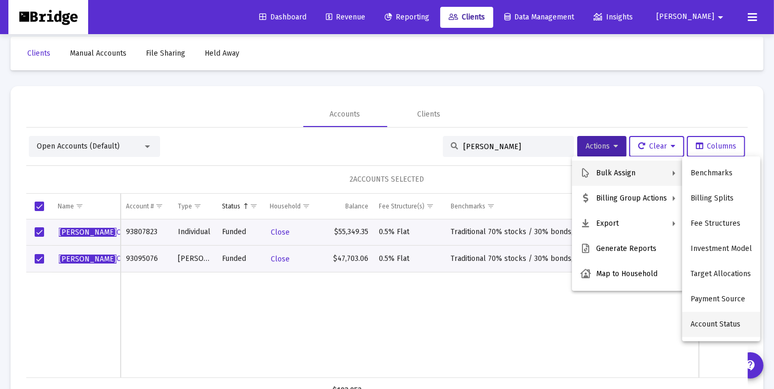
click at [727, 322] on button "Account Status" at bounding box center [721, 324] width 78 height 25
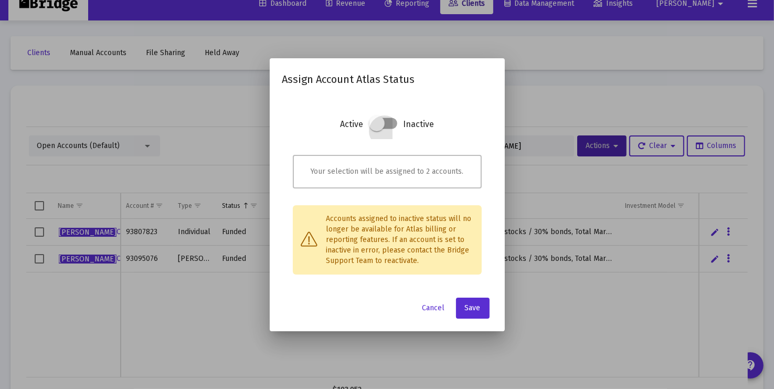
click at [377, 124] on span at bounding box center [377, 123] width 16 height 16
click at [377, 129] on input "checkbox" at bounding box center [376, 129] width 1 height 1
checkbox input "true"
click at [478, 308] on span "Save" at bounding box center [473, 307] width 16 height 9
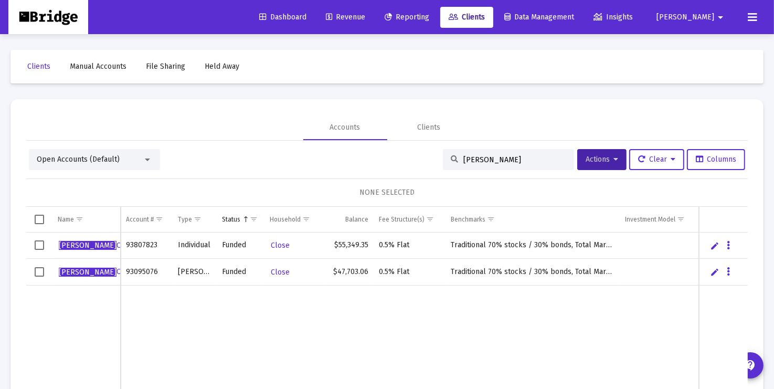
scroll to position [13, 0]
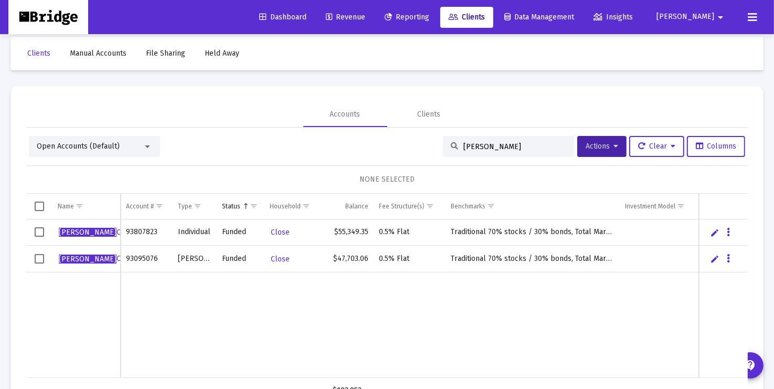
click at [525, 146] on input "[PERSON_NAME]" at bounding box center [514, 146] width 103 height 9
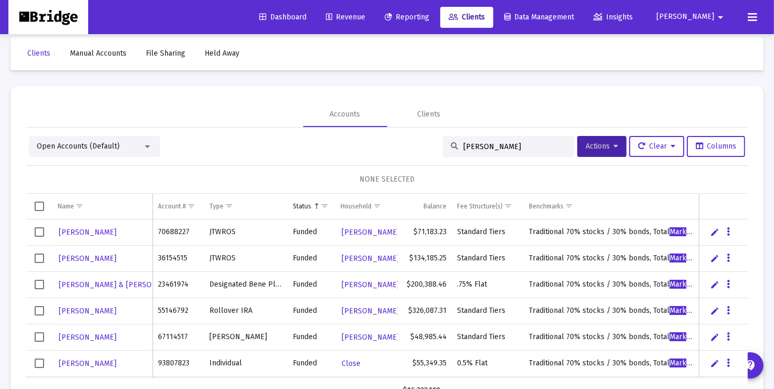
type input "[PERSON_NAME]"
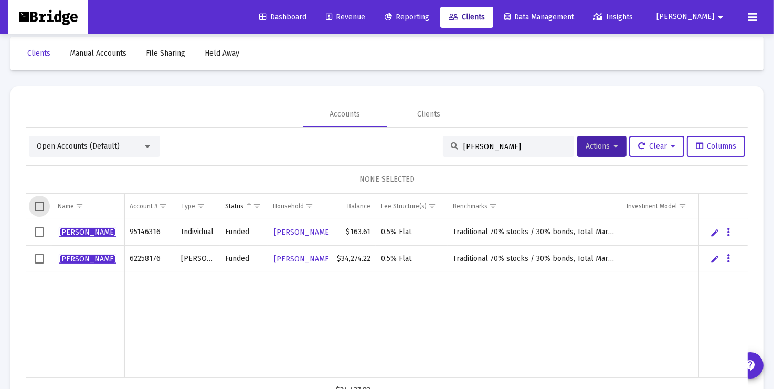
click at [40, 205] on span "Select all" at bounding box center [39, 206] width 9 height 9
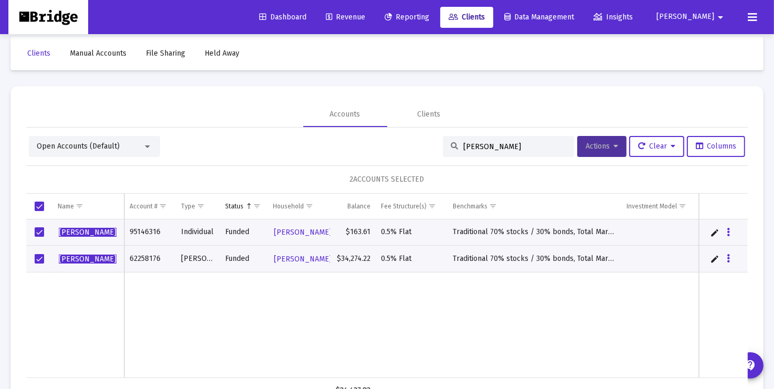
click at [615, 146] on button "Actions" at bounding box center [601, 146] width 49 height 21
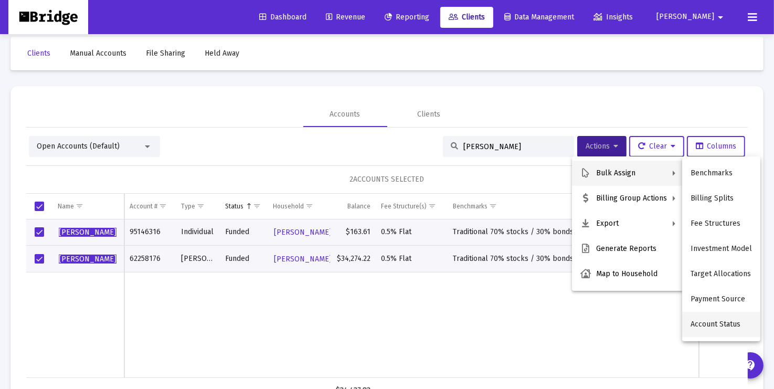
click at [707, 322] on button "Account Status" at bounding box center [721, 324] width 78 height 25
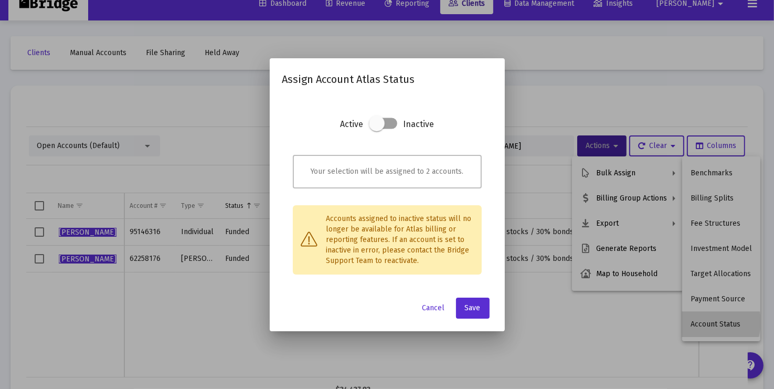
scroll to position [0, 0]
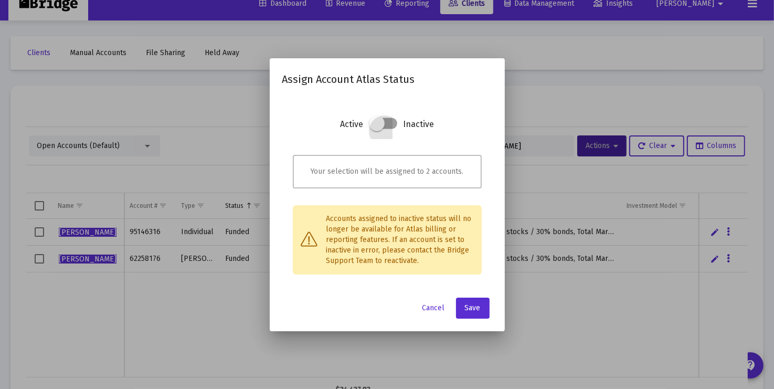
click at [378, 122] on span at bounding box center [377, 123] width 16 height 16
click at [377, 129] on input "checkbox" at bounding box center [376, 129] width 1 height 1
checkbox input "true"
click at [474, 309] on span "Save" at bounding box center [473, 307] width 16 height 9
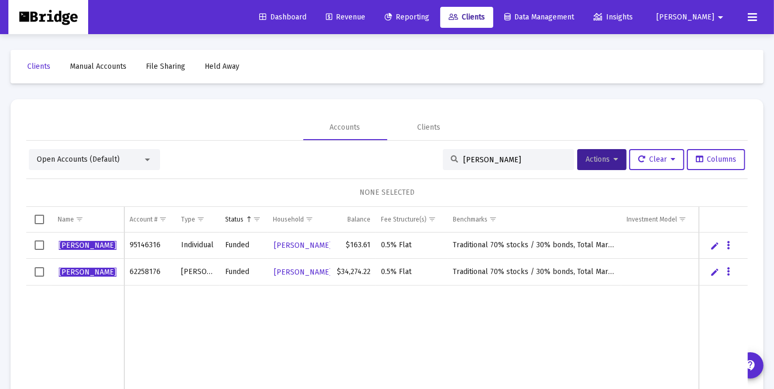
scroll to position [13, 0]
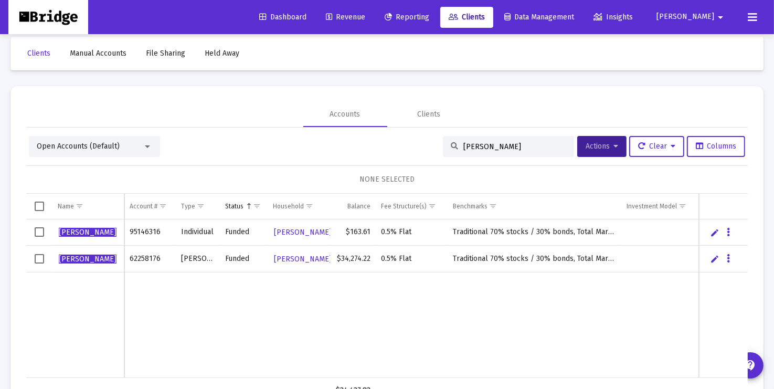
click at [530, 144] on input "[PERSON_NAME]" at bounding box center [514, 146] width 103 height 9
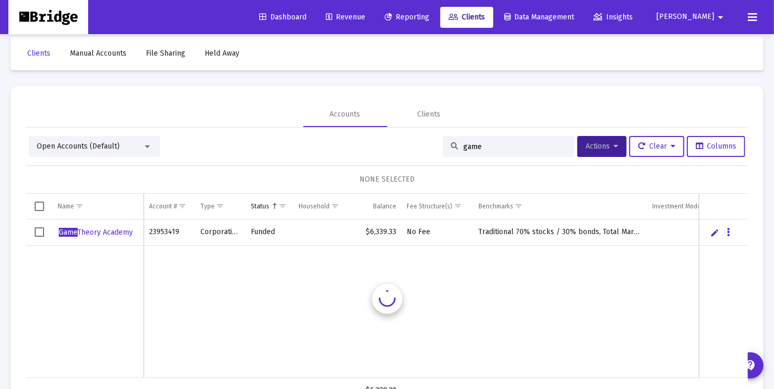
type input "game"
click at [732, 231] on button "Data grid" at bounding box center [728, 231] width 9 height 9
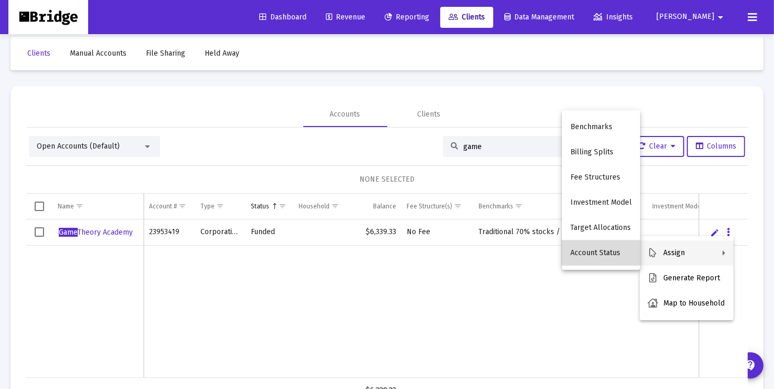
click at [625, 250] on button "Account Status" at bounding box center [601, 252] width 78 height 25
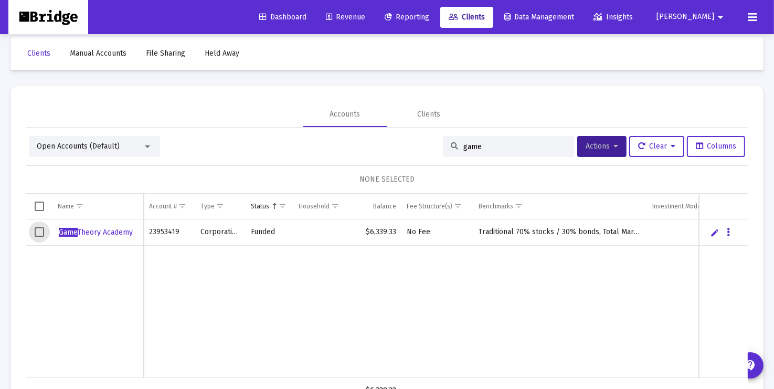
click at [37, 232] on span "Select row" at bounding box center [39, 231] width 9 height 9
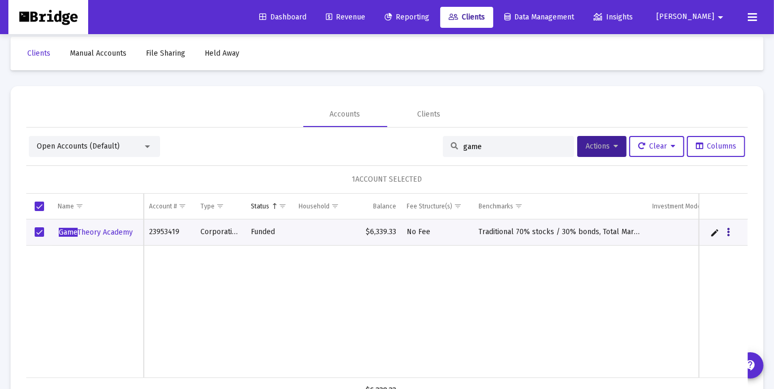
click at [729, 230] on icon "Data grid" at bounding box center [728, 232] width 3 height 13
click at [614, 145] on div at bounding box center [387, 194] width 774 height 389
click at [614, 145] on icon at bounding box center [616, 146] width 5 height 7
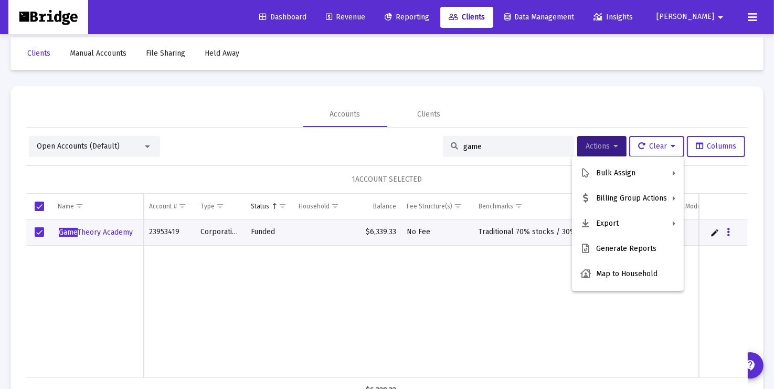
click at [264, 303] on div at bounding box center [387, 194] width 774 height 389
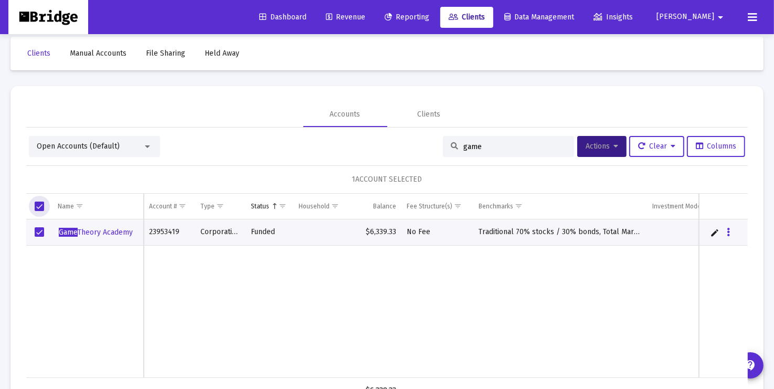
click at [40, 207] on span "Select all" at bounding box center [39, 206] width 9 height 9
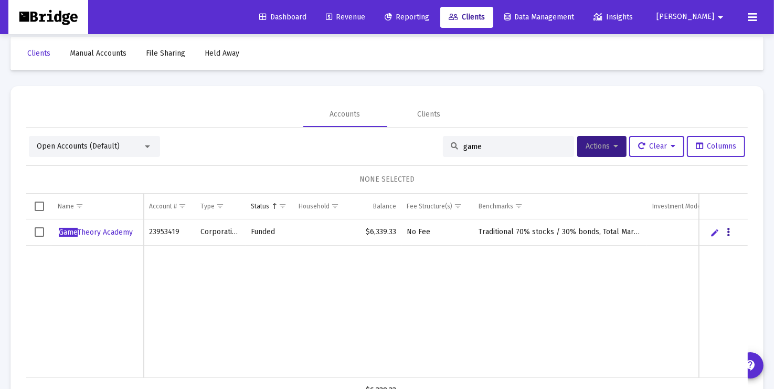
click at [730, 231] on icon "Data grid" at bounding box center [728, 232] width 3 height 13
click at [286, 324] on div at bounding box center [387, 194] width 774 height 389
click at [93, 229] on span "Game Theory Academy" at bounding box center [96, 232] width 74 height 9
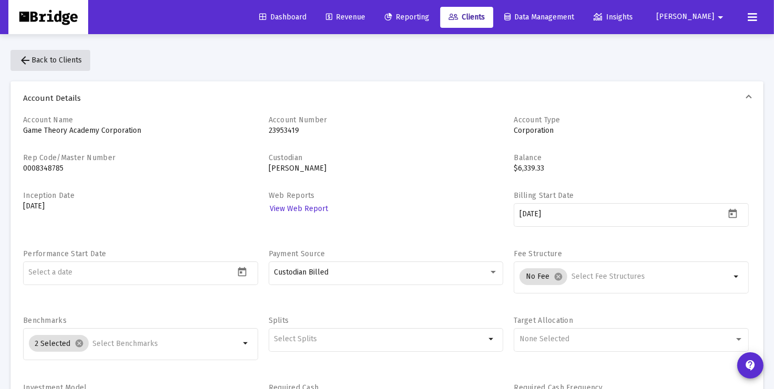
click at [63, 61] on span "arrow_back Back to Clients" at bounding box center [50, 60] width 63 height 9
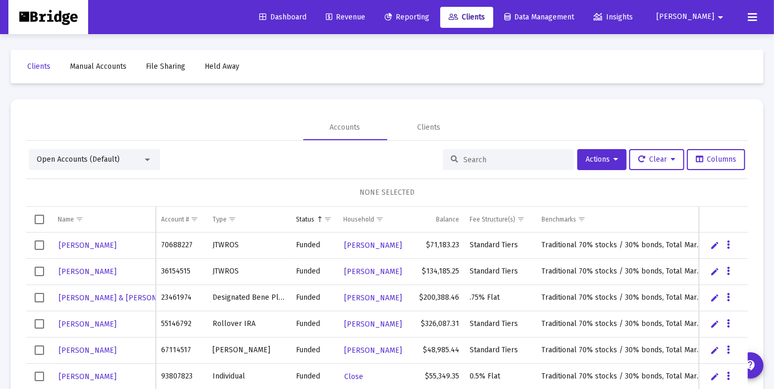
click at [485, 158] on input at bounding box center [514, 159] width 103 height 9
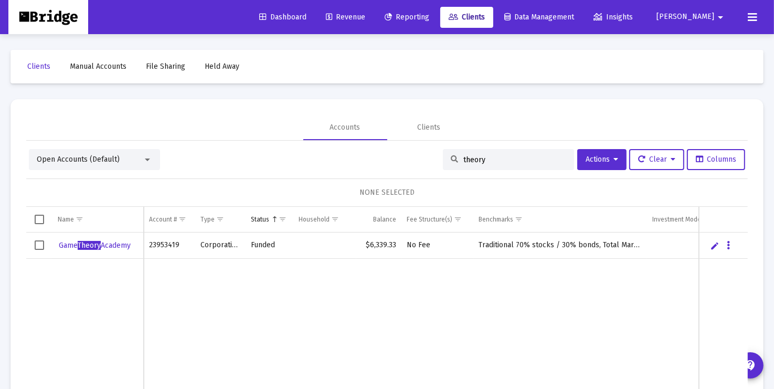
click at [135, 159] on div "Open Accounts (Default)" at bounding box center [90, 159] width 106 height 10
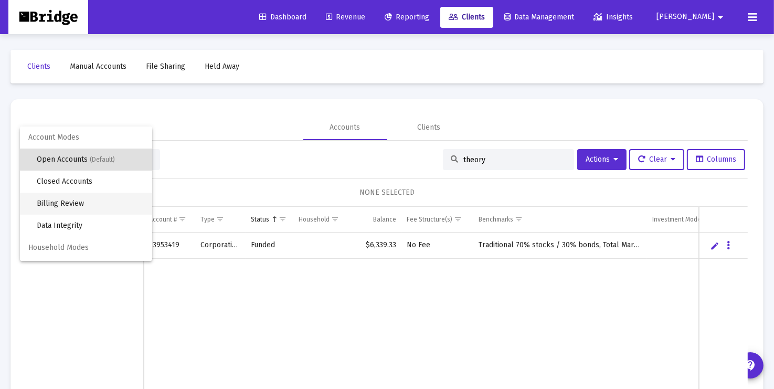
scroll to position [19, 0]
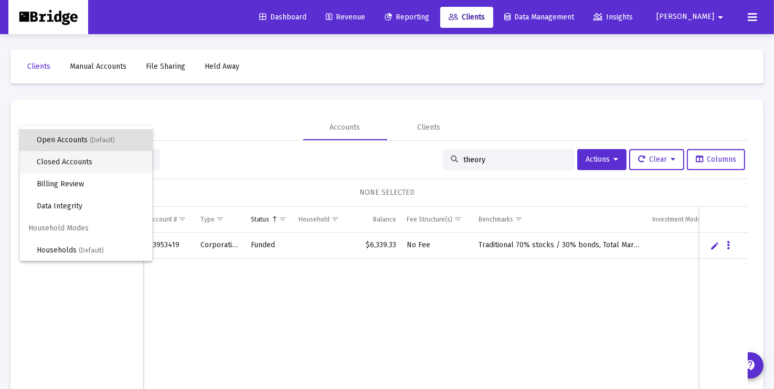
click at [79, 157] on span "Closed Accounts" at bounding box center [90, 162] width 107 height 22
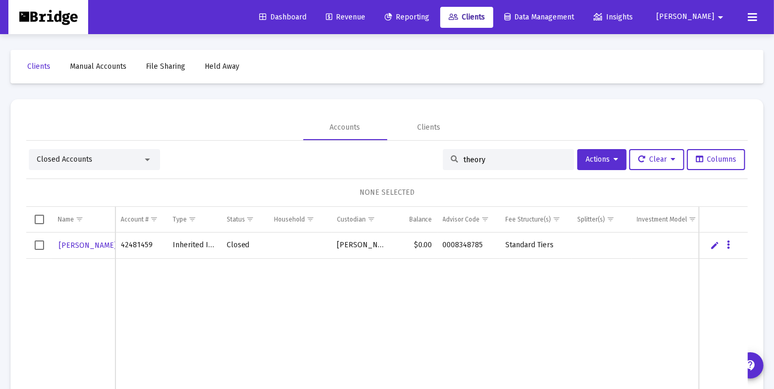
click at [79, 157] on span "Closed Accounts" at bounding box center [65, 159] width 56 height 9
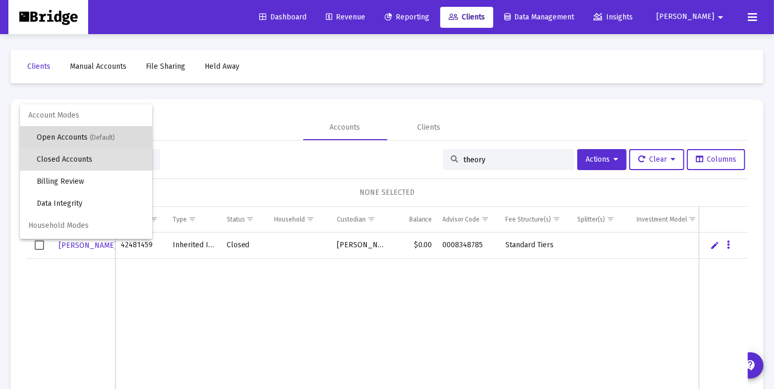
click at [77, 132] on span "Open Accounts (Default)" at bounding box center [90, 137] width 107 height 22
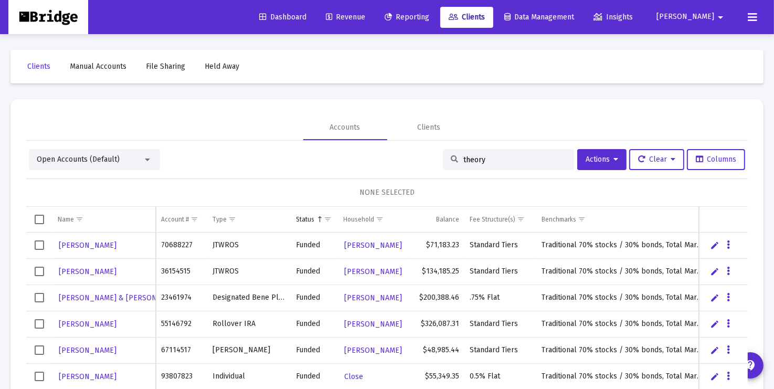
click at [506, 159] on input "theory" at bounding box center [514, 159] width 103 height 9
type input "theory"
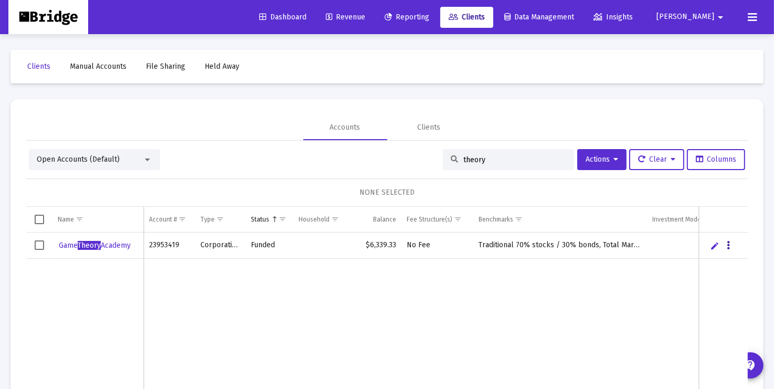
click at [727, 247] on icon "Data grid" at bounding box center [728, 245] width 3 height 13
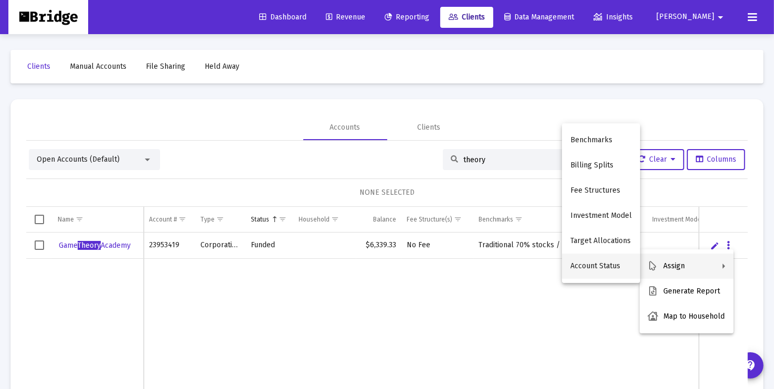
click at [596, 266] on button "Account Status" at bounding box center [601, 266] width 78 height 25
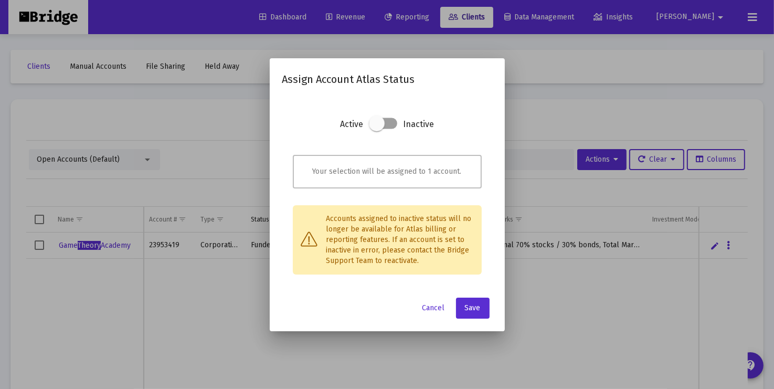
click at [373, 123] on span at bounding box center [377, 123] width 16 height 16
click at [376, 129] on input "checkbox" at bounding box center [376, 129] width 1 height 1
checkbox input "true"
click at [474, 307] on span "Save" at bounding box center [473, 307] width 16 height 9
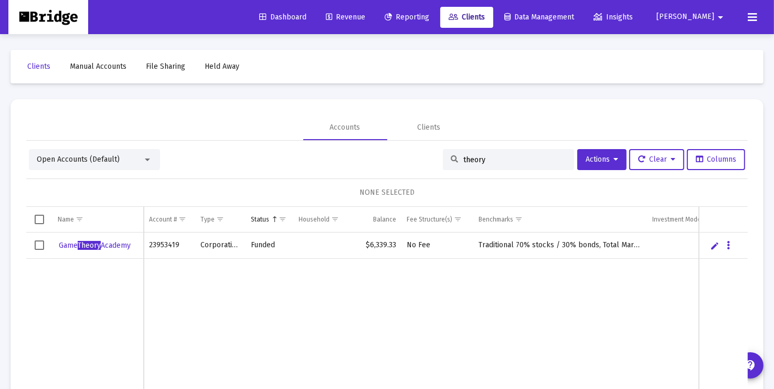
click at [507, 159] on input "theory" at bounding box center [514, 159] width 103 height 9
type input "daf"
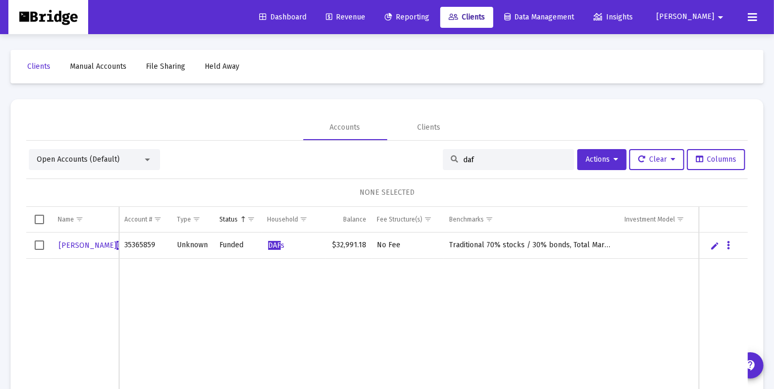
click at [717, 246] on link "Edit" at bounding box center [715, 245] width 9 height 9
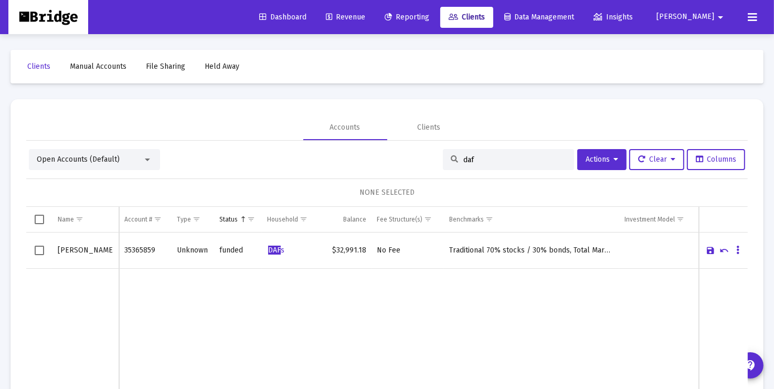
click at [492, 156] on input "daf" at bounding box center [514, 159] width 103 height 9
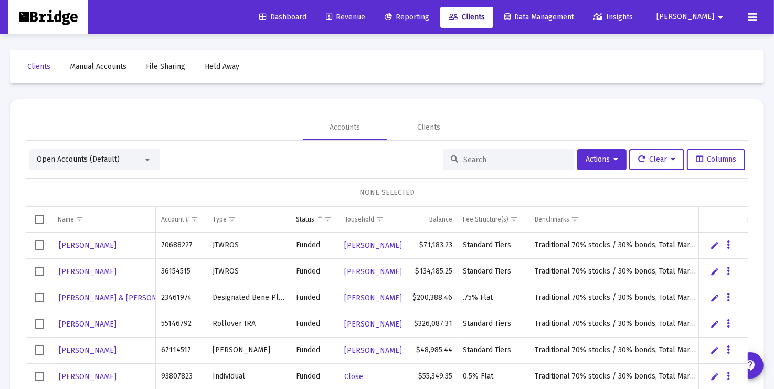
scroll to position [49, 0]
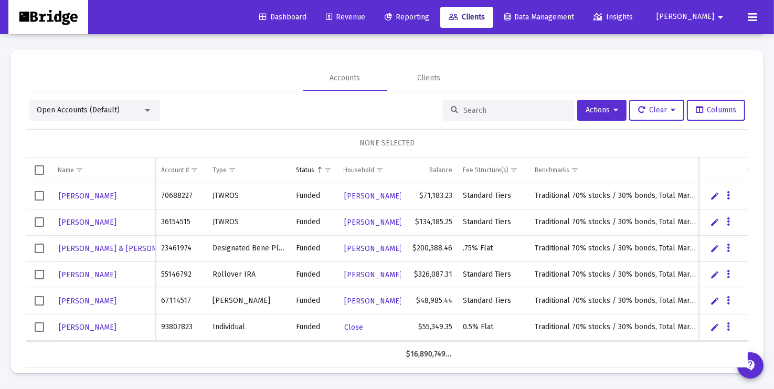
click at [429, 19] on span "Reporting" at bounding box center [407, 17] width 45 height 9
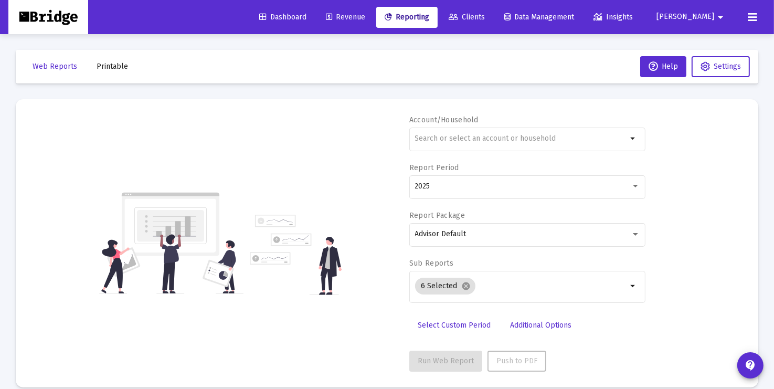
click at [307, 16] on span "Dashboard" at bounding box center [282, 17] width 47 height 9
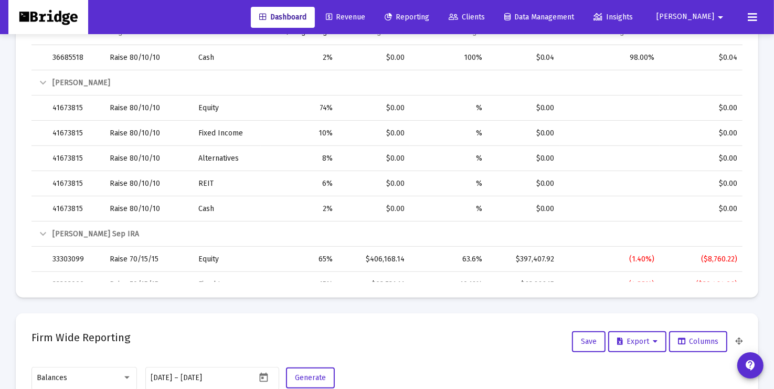
scroll to position [1511, 0]
click at [365, 16] on span "Revenue" at bounding box center [345, 17] width 39 height 9
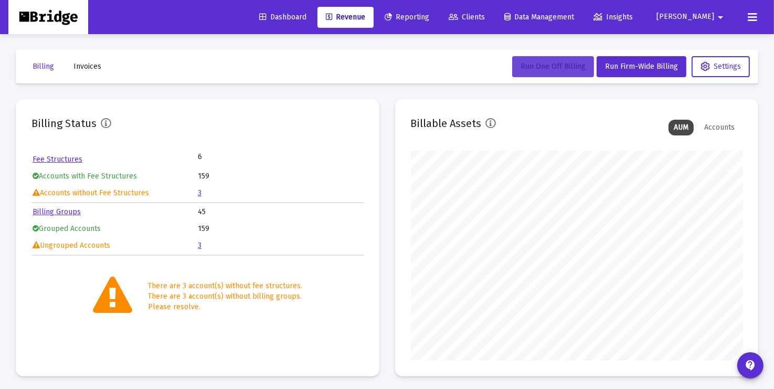
click at [562, 68] on span "Run One Off Billing" at bounding box center [553, 66] width 65 height 9
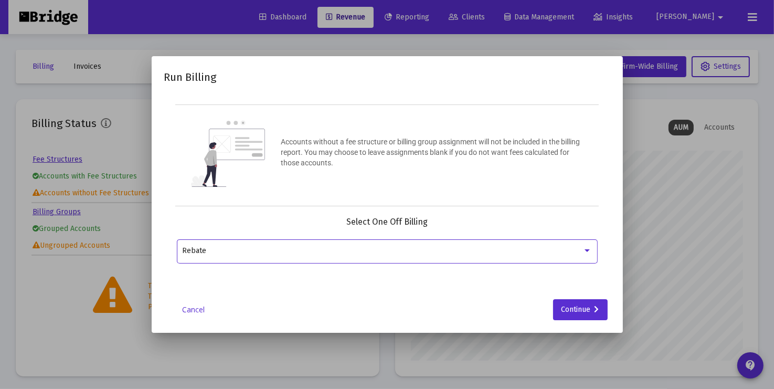
click at [413, 253] on div "Rebate" at bounding box center [382, 251] width 400 height 8
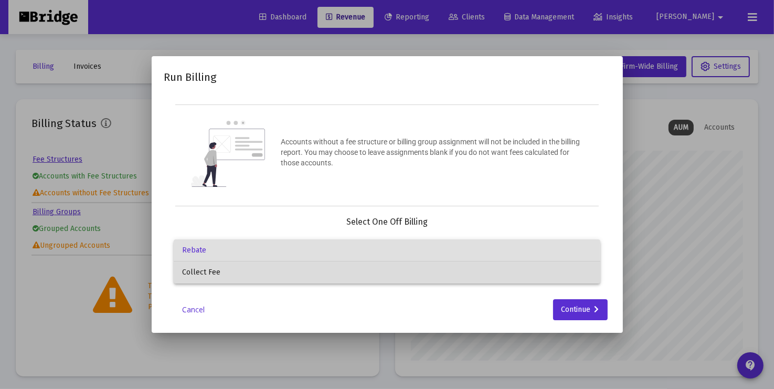
click at [397, 268] on span "Collect Fee" at bounding box center [387, 272] width 410 height 22
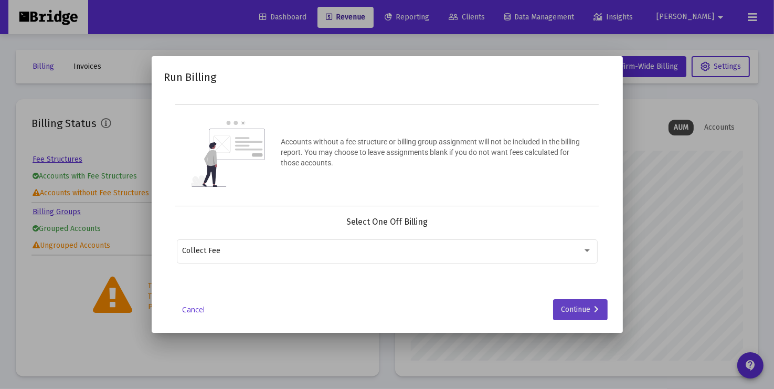
click at [587, 310] on div "Continue" at bounding box center [581, 309] width 38 height 21
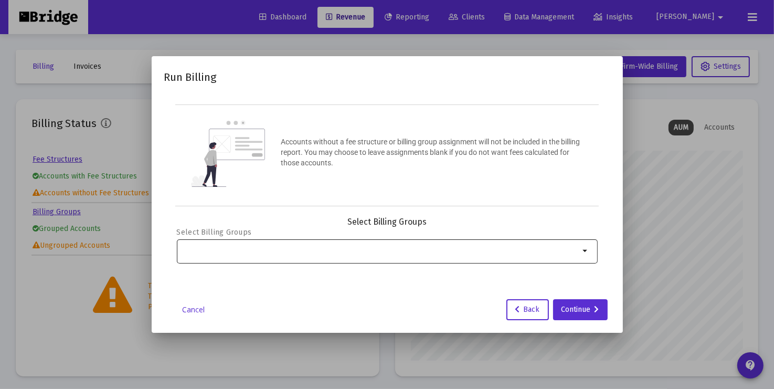
click at [516, 261] on div at bounding box center [380, 251] width 397 height 26
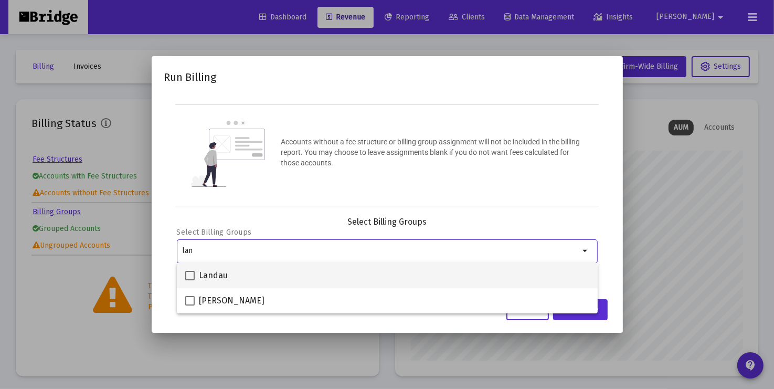
type input "lan"
click at [349, 276] on div "Landau" at bounding box center [387, 275] width 404 height 25
checkbox input "true"
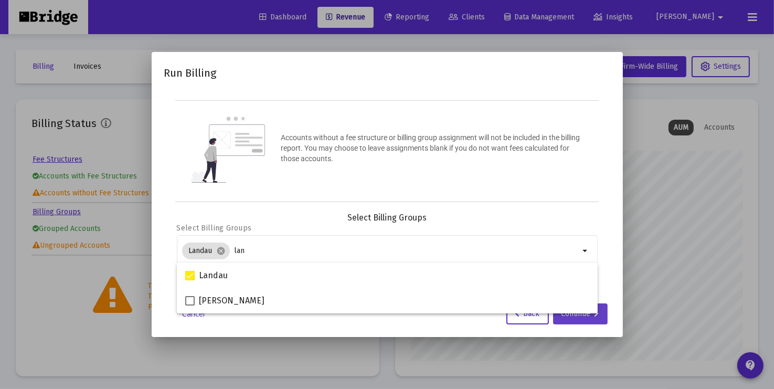
click at [589, 318] on div "Continue" at bounding box center [581, 313] width 38 height 21
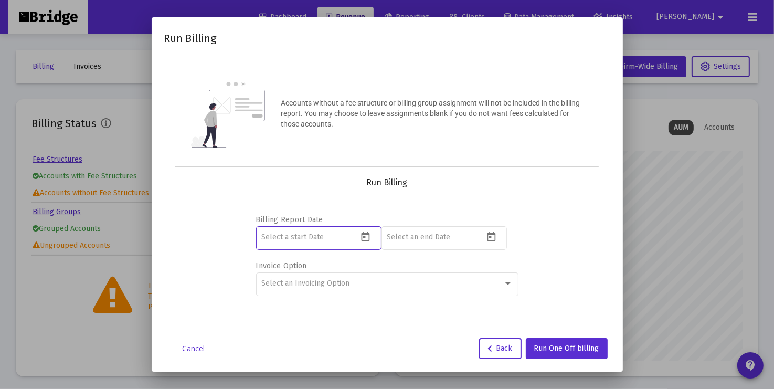
click at [305, 236] on input at bounding box center [309, 237] width 97 height 8
click at [366, 236] on icon "Open calendar" at bounding box center [365, 236] width 11 height 11
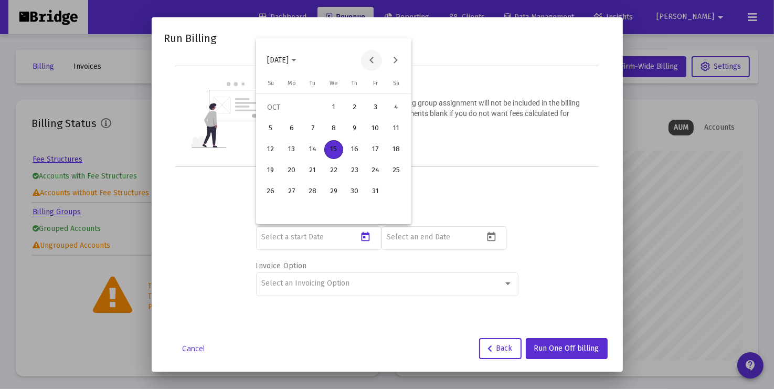
click at [372, 54] on button "Previous month" at bounding box center [371, 60] width 21 height 21
click at [315, 123] on div "1" at bounding box center [312, 128] width 19 height 19
type input "[DATE]"
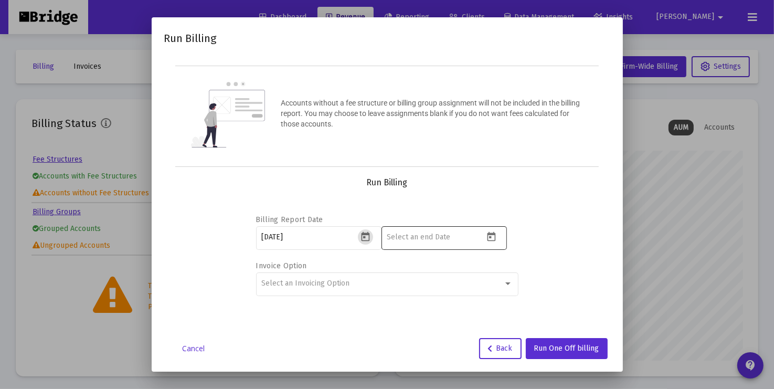
click at [428, 235] on input at bounding box center [435, 237] width 97 height 8
click at [491, 236] on icon "Open calendar" at bounding box center [491, 236] width 11 height 11
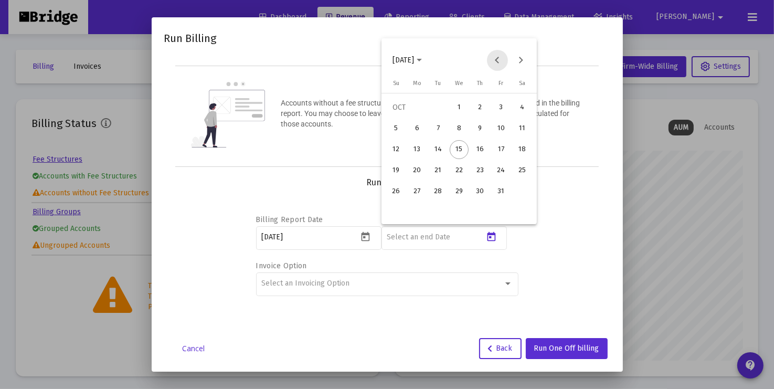
click at [496, 58] on button "Previous month" at bounding box center [497, 60] width 21 height 21
click at [441, 212] on div "30" at bounding box center [438, 212] width 19 height 19
type input "[DATE]"
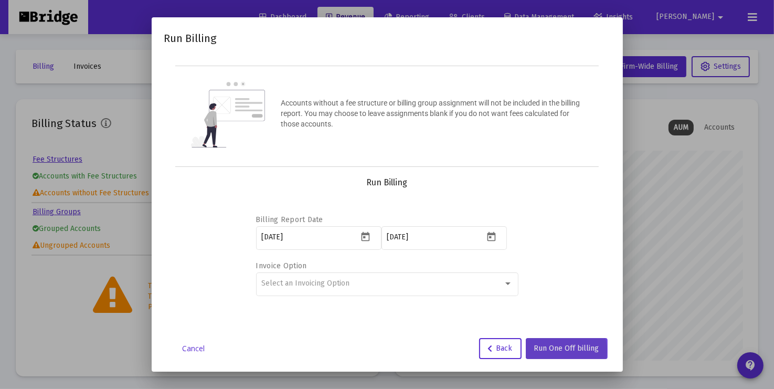
click at [563, 350] on span "Run One Off billing" at bounding box center [566, 348] width 65 height 9
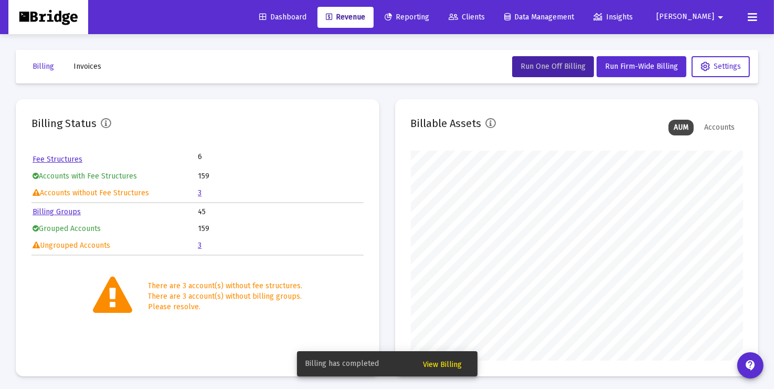
click at [441, 364] on span "View Billing" at bounding box center [443, 364] width 39 height 9
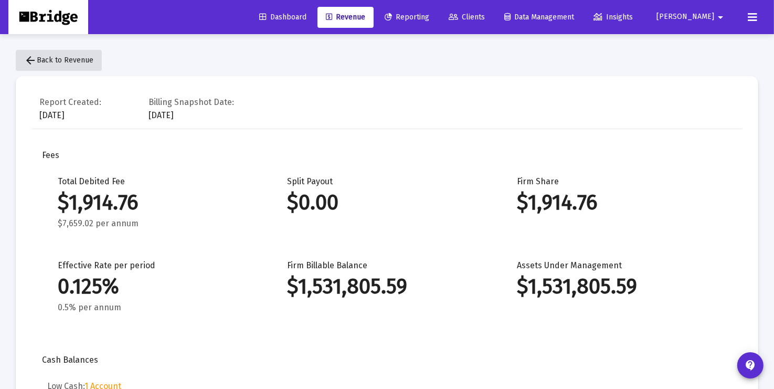
click at [69, 61] on span "arrow_back Back to Revenue" at bounding box center [58, 60] width 69 height 9
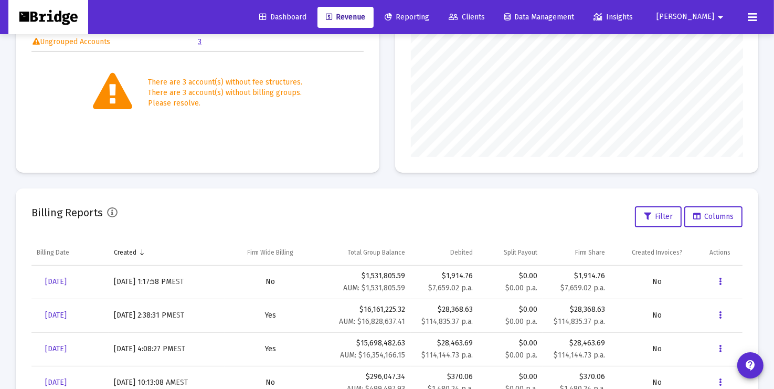
scroll to position [325, 0]
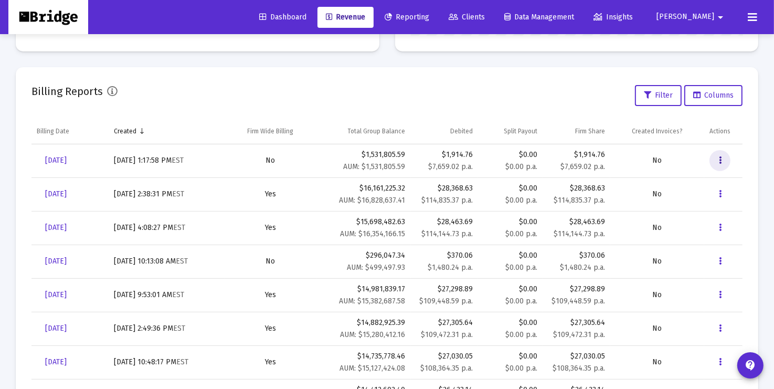
click at [722, 156] on button "Data grid" at bounding box center [720, 160] width 21 height 21
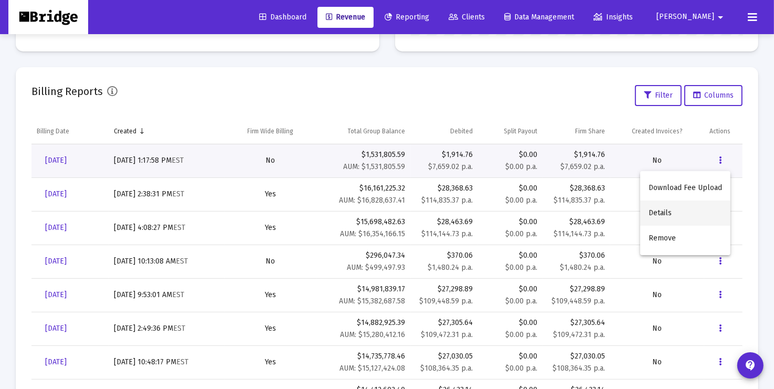
click at [667, 216] on button "Details" at bounding box center [685, 212] width 90 height 25
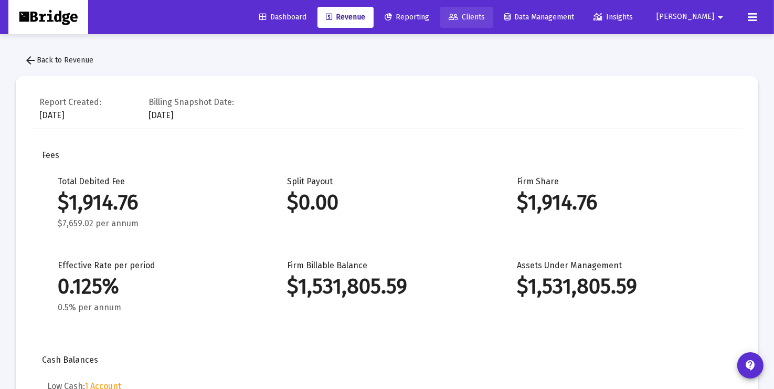
click at [485, 17] on span "Clients" at bounding box center [467, 17] width 36 height 9
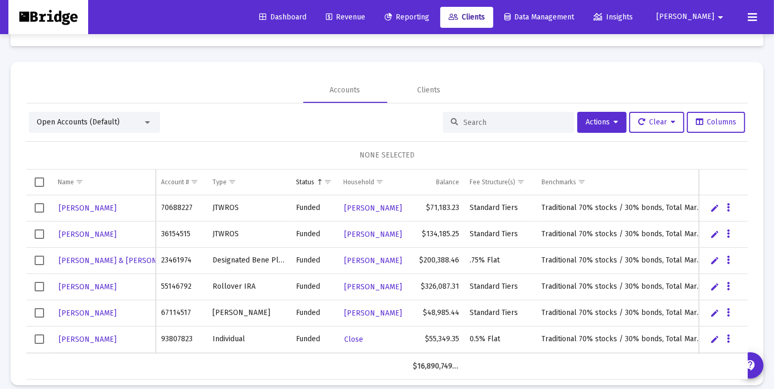
scroll to position [37, 0]
click at [728, 259] on icon "Data grid" at bounding box center [728, 261] width 3 height 13
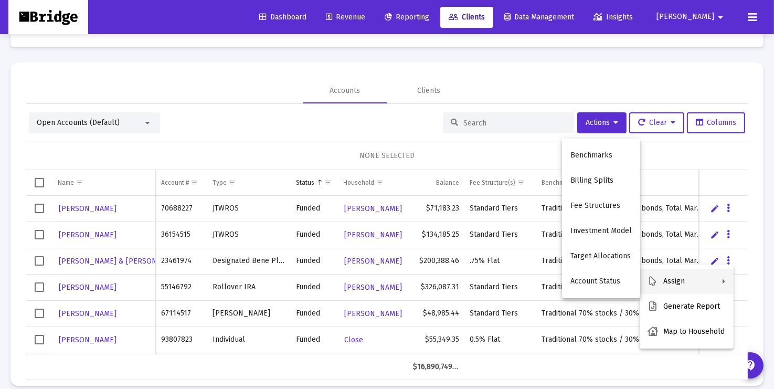
click at [573, 84] on div at bounding box center [387, 194] width 774 height 389
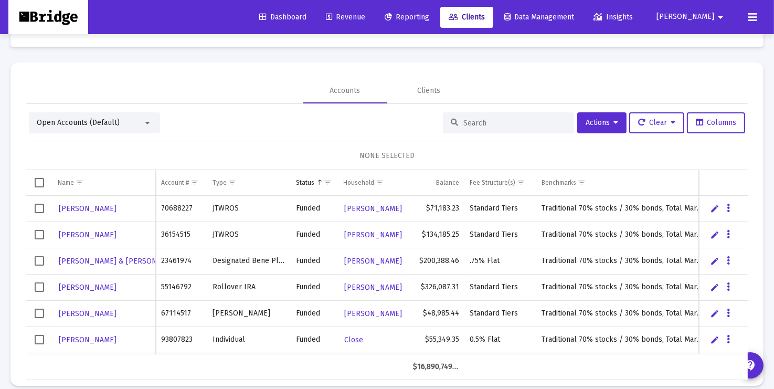
click at [148, 119] on div at bounding box center [147, 123] width 9 height 8
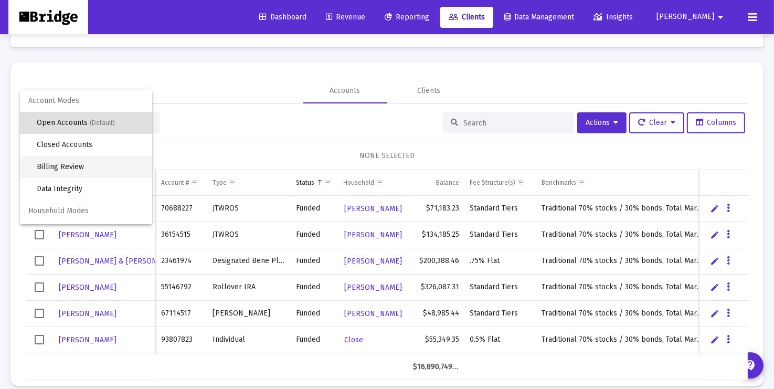
click at [110, 164] on span "Billing Review" at bounding box center [90, 167] width 107 height 22
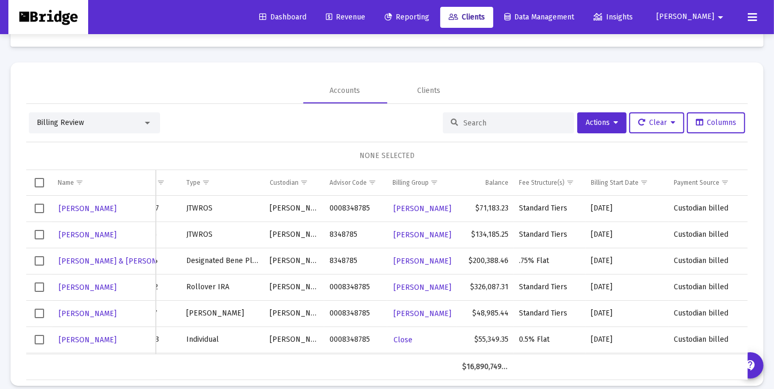
scroll to position [0, 0]
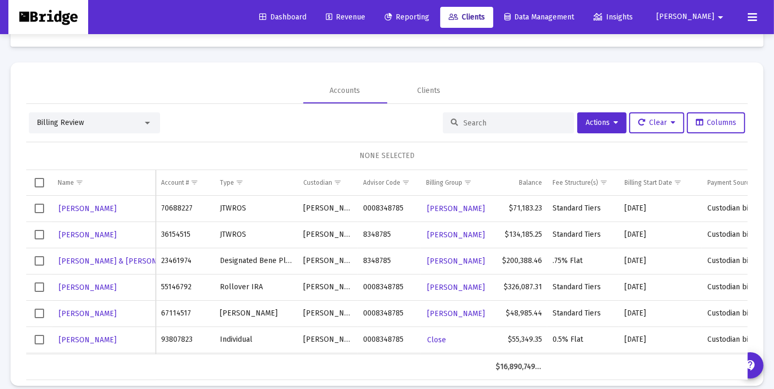
click at [540, 121] on input at bounding box center [514, 123] width 103 height 9
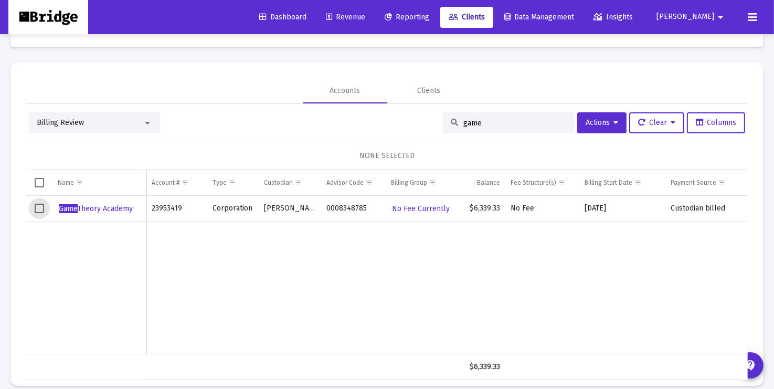
click at [39, 209] on span "Select row" at bounding box center [39, 208] width 9 height 9
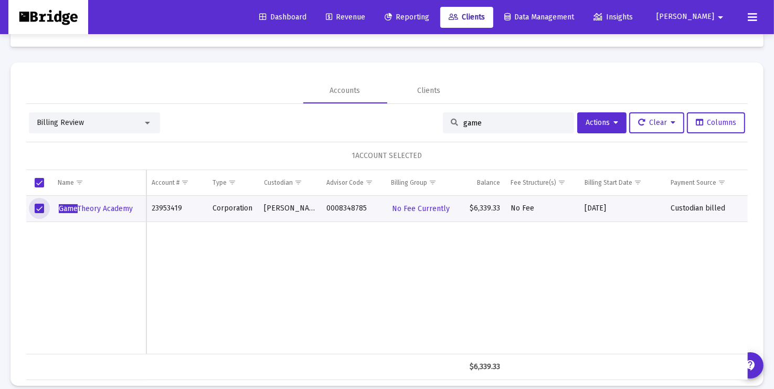
click at [39, 209] on span "Select row" at bounding box center [39, 208] width 9 height 9
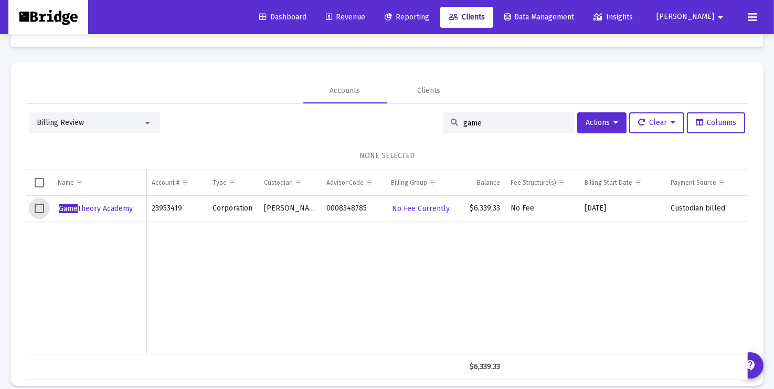
click at [89, 129] on div "Billing Review" at bounding box center [94, 122] width 131 height 21
click at [72, 121] on span "Billing Review" at bounding box center [60, 122] width 47 height 9
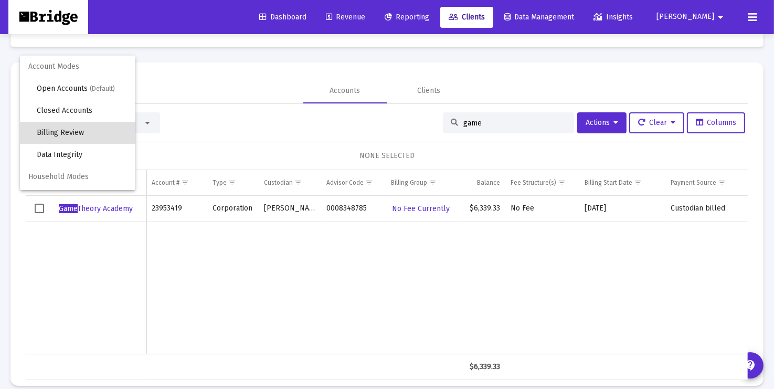
scroll to position [10, 0]
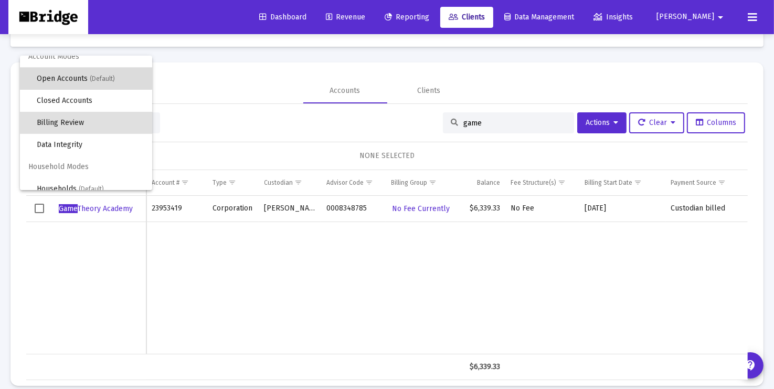
click at [71, 73] on span "Open Accounts (Default)" at bounding box center [90, 79] width 107 height 22
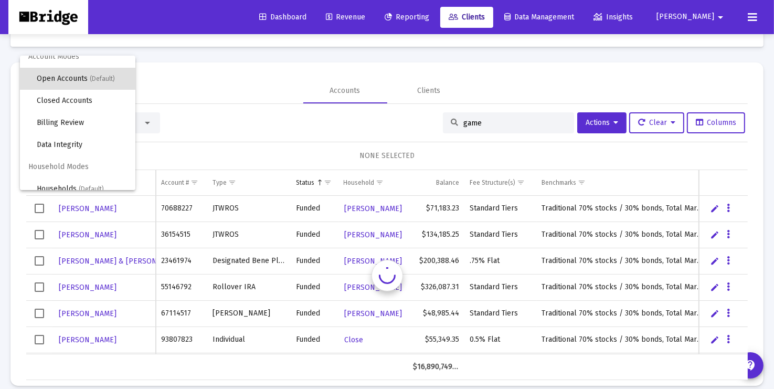
scroll to position [0, 0]
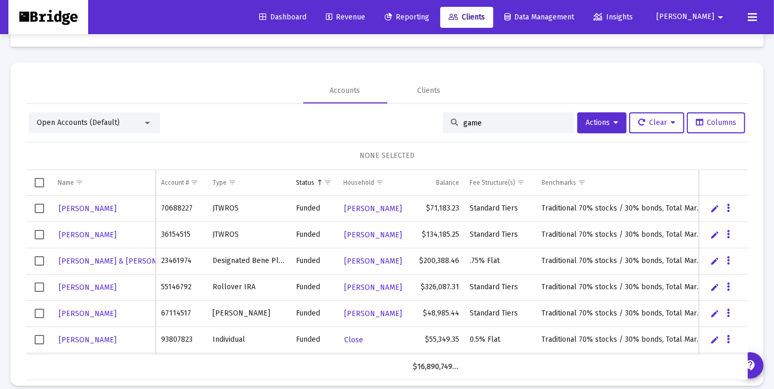
click at [519, 119] on input "game" at bounding box center [514, 123] width 103 height 9
type input "g"
type input "game"
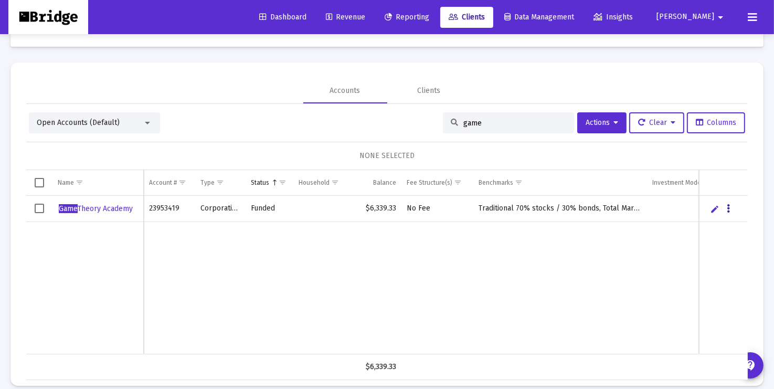
click at [729, 206] on icon "Data grid" at bounding box center [728, 209] width 3 height 13
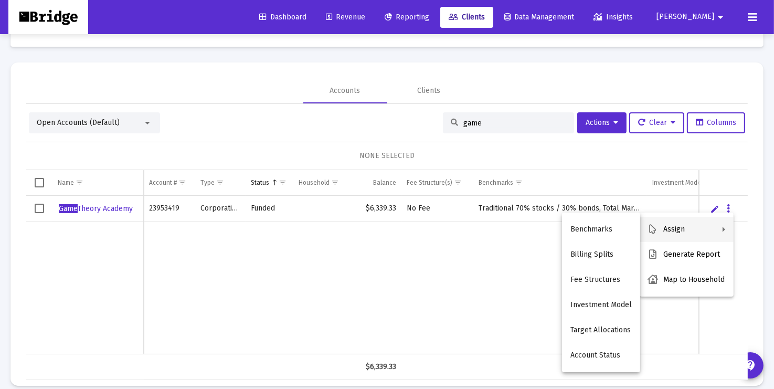
click at [99, 261] on div at bounding box center [387, 194] width 774 height 389
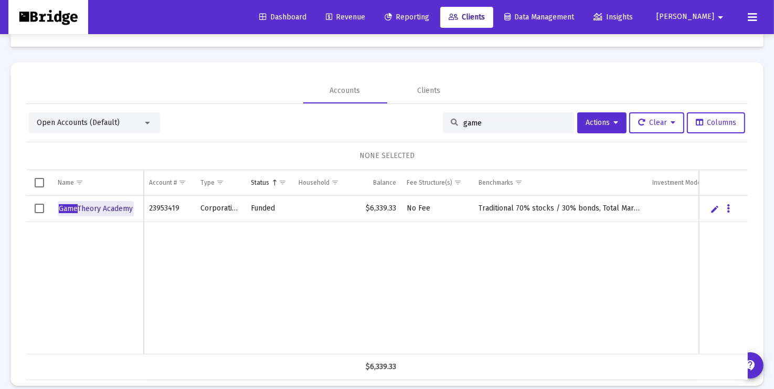
click at [109, 208] on span "Game Theory Academy" at bounding box center [96, 208] width 74 height 9
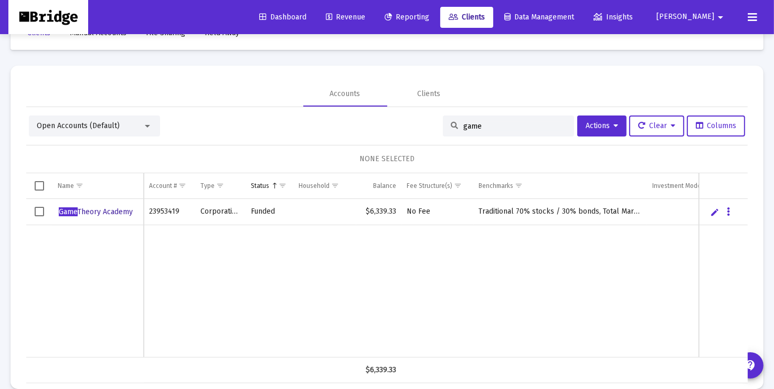
click at [121, 212] on span "Game Theory Academy" at bounding box center [96, 211] width 74 height 9
click at [365, 14] on span "Revenue" at bounding box center [345, 17] width 39 height 9
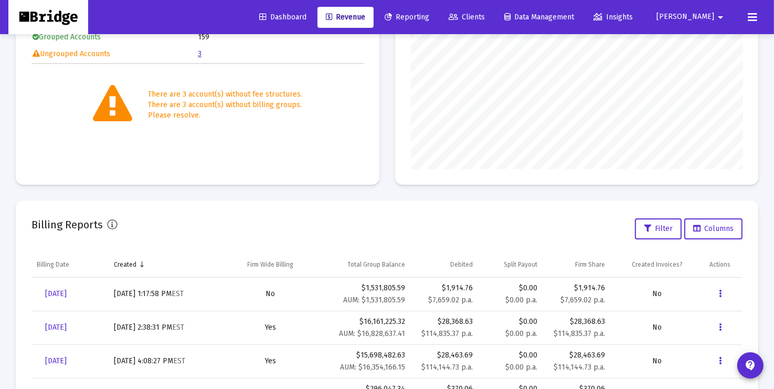
scroll to position [193, 0]
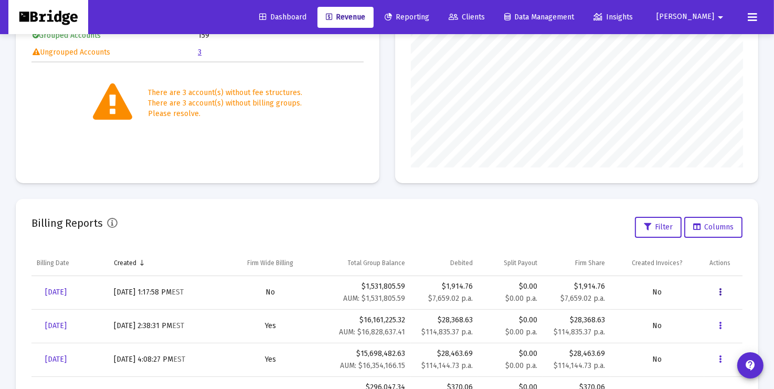
click at [721, 292] on icon "Data grid" at bounding box center [720, 292] width 3 height 13
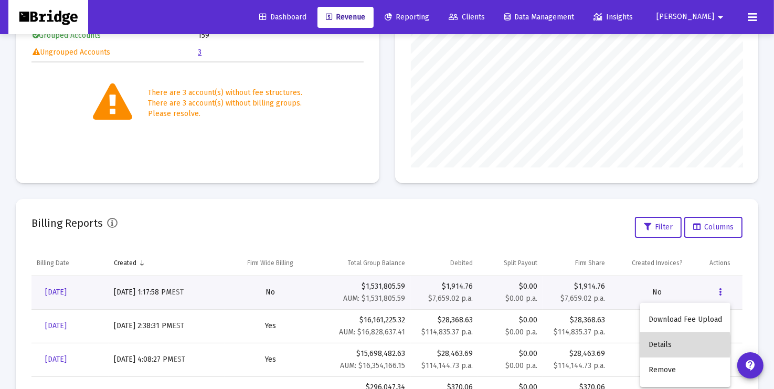
click at [656, 345] on button "Details" at bounding box center [685, 344] width 90 height 25
